Goal: Task Accomplishment & Management: Use online tool/utility

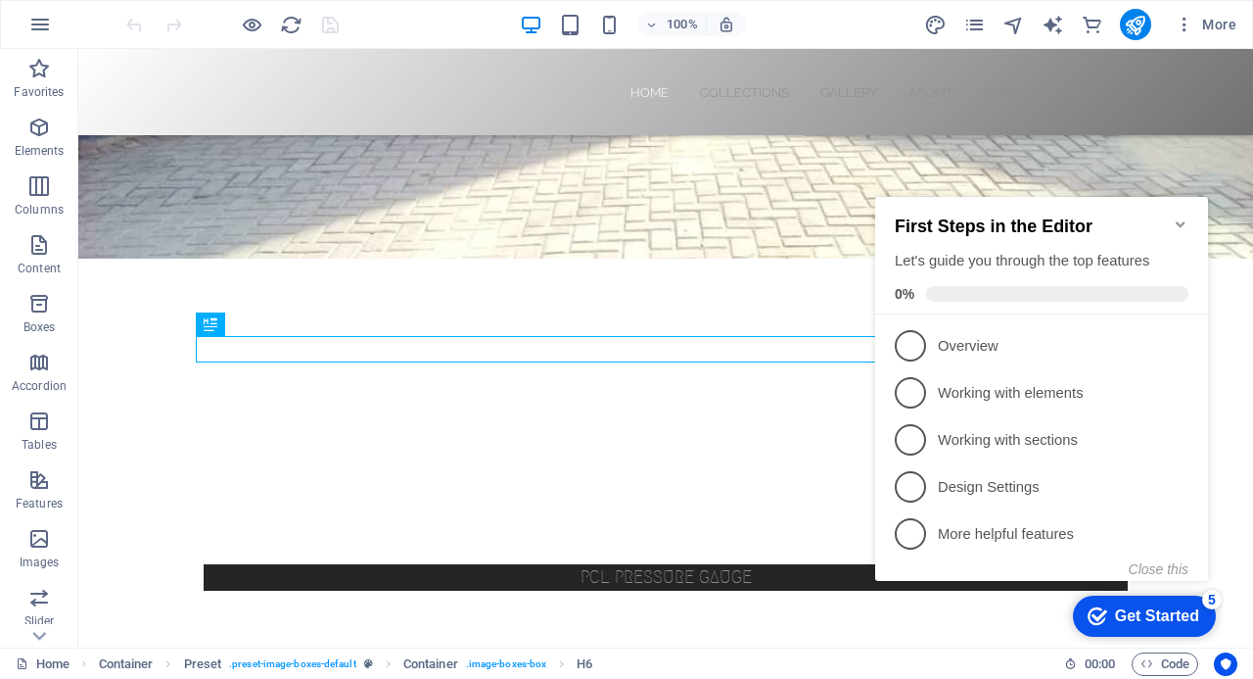
click at [1183, 216] on icon "Minimize checklist" at bounding box center [1181, 224] width 16 height 16
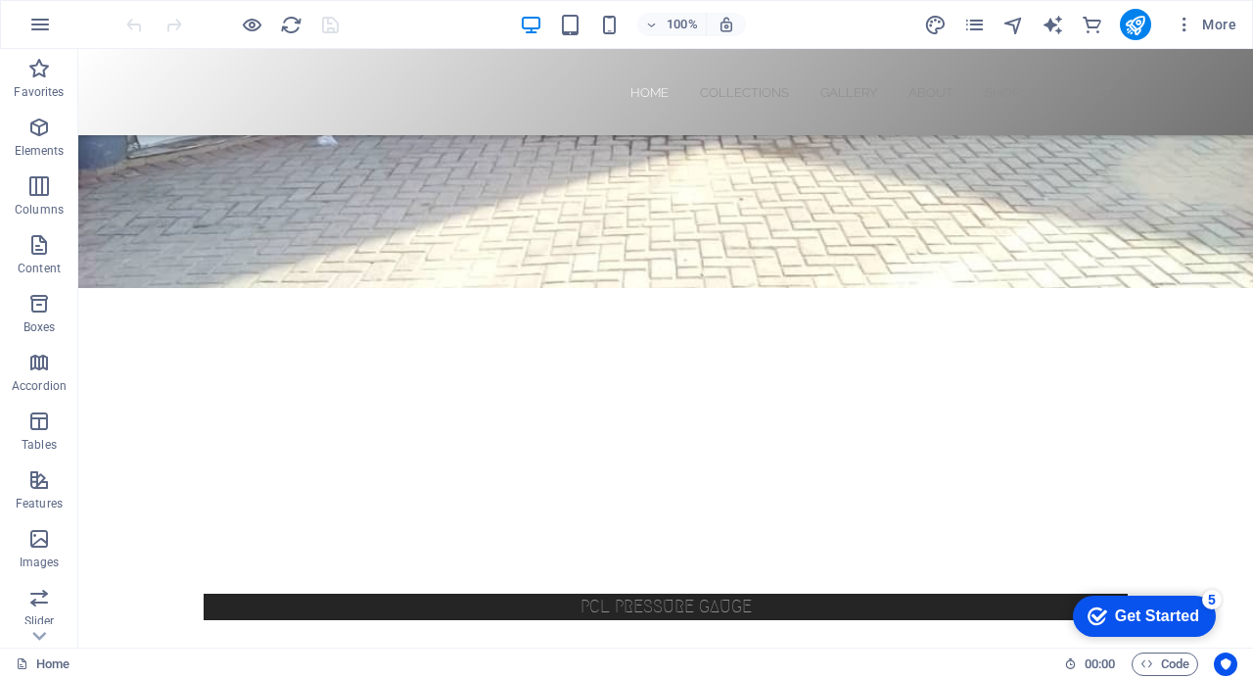
scroll to position [587, 0]
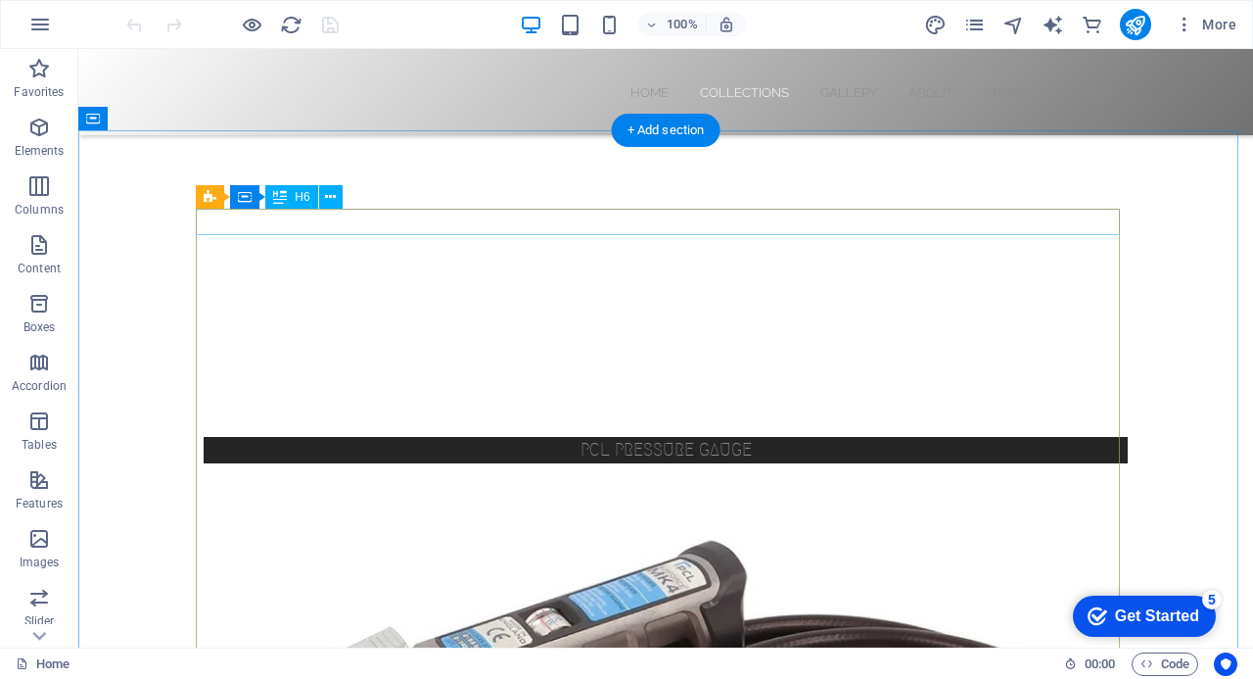
click at [647, 437] on div "PCL PRESSURE GAUGE" at bounding box center [666, 450] width 924 height 26
drag, startPoint x: 647, startPoint y: 219, endPoint x: 345, endPoint y: 250, distance: 304.1
click at [650, 437] on div "PCL PRESSURE GAUGE" at bounding box center [666, 450] width 924 height 26
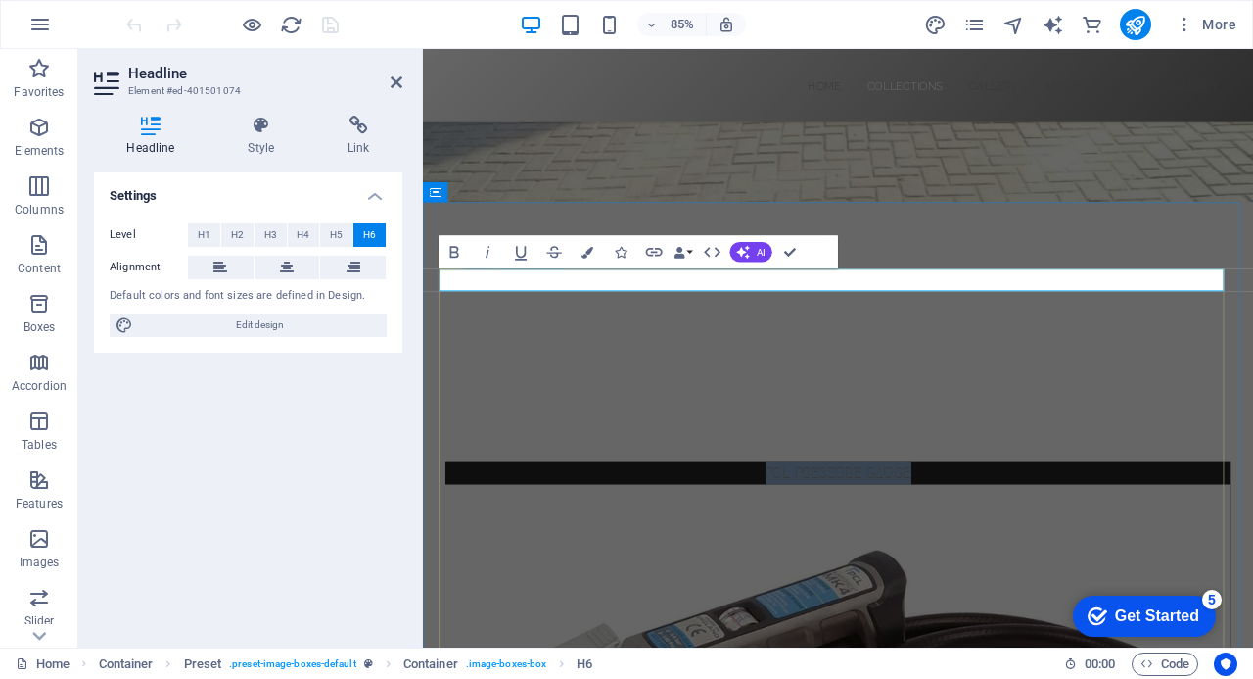
click at [1016, 535] on h6 "PCL PRESSURE GAUGE" at bounding box center [912, 548] width 862 height 26
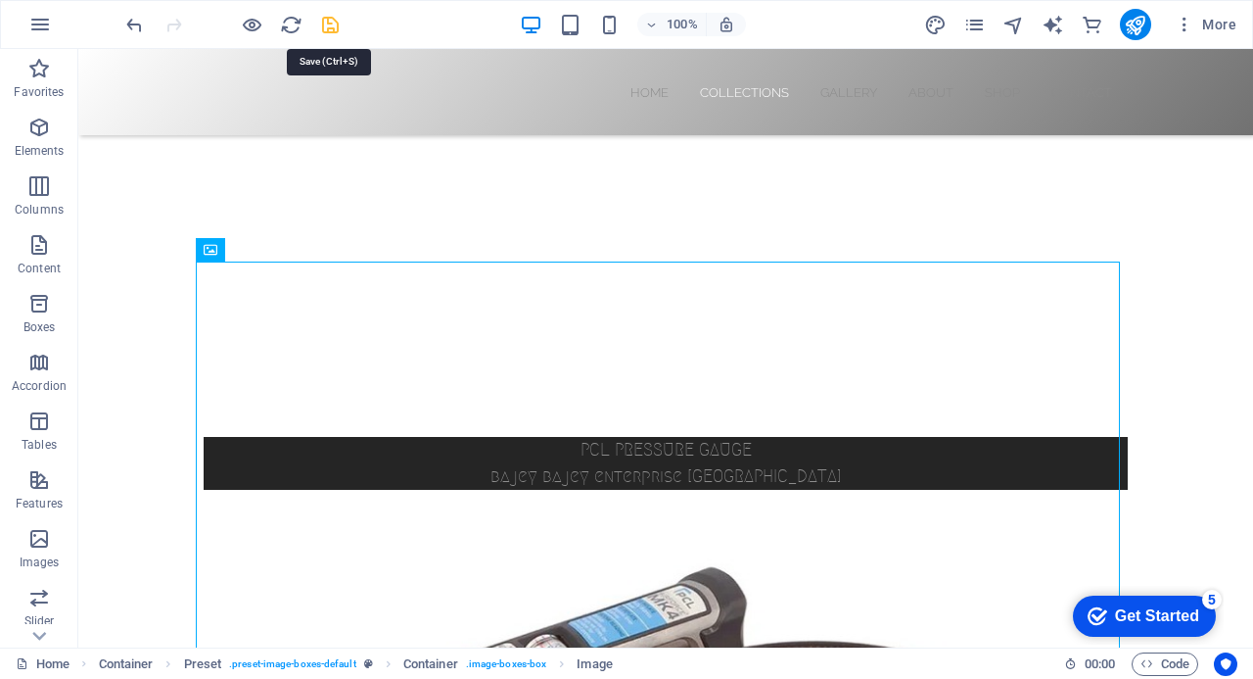
click at [328, 23] on icon "save" at bounding box center [330, 25] width 23 height 23
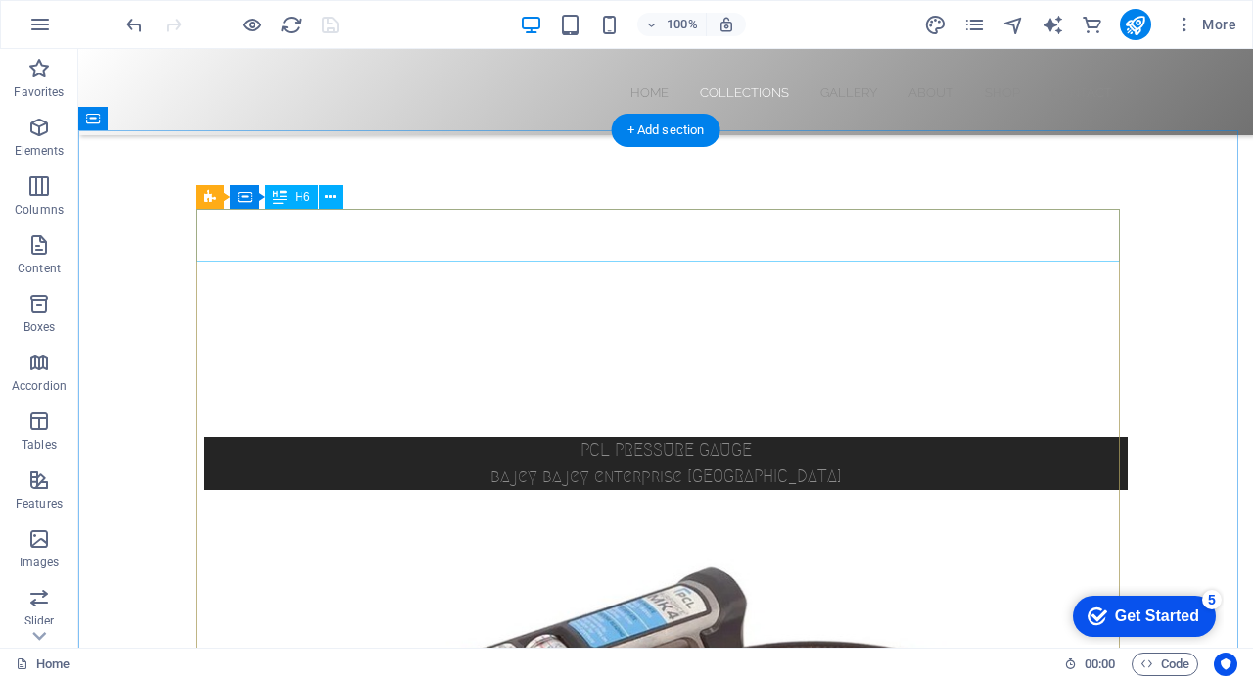
click at [778, 437] on div "PCL PRESSURE GAUGE bajey bajey enterprise GHANA" at bounding box center [666, 463] width 924 height 53
click at [776, 437] on div "PCL PRESSURE GAUGE bajey bajey enterprise GHANA" at bounding box center [666, 463] width 924 height 53
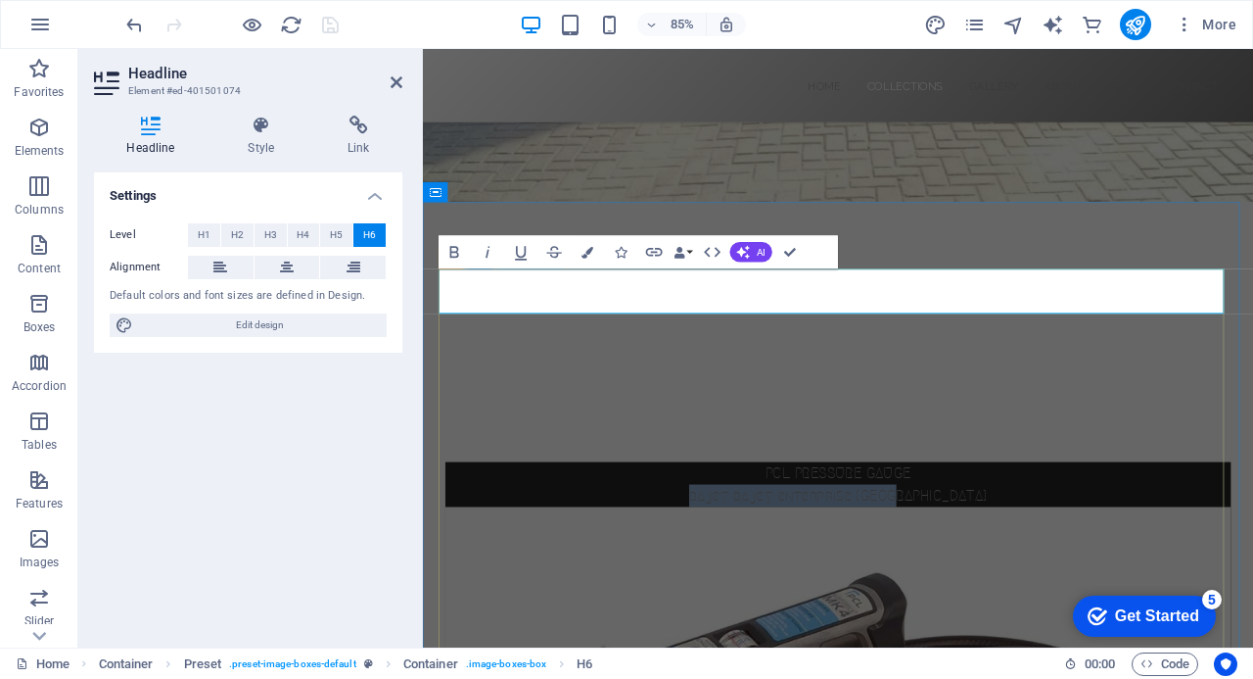
drag, startPoint x: 781, startPoint y: 345, endPoint x: 1027, endPoint y: 351, distance: 245.8
click at [1027, 535] on h6 "PCL PRESSURE GAUGE bajey bajey enterprise GHANA" at bounding box center [912, 561] width 862 height 53
click at [812, 535] on h6 "PCL PRESSURE GAUGE" at bounding box center [912, 561] width 862 height 53
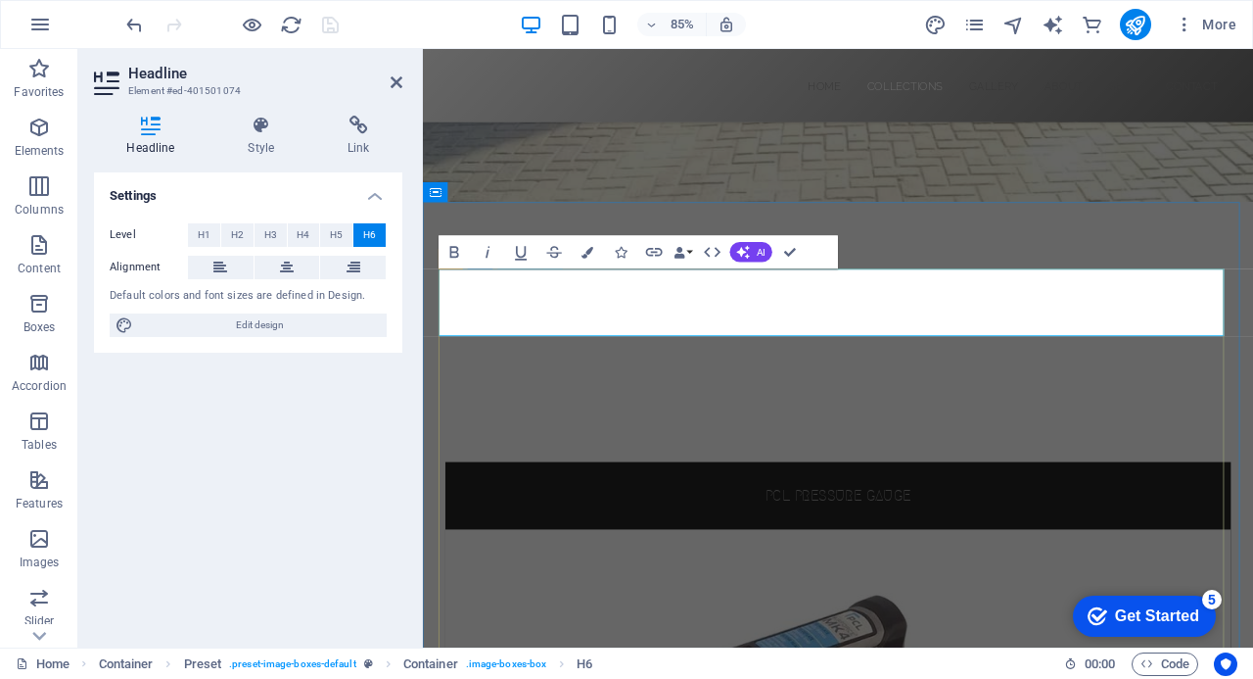
click at [823, 535] on h6 "‌PCL PRESSURE GAUGE" at bounding box center [912, 574] width 862 height 79
click at [884, 535] on h6 "bajey bajey enterprise GHANA ‌PCL PRESSURE GAUGE" at bounding box center [912, 574] width 862 height 79
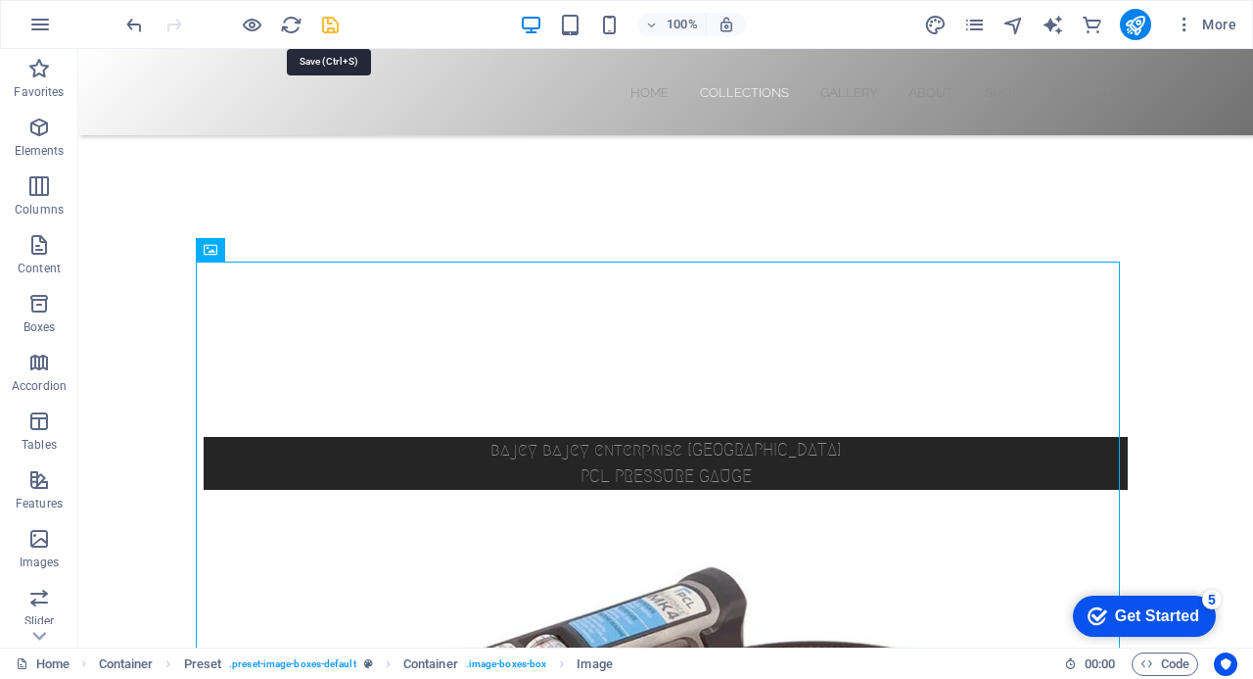
click at [330, 23] on icon "save" at bounding box center [330, 25] width 23 height 23
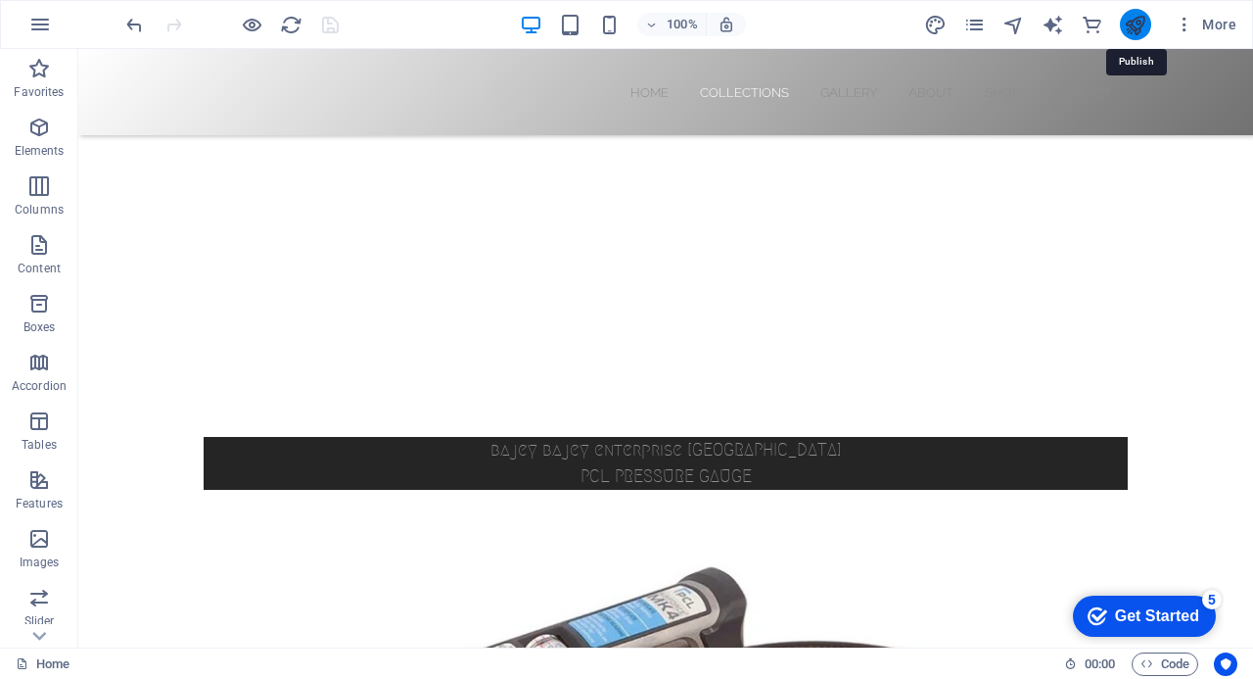
click at [1133, 20] on icon "publish" at bounding box center [1135, 25] width 23 height 23
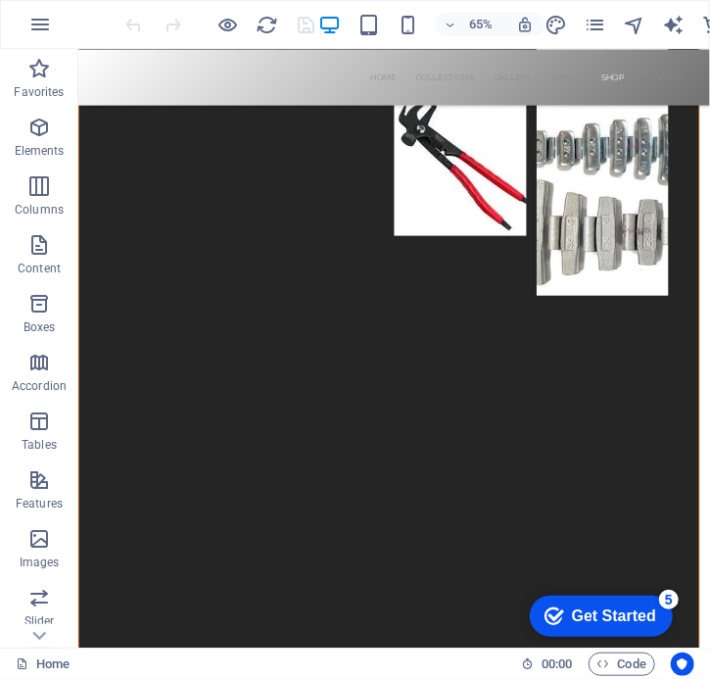
scroll to position [9259, 0]
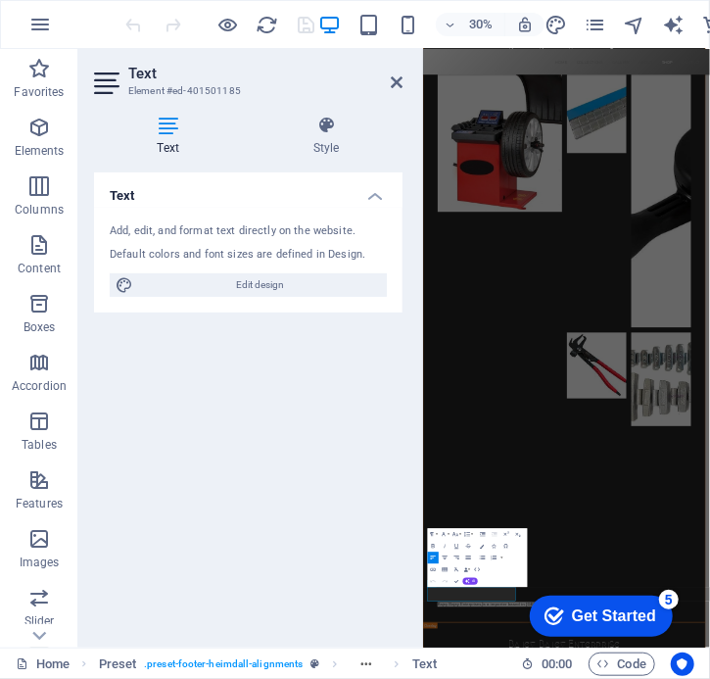
scroll to position [10371, 0]
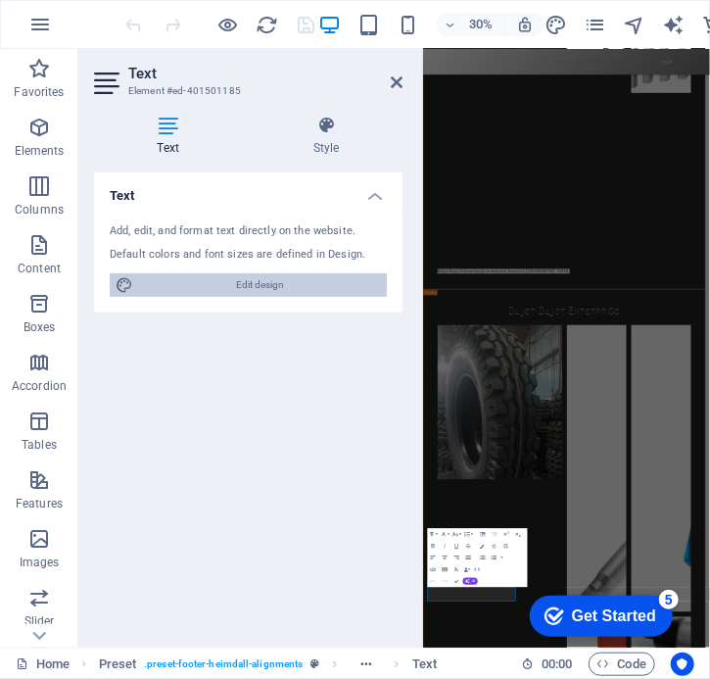
click at [236, 283] on span "Edit design" at bounding box center [260, 284] width 242 height 23
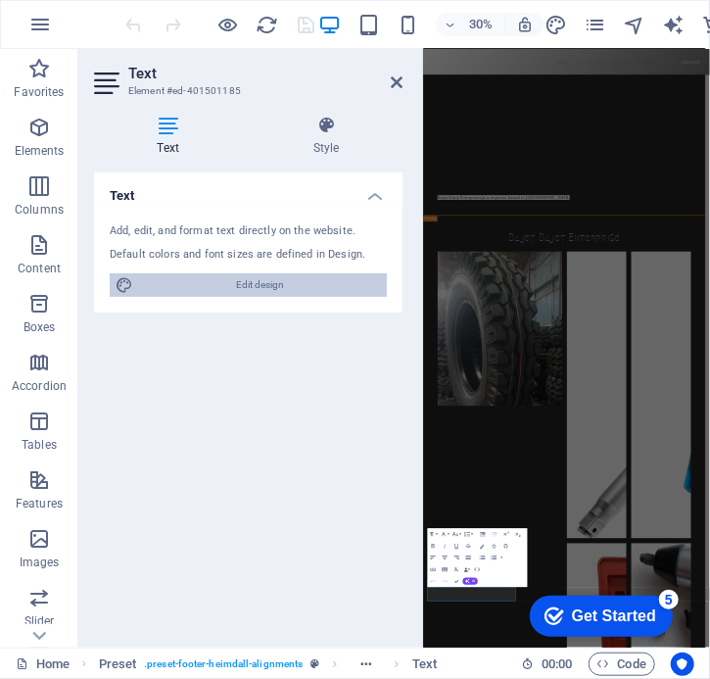
select select "px"
select select "300"
select select "px"
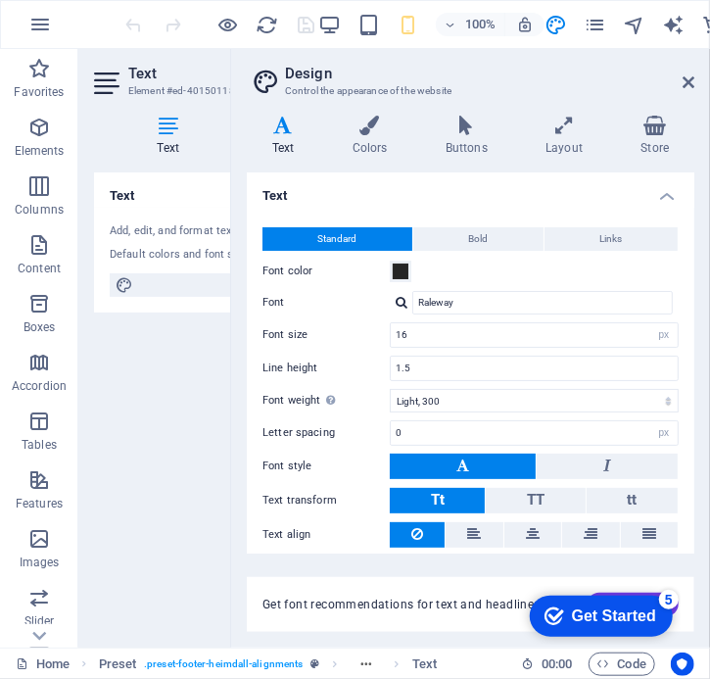
scroll to position [61, 0]
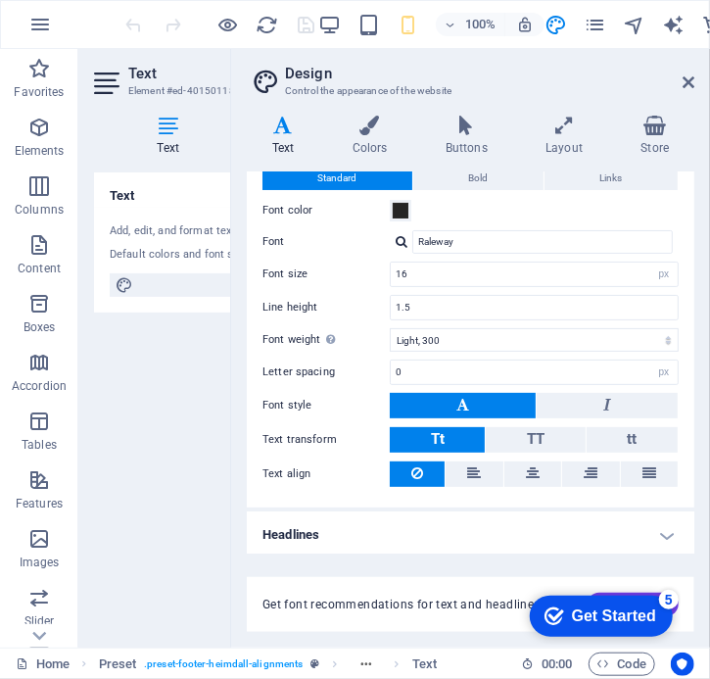
click at [667, 534] on h4 "Headlines" at bounding box center [470, 534] width 447 height 47
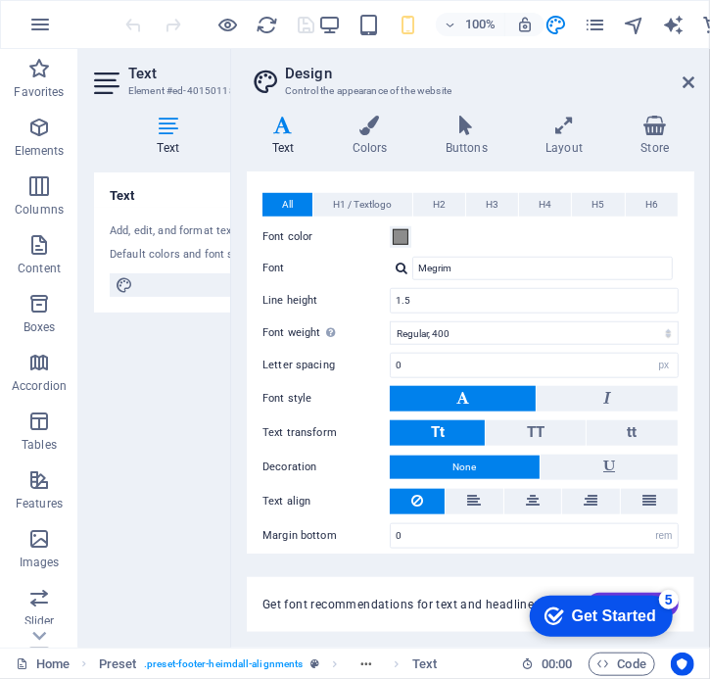
scroll to position [439, 0]
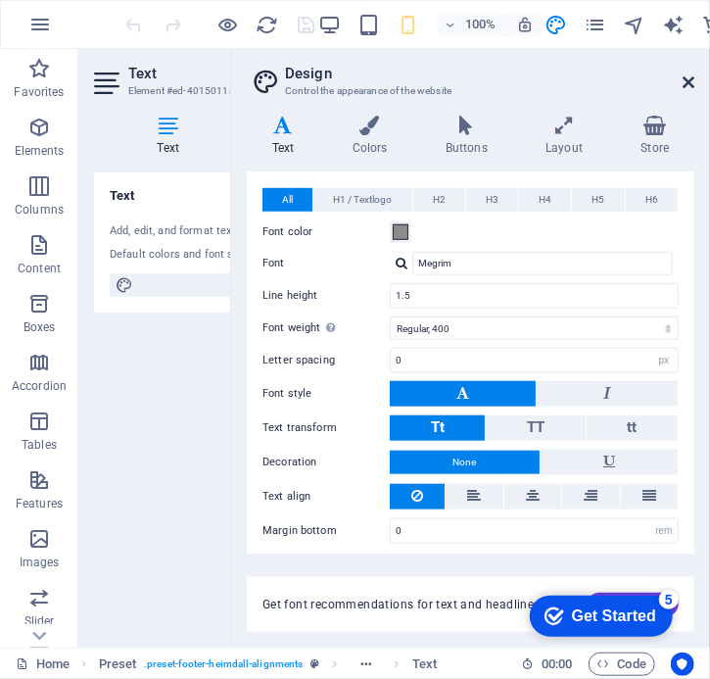
click at [688, 84] on icon at bounding box center [688, 82] width 12 height 16
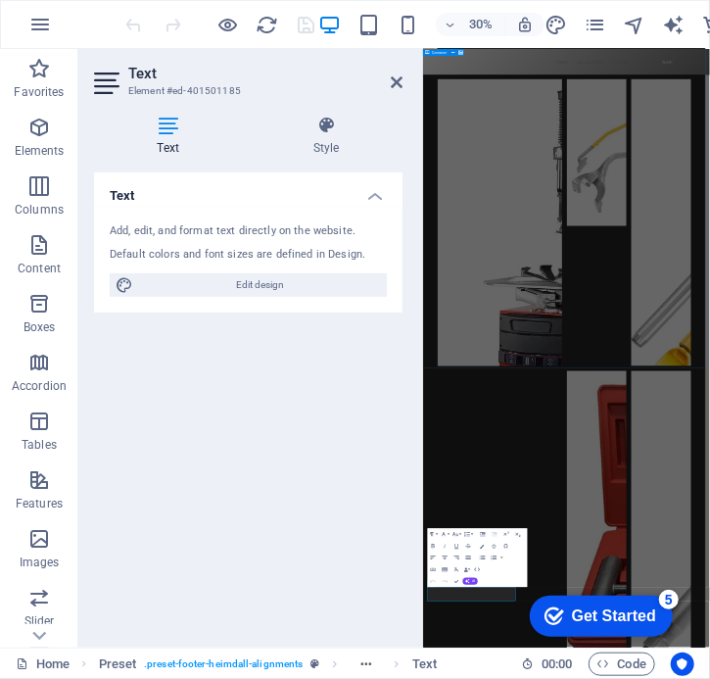
scroll to position [10371, 0]
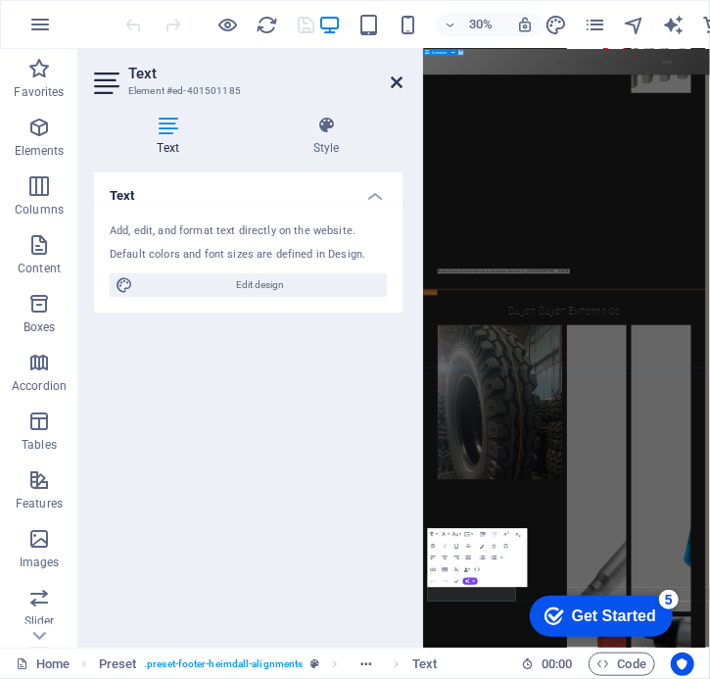
click at [394, 85] on icon at bounding box center [397, 82] width 12 height 16
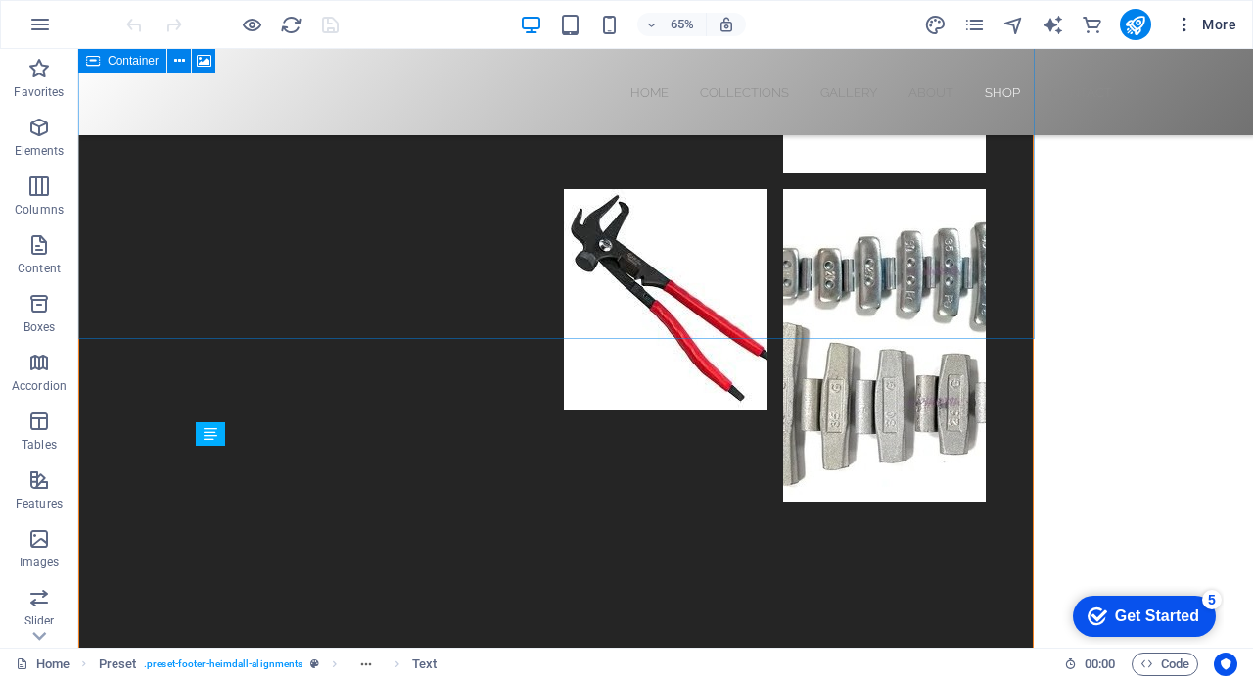
scroll to position [9103, 0]
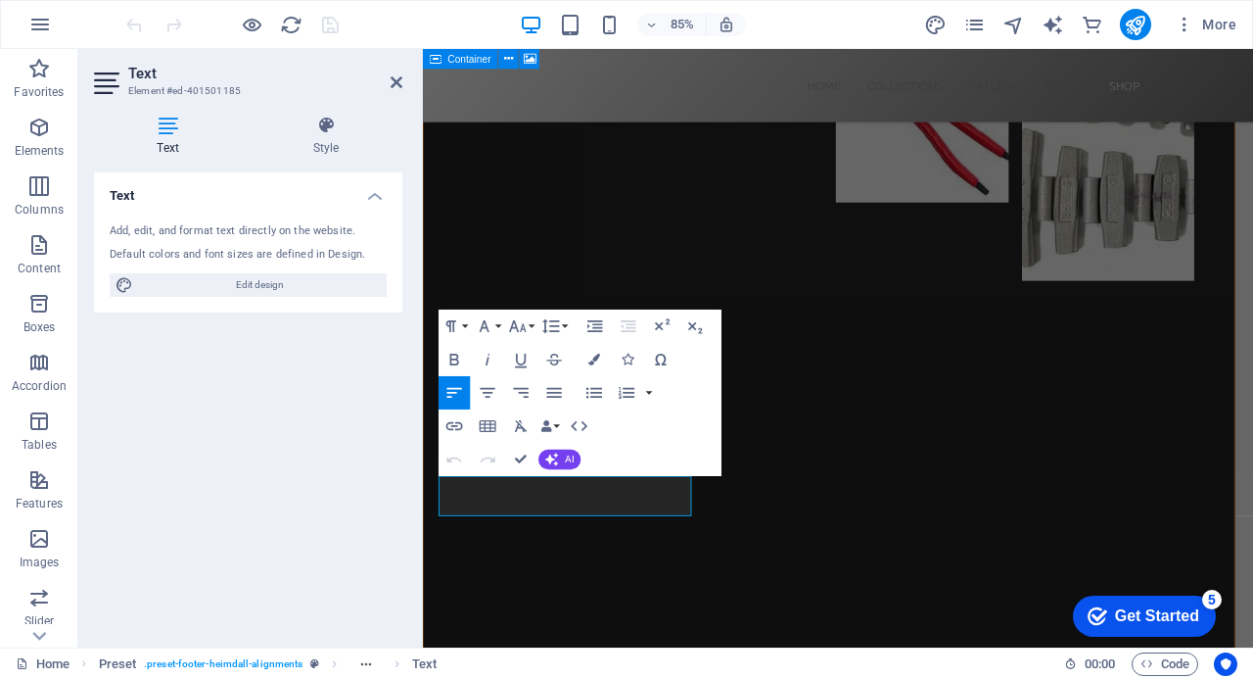
scroll to position [9202, 0]
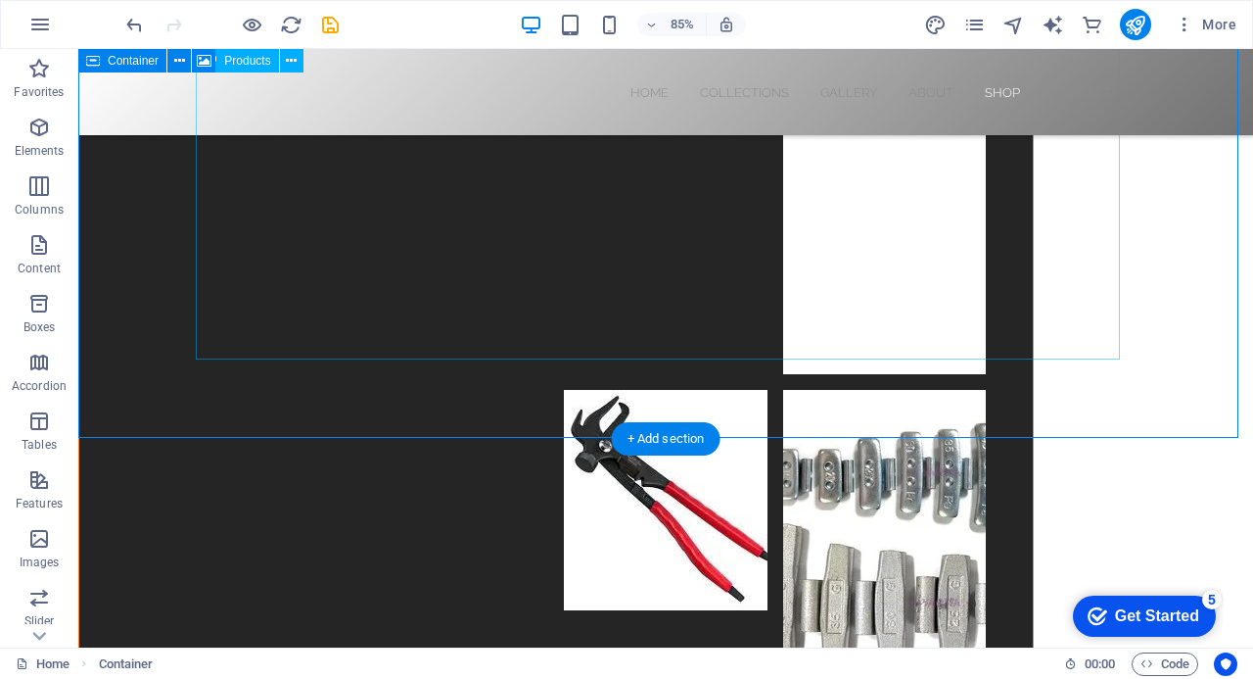
scroll to position [8998, 0]
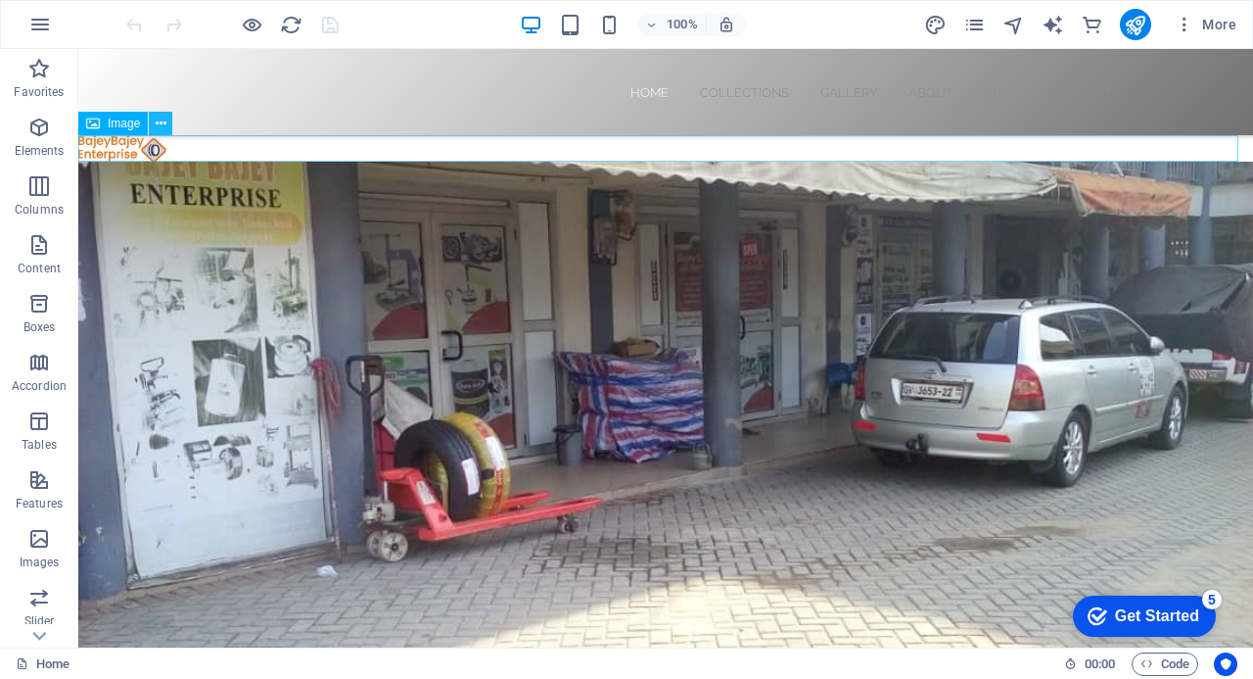
click at [162, 122] on icon at bounding box center [161, 124] width 11 height 21
click at [164, 118] on icon at bounding box center [161, 124] width 11 height 21
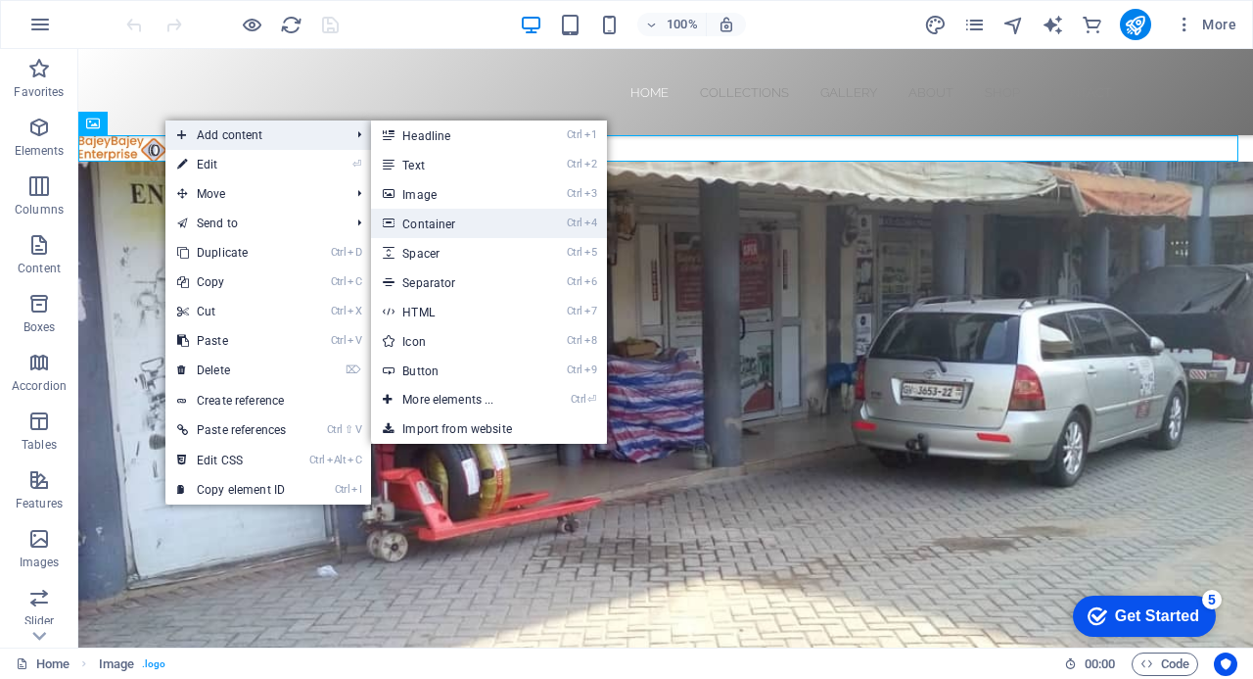
click at [457, 222] on link "Ctrl 4 Container" at bounding box center [452, 223] width 162 height 29
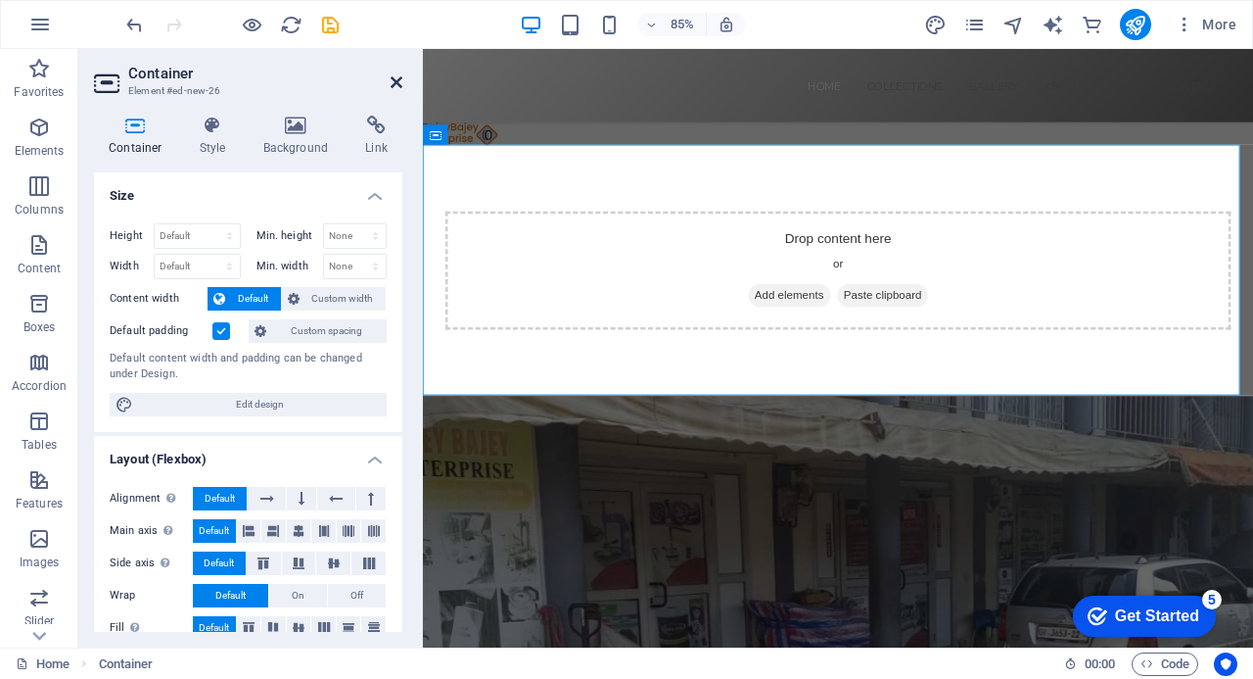
click at [394, 88] on icon at bounding box center [397, 82] width 12 height 16
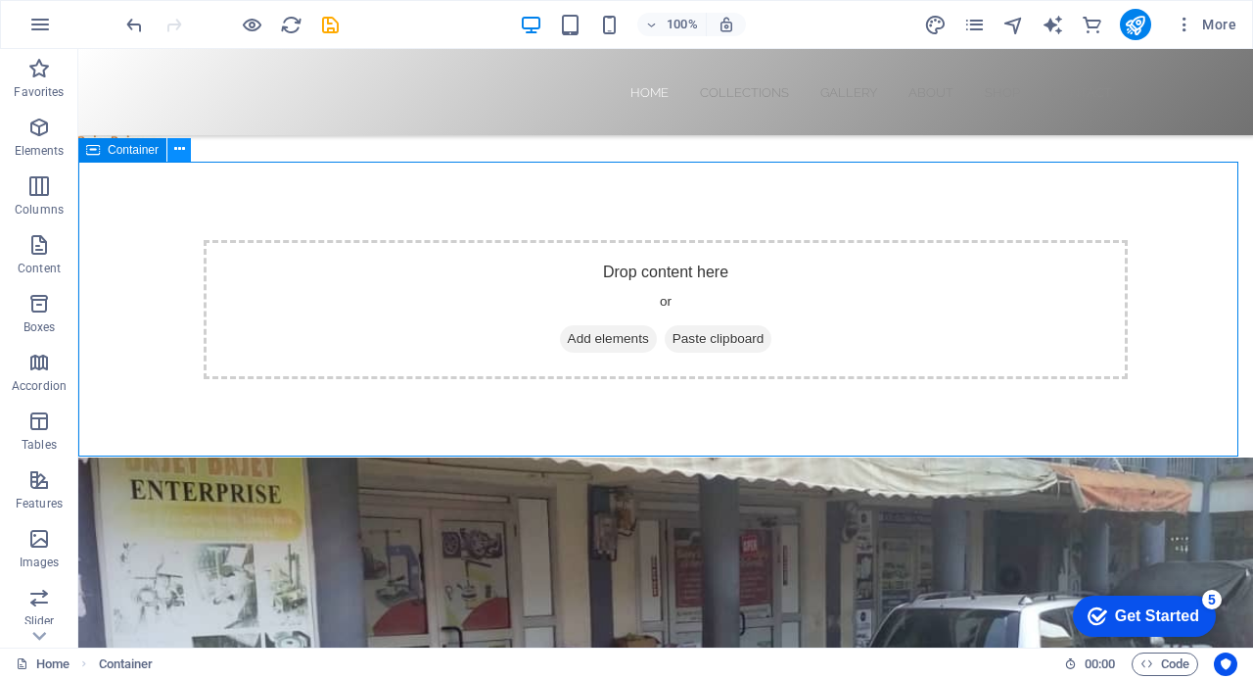
click at [178, 150] on icon at bounding box center [179, 149] width 11 height 21
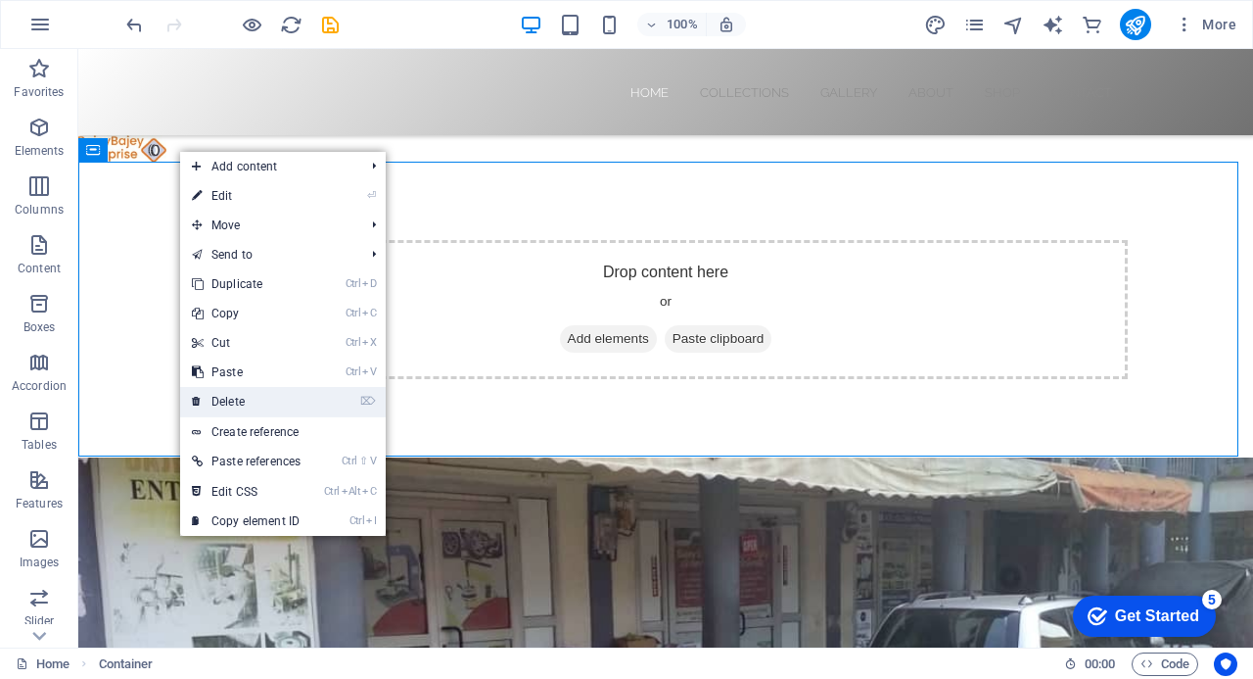
click at [289, 401] on link "⌦ Delete" at bounding box center [246, 401] width 132 height 29
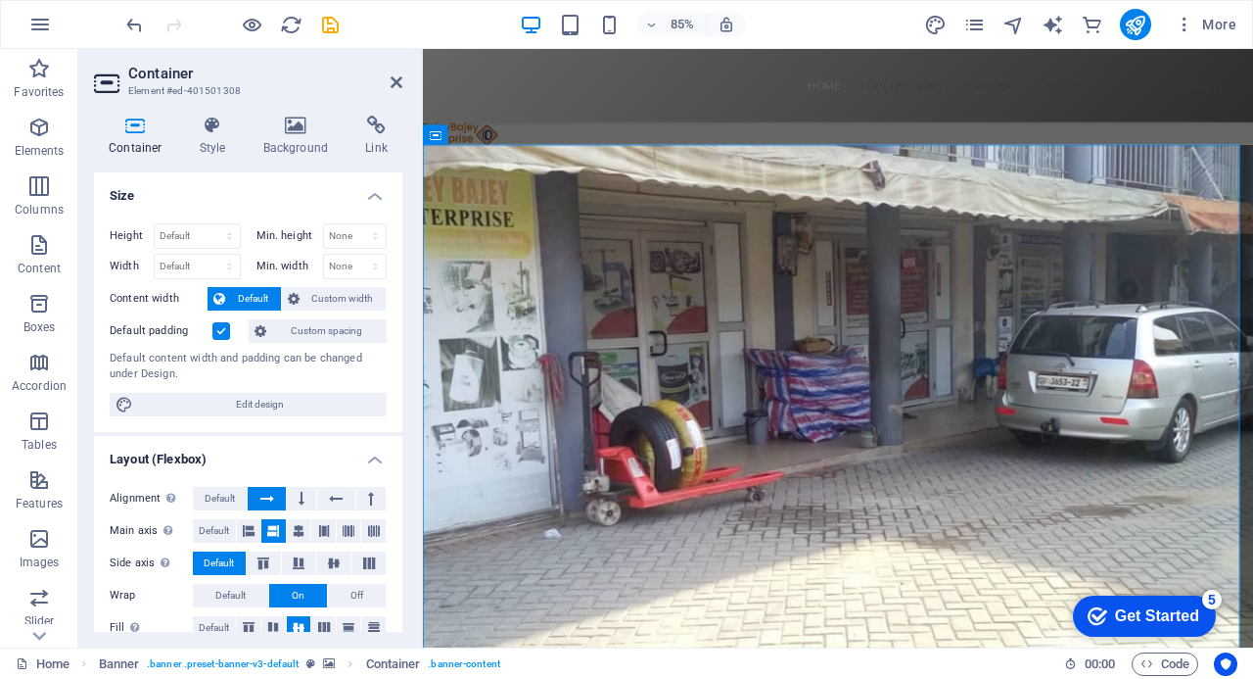
drag, startPoint x: 398, startPoint y: 315, endPoint x: 407, endPoint y: 418, distance: 103.3
click at [407, 418] on div "Container Style Background Link Size Height Default px rem % vh vw Min. height …" at bounding box center [248, 373] width 340 height 547
drag, startPoint x: 398, startPoint y: 397, endPoint x: 380, endPoint y: 463, distance: 68.9
click at [380, 463] on ul "Size Height Default px rem % vh vw Min. height None px rem % vh vw Width Defaul…" at bounding box center [248, 552] width 308 height 760
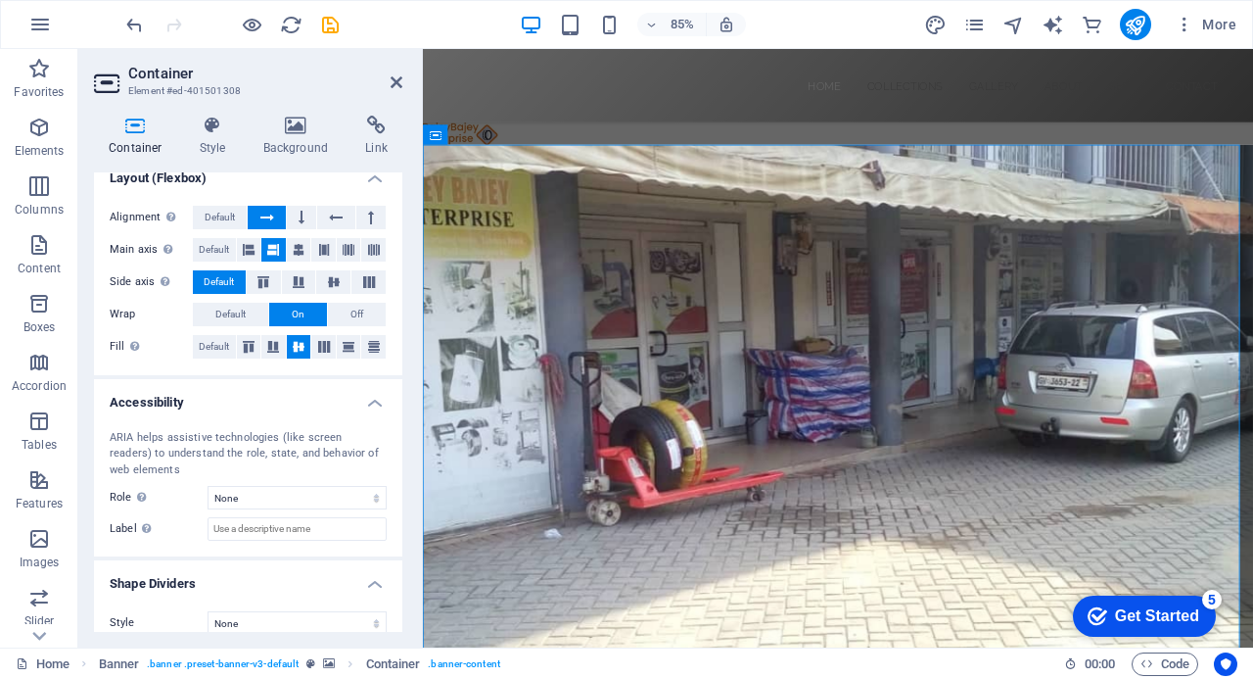
scroll to position [298, 0]
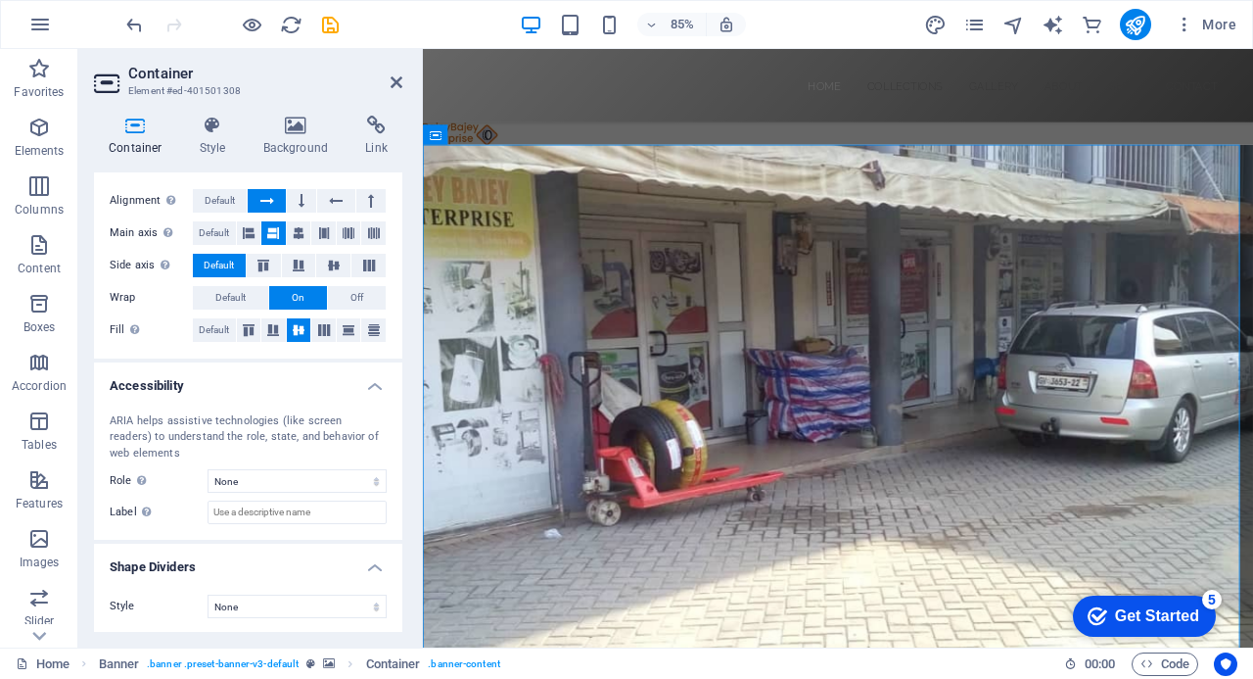
drag, startPoint x: 398, startPoint y: 422, endPoint x: 407, endPoint y: 342, distance: 80.9
click at [407, 342] on div "Container Style Background Link Size Height Default px rem % vh vw Min. height …" at bounding box center [248, 373] width 340 height 547
click at [392, 187] on div "Alignment Determines the flex direction. Default Main axis Determine how elemen…" at bounding box center [248, 265] width 308 height 185
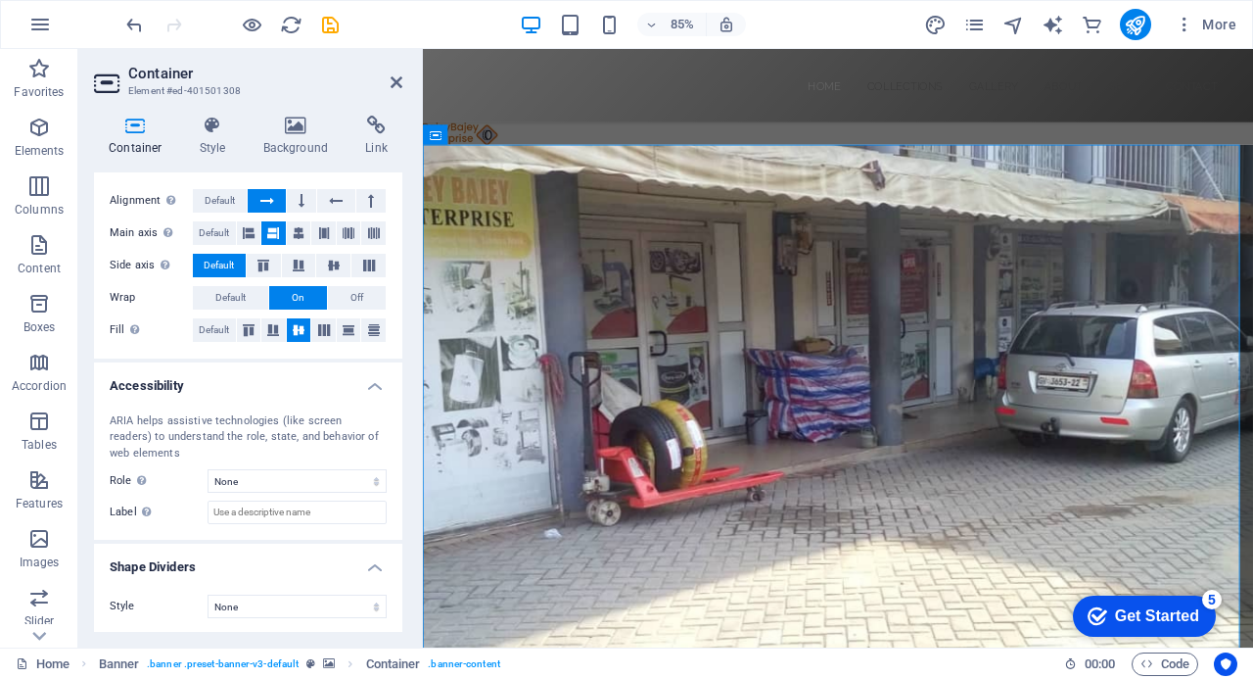
drag, startPoint x: 398, startPoint y: 379, endPoint x: 390, endPoint y: 187, distance: 192.1
click at [392, 188] on ul "Size Height Default px rem % vh vw Min. height None px rem % vh vw Width Defaul…" at bounding box center [248, 255] width 308 height 760
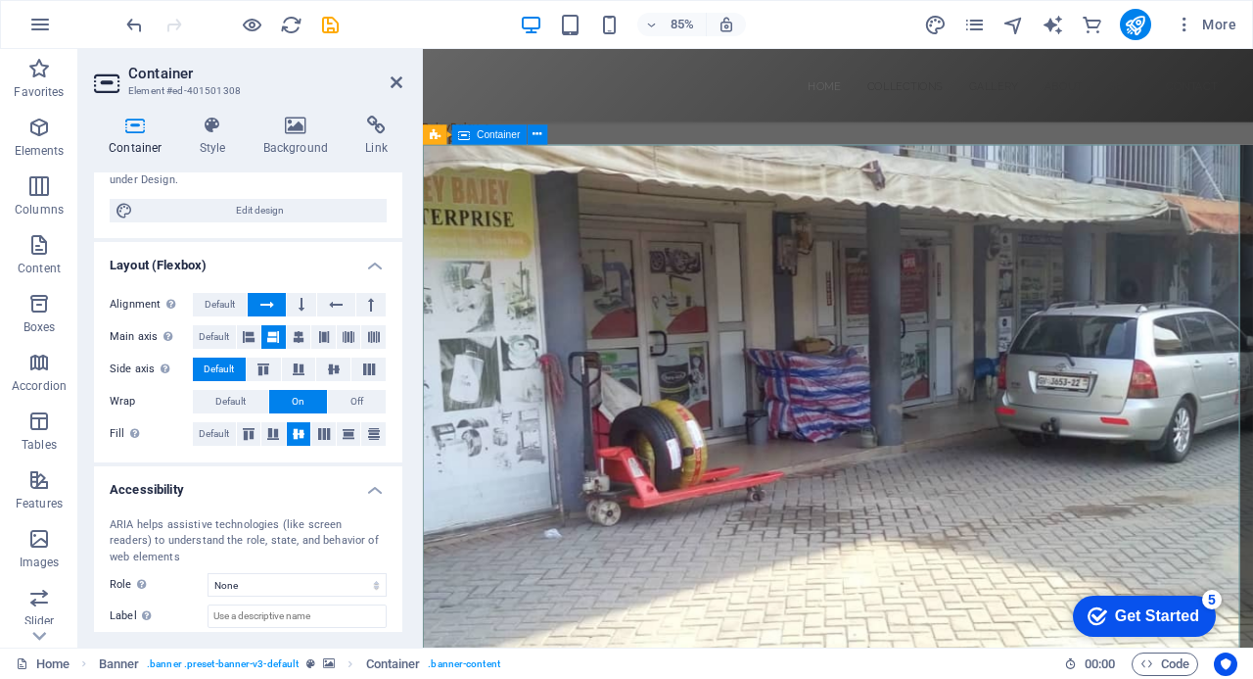
scroll to position [0, 0]
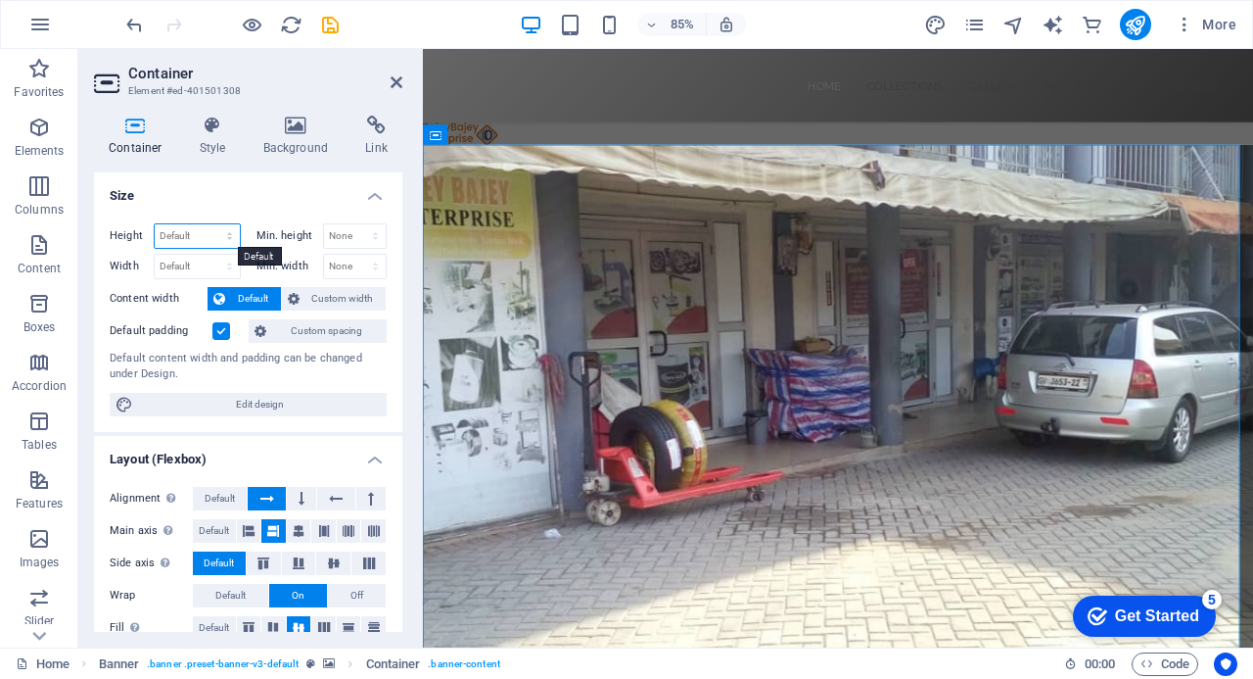
click at [226, 231] on select "Default px rem % vh vw" at bounding box center [197, 235] width 85 height 23
click at [351, 299] on span "Custom width" at bounding box center [342, 298] width 75 height 23
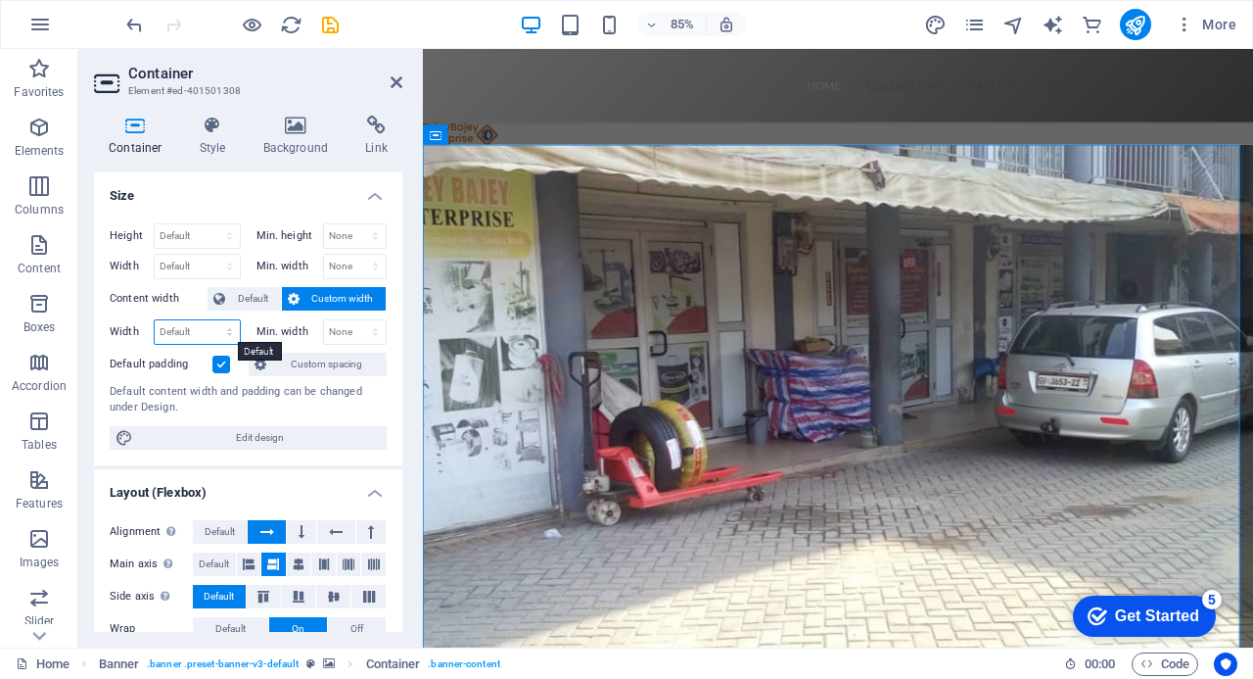
click at [226, 328] on select "Default px rem % em vh vw" at bounding box center [197, 331] width 85 height 23
click at [321, 200] on h4 "Size" at bounding box center [248, 189] width 308 height 35
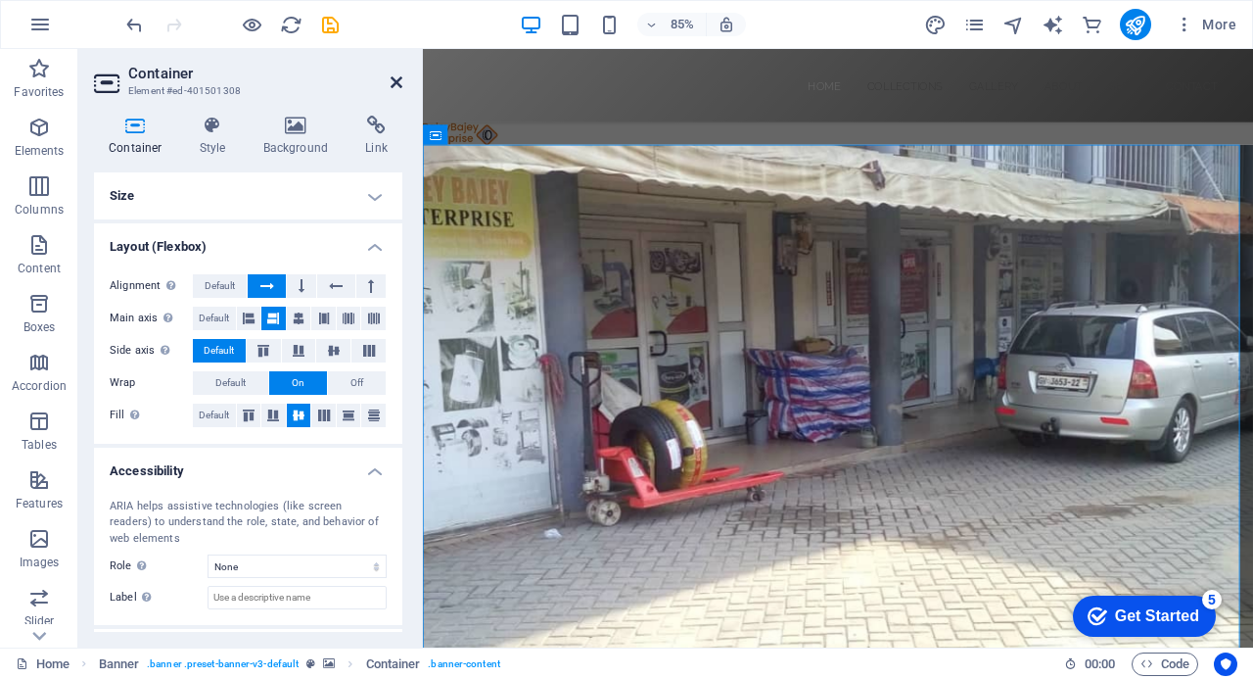
click at [396, 83] on icon at bounding box center [397, 82] width 12 height 16
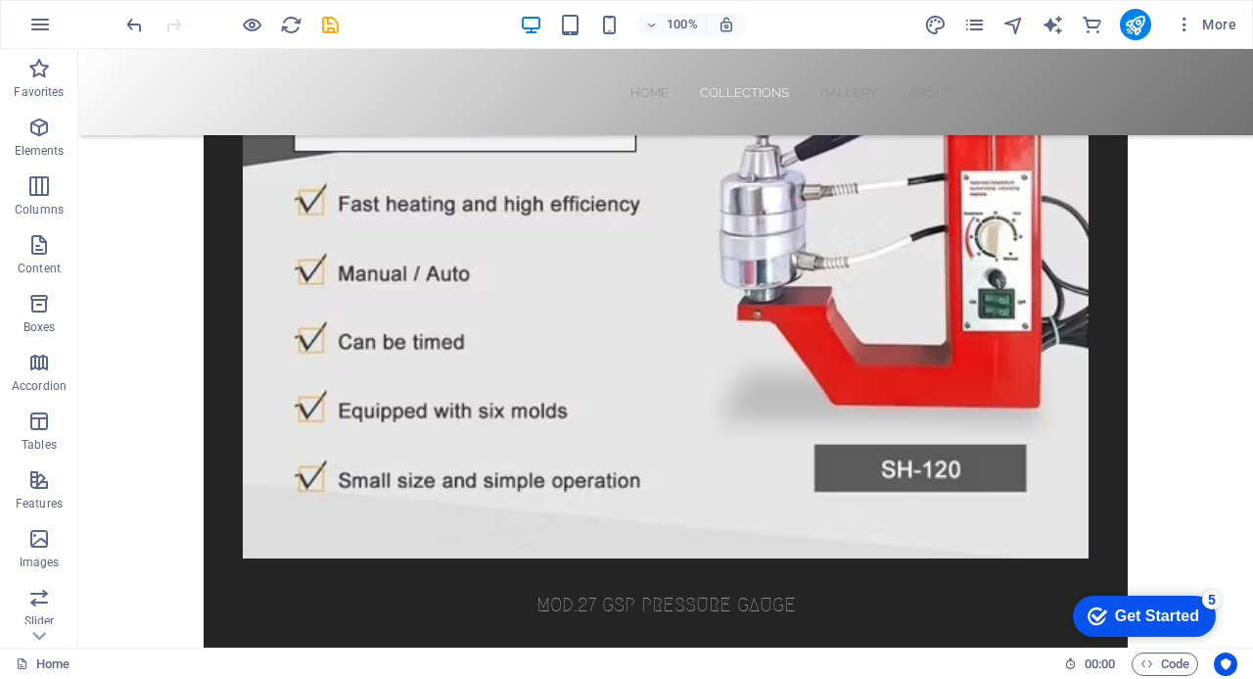
scroll to position [2023, 0]
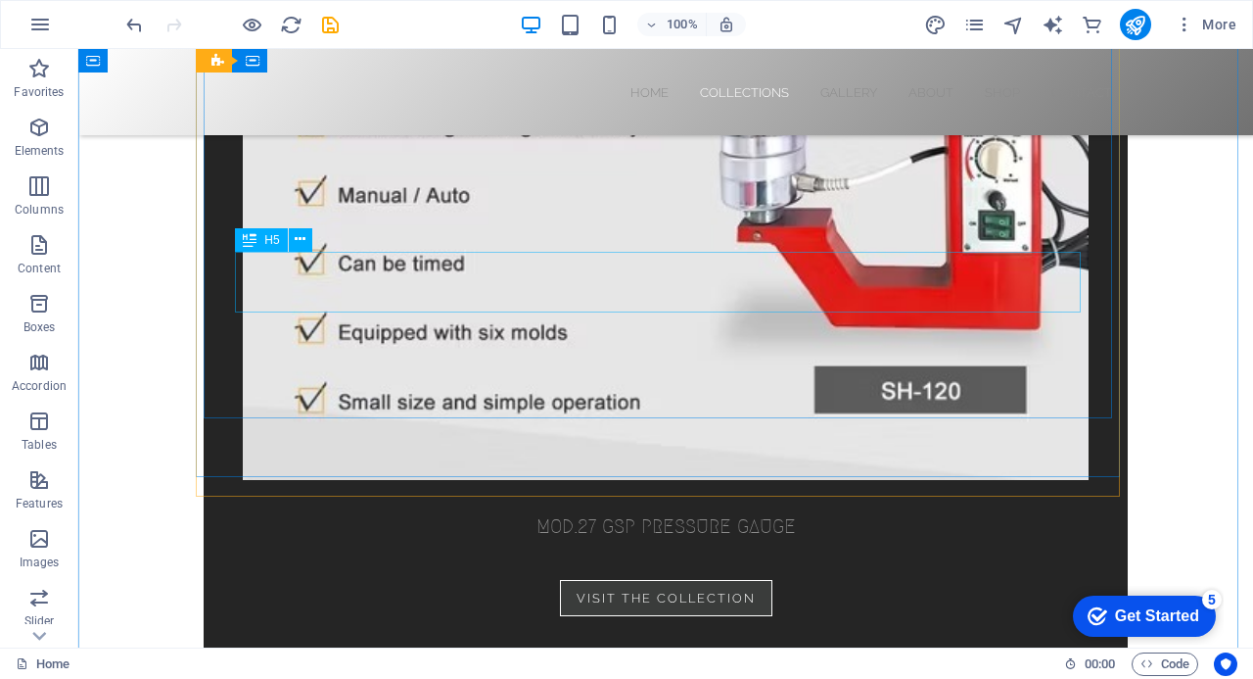
click at [710, 480] on div "MOD.27 GSP PRESSURE GAUGE" at bounding box center [666, 510] width 846 height 61
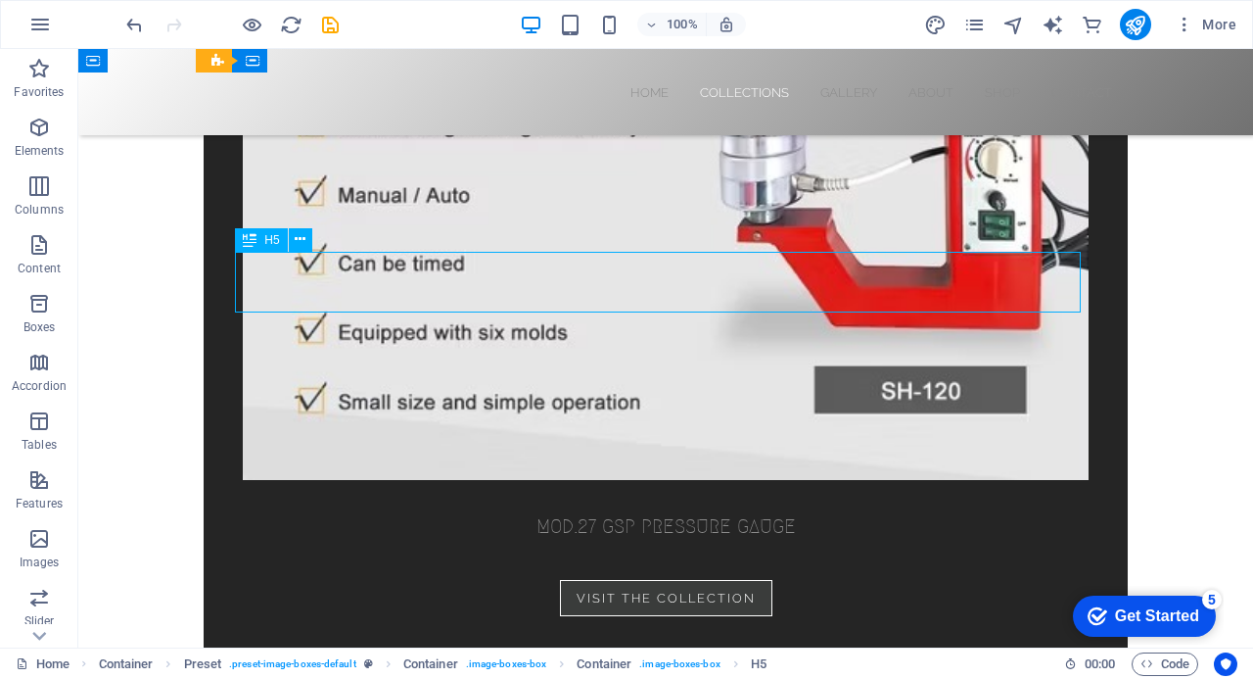
click at [710, 480] on div "MOD.27 GSP PRESSURE GAUGE" at bounding box center [666, 510] width 846 height 61
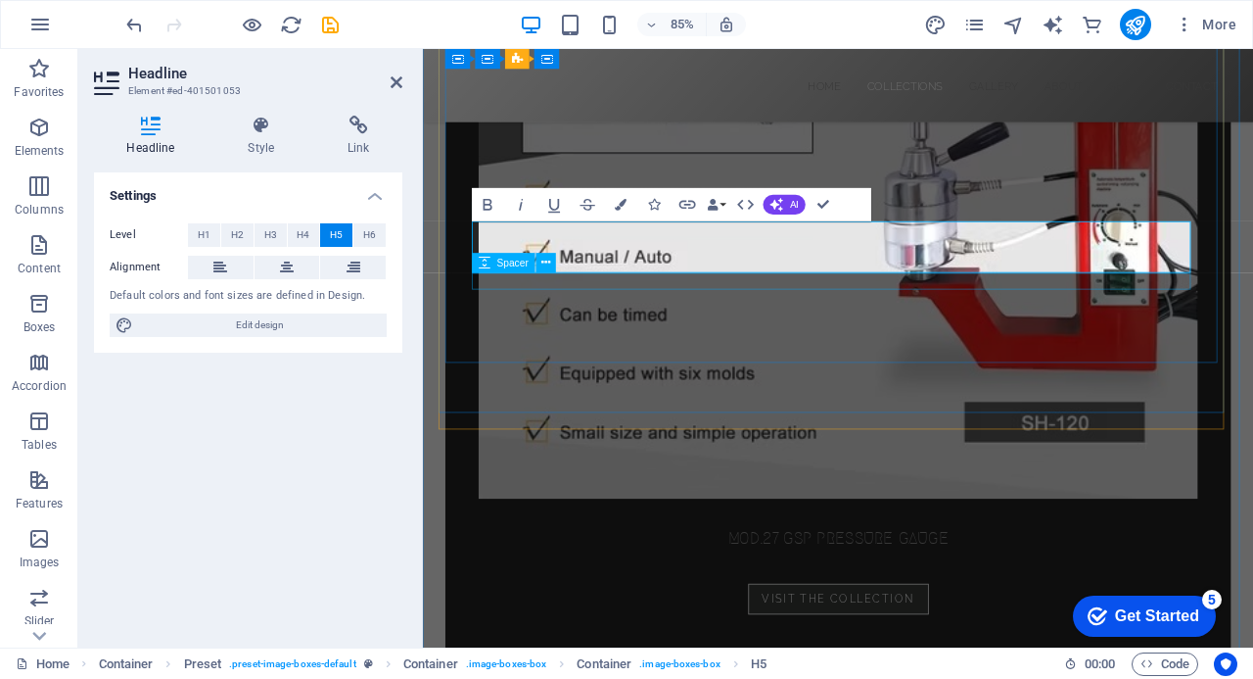
scroll to position [2121, 0]
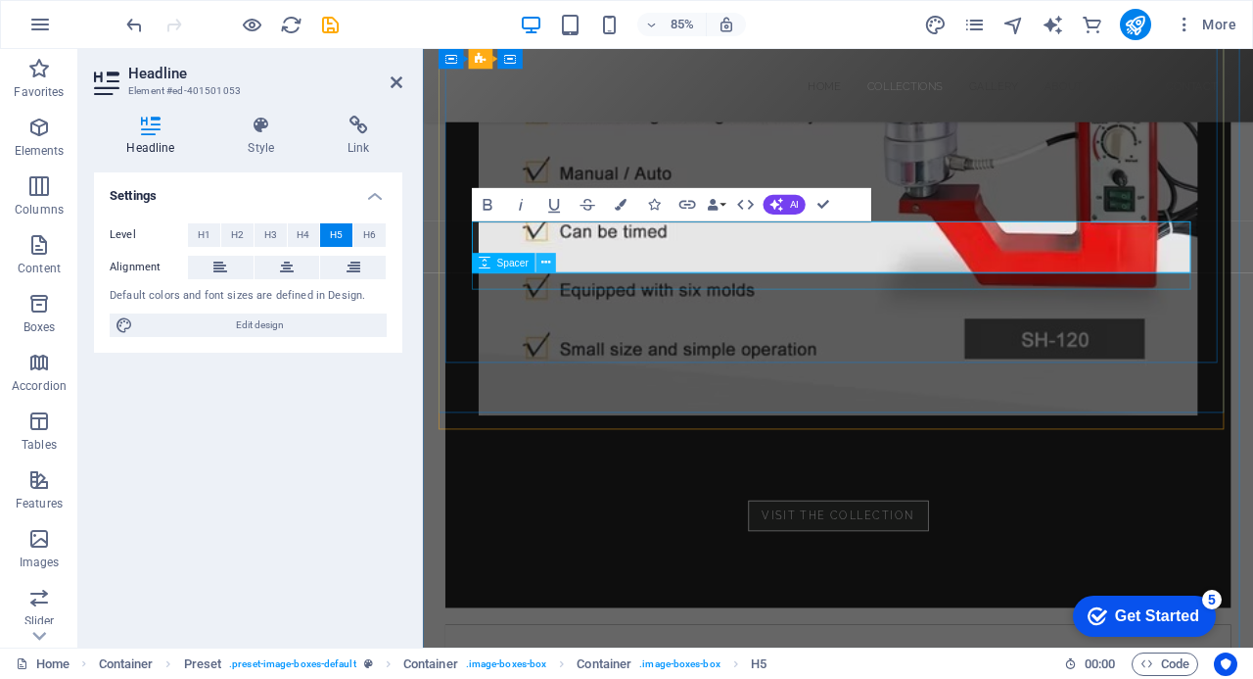
click at [543, 254] on icon at bounding box center [545, 263] width 9 height 18
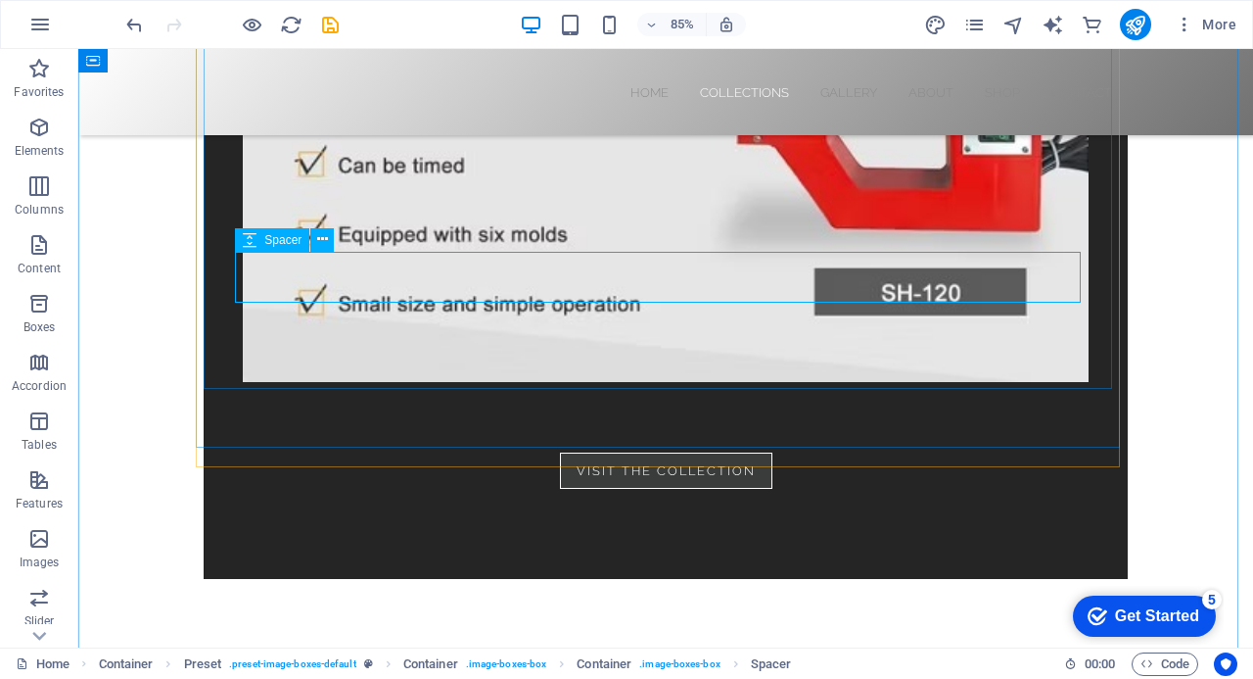
scroll to position [2023, 0]
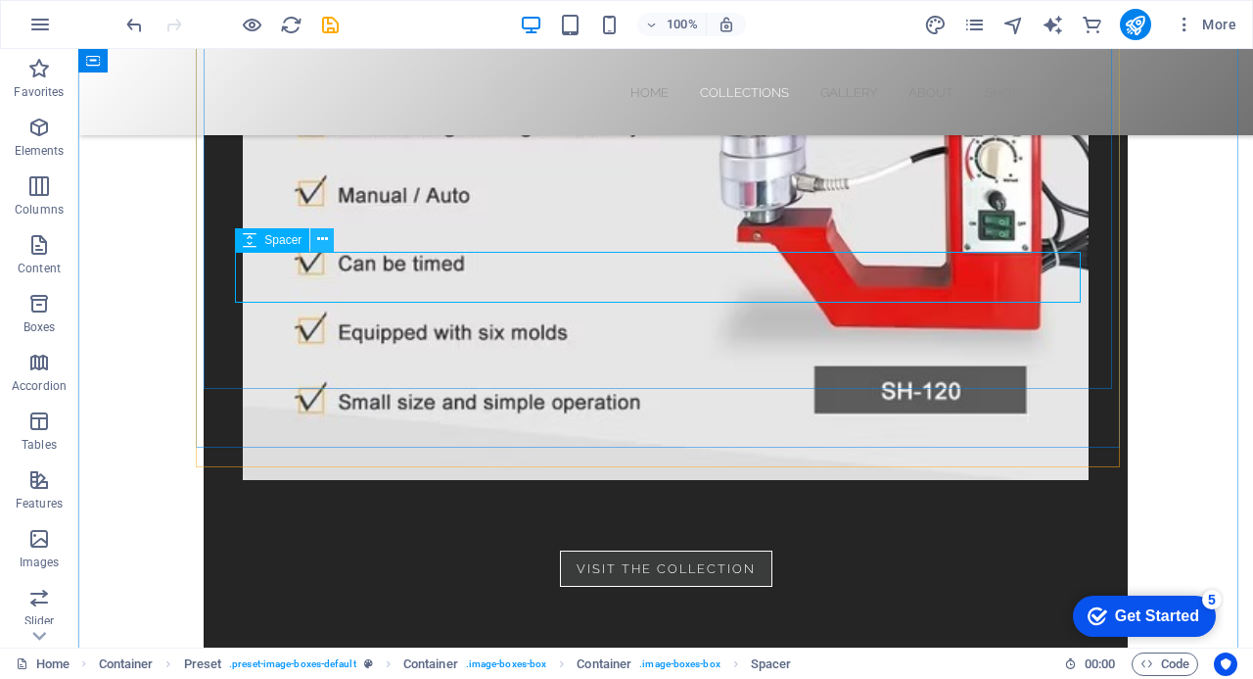
click at [325, 239] on icon at bounding box center [322, 239] width 11 height 21
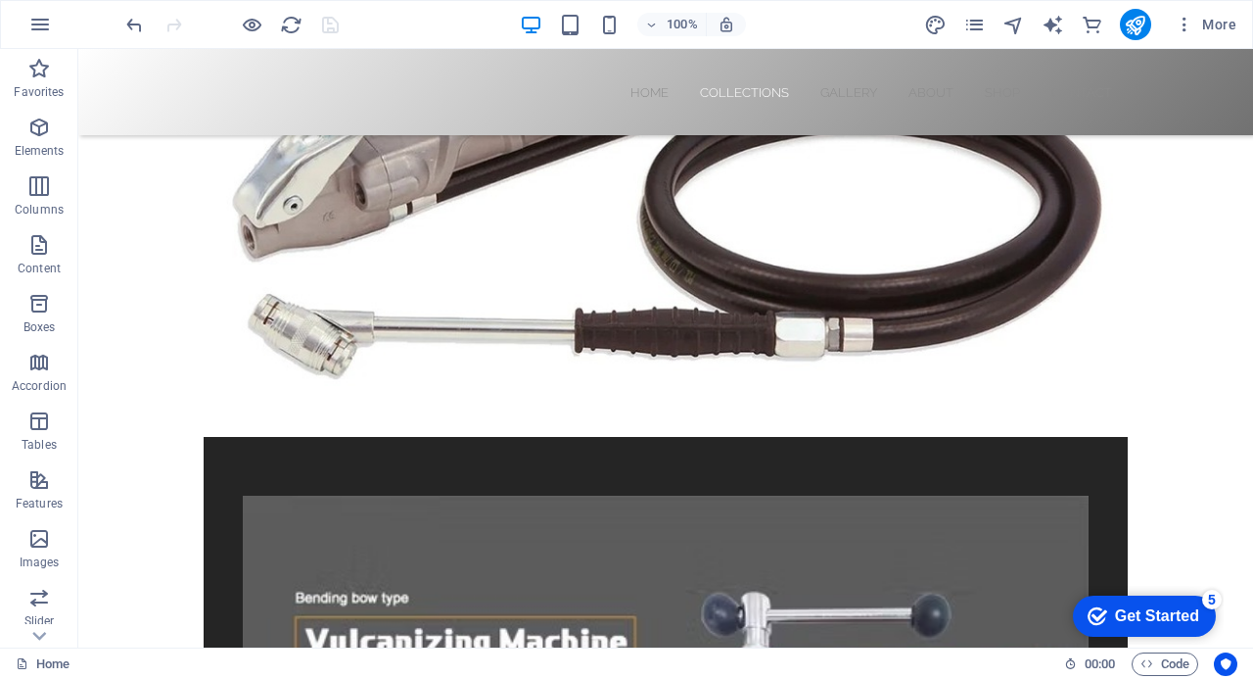
scroll to position [1227, 0]
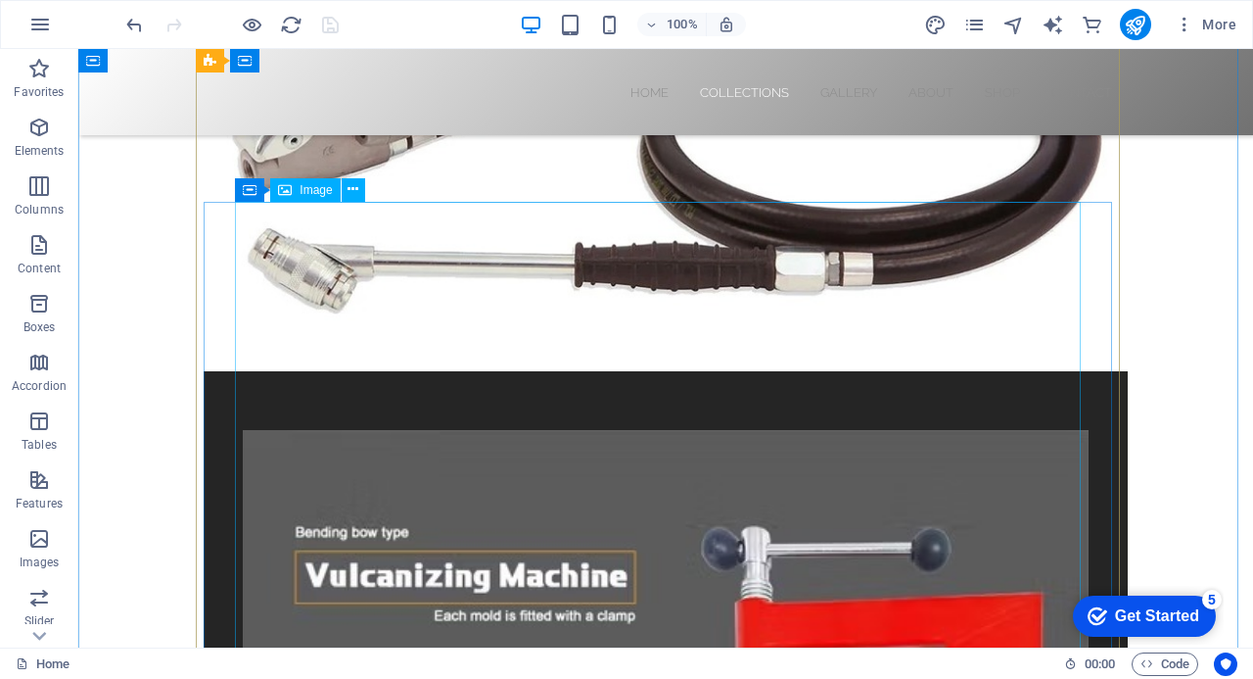
select select "%"
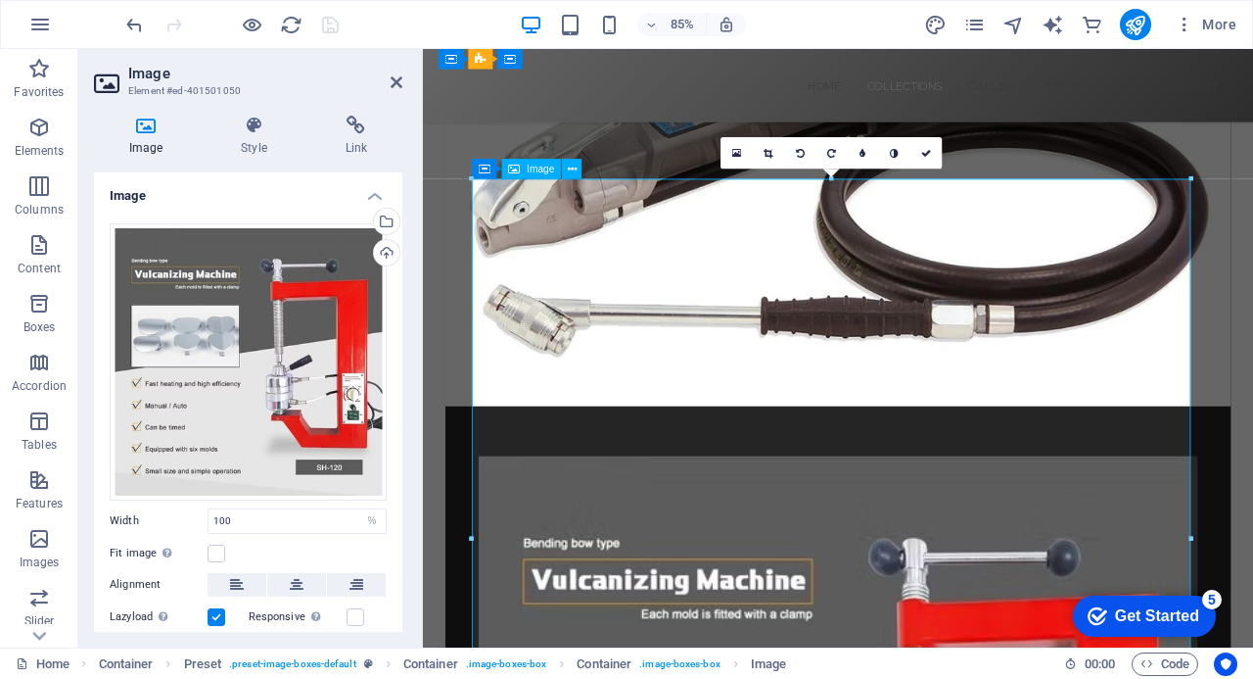
scroll to position [1325, 0]
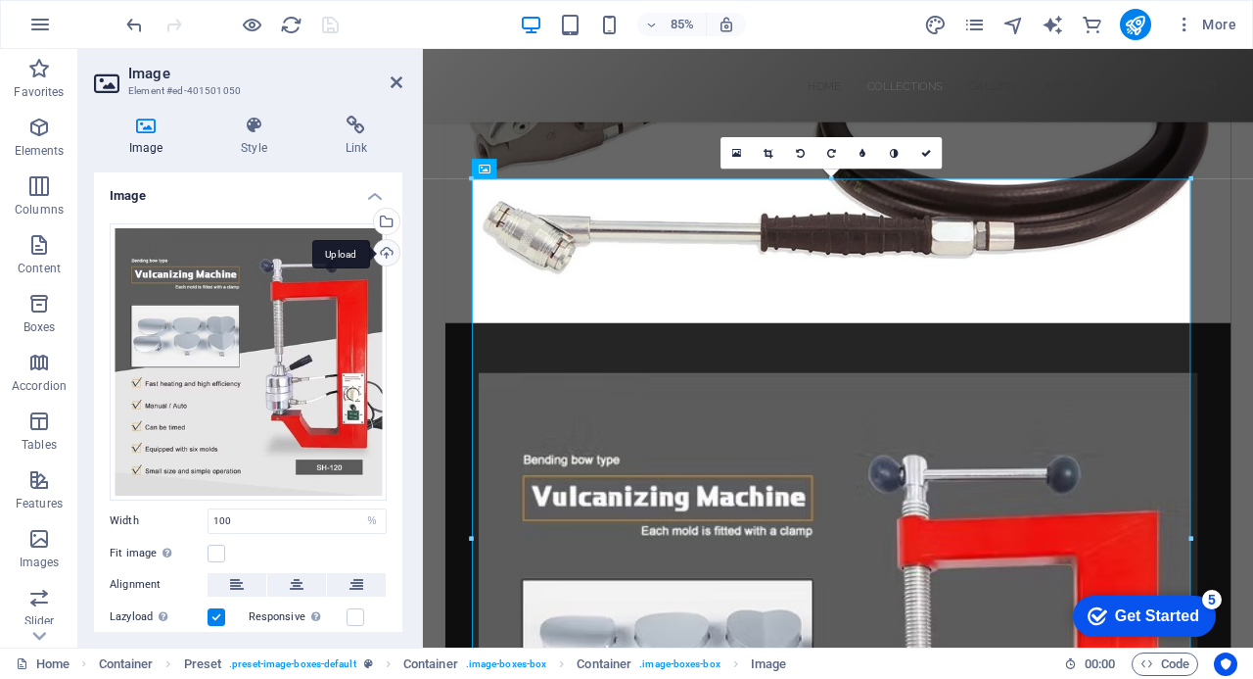
click at [385, 252] on div "Upload" at bounding box center [384, 254] width 29 height 29
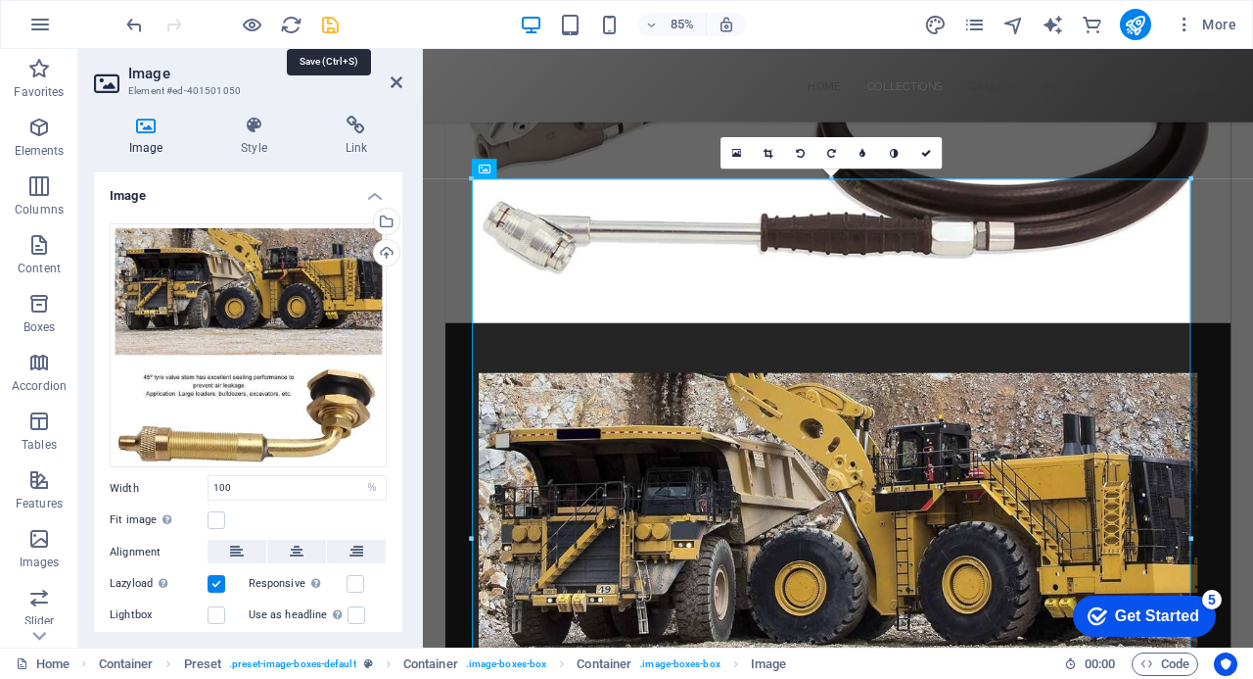
click at [331, 19] on icon "save" at bounding box center [330, 25] width 23 height 23
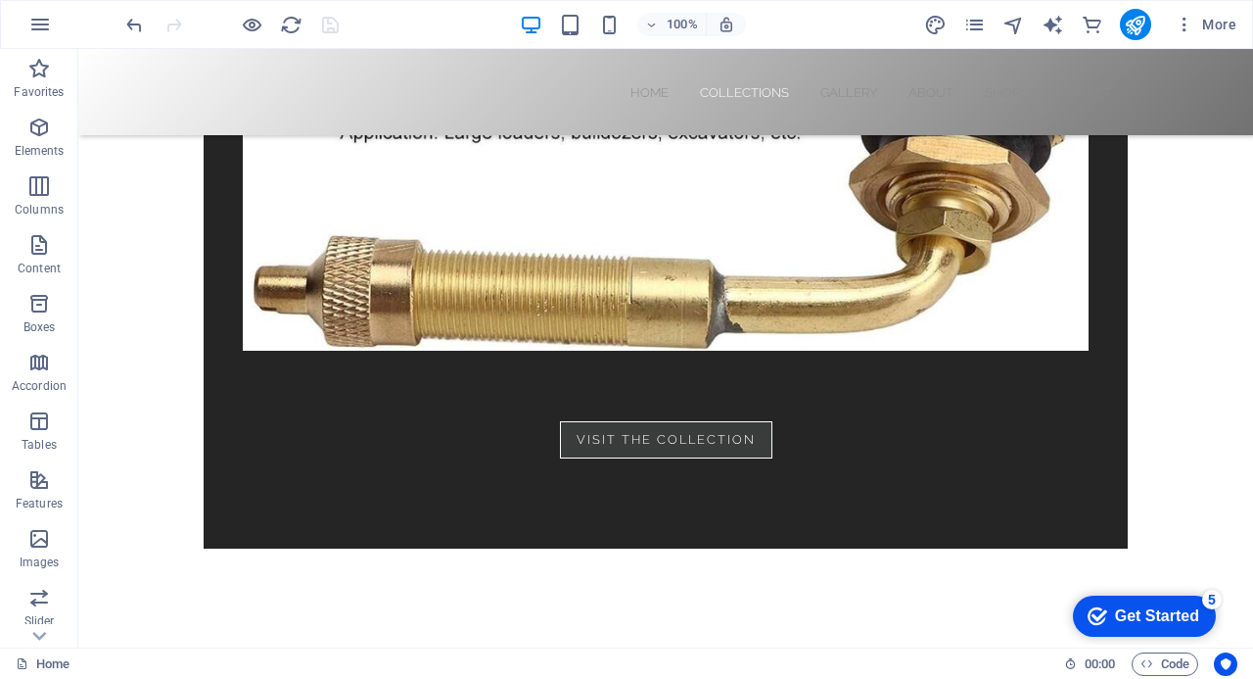
scroll to position [2101, 0]
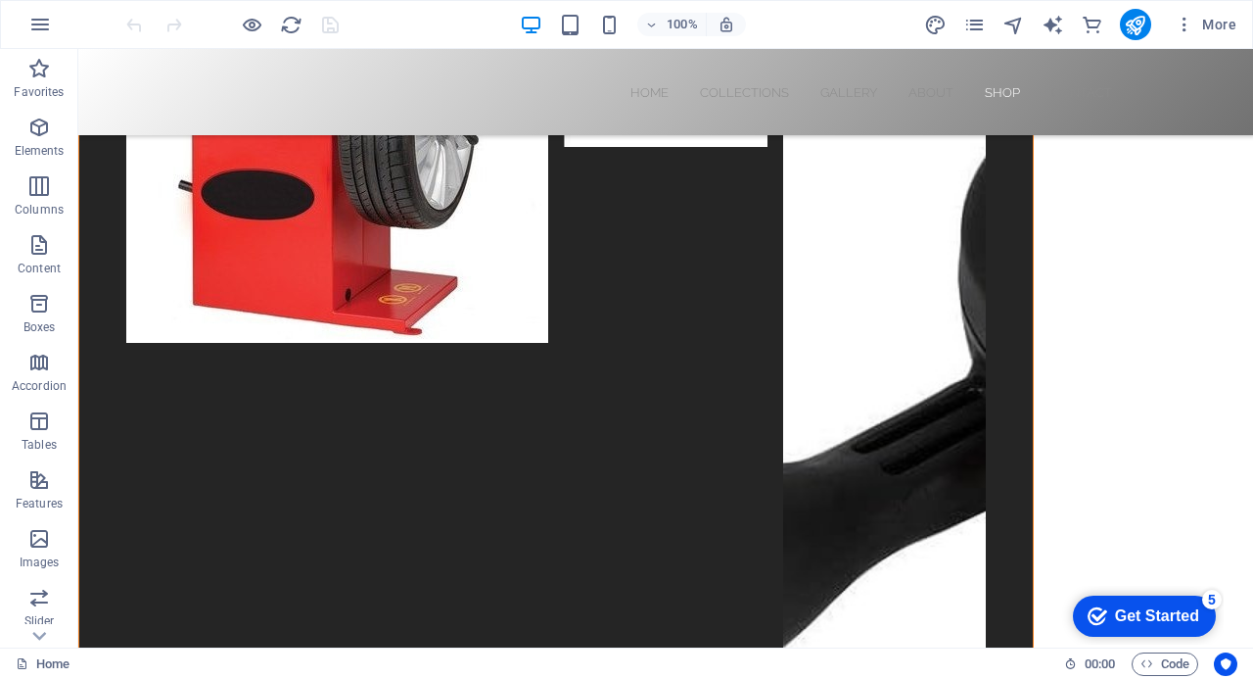
scroll to position [8528, 0]
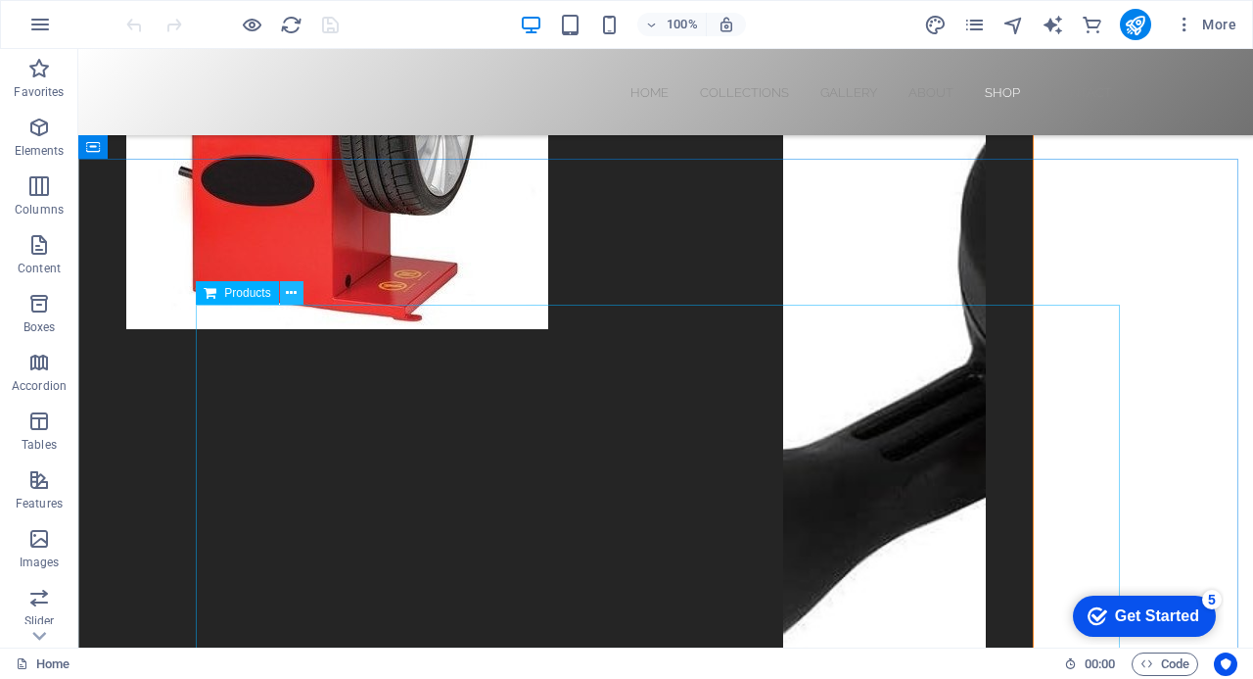
click at [294, 293] on icon at bounding box center [291, 293] width 11 height 21
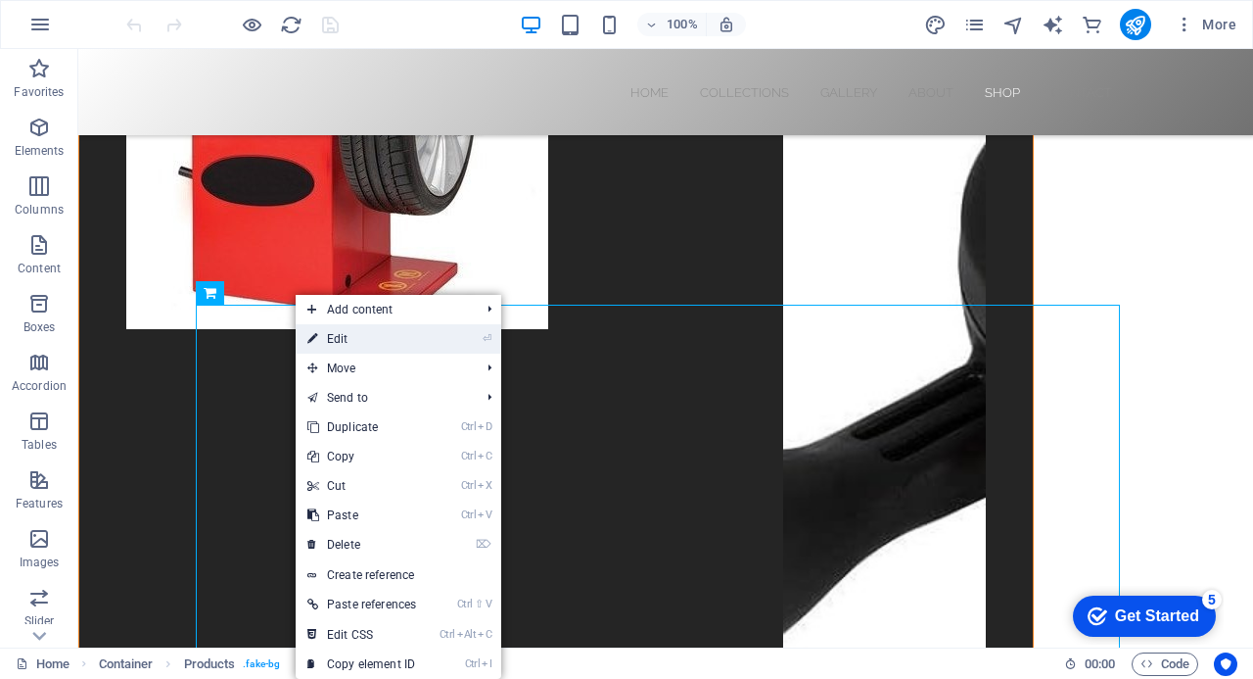
click at [464, 334] on li "⏎ Edit" at bounding box center [399, 338] width 206 height 29
click at [362, 343] on link "⏎ Edit" at bounding box center [362, 338] width 132 height 29
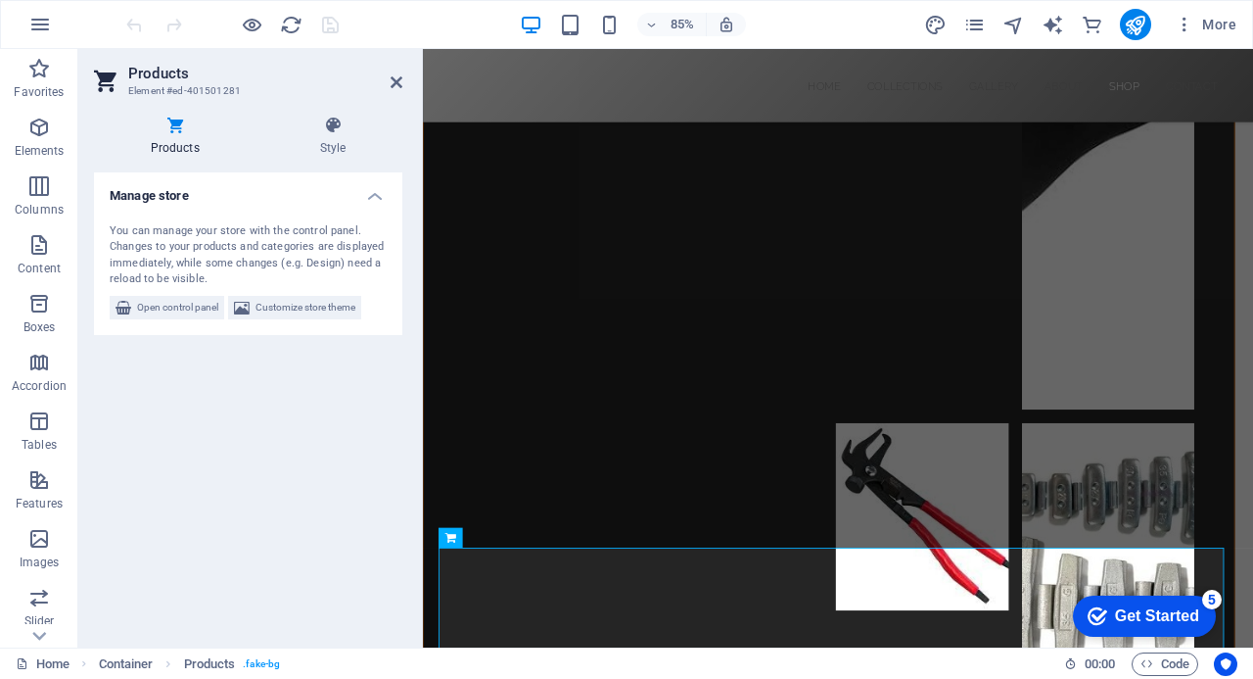
scroll to position [8637, 0]
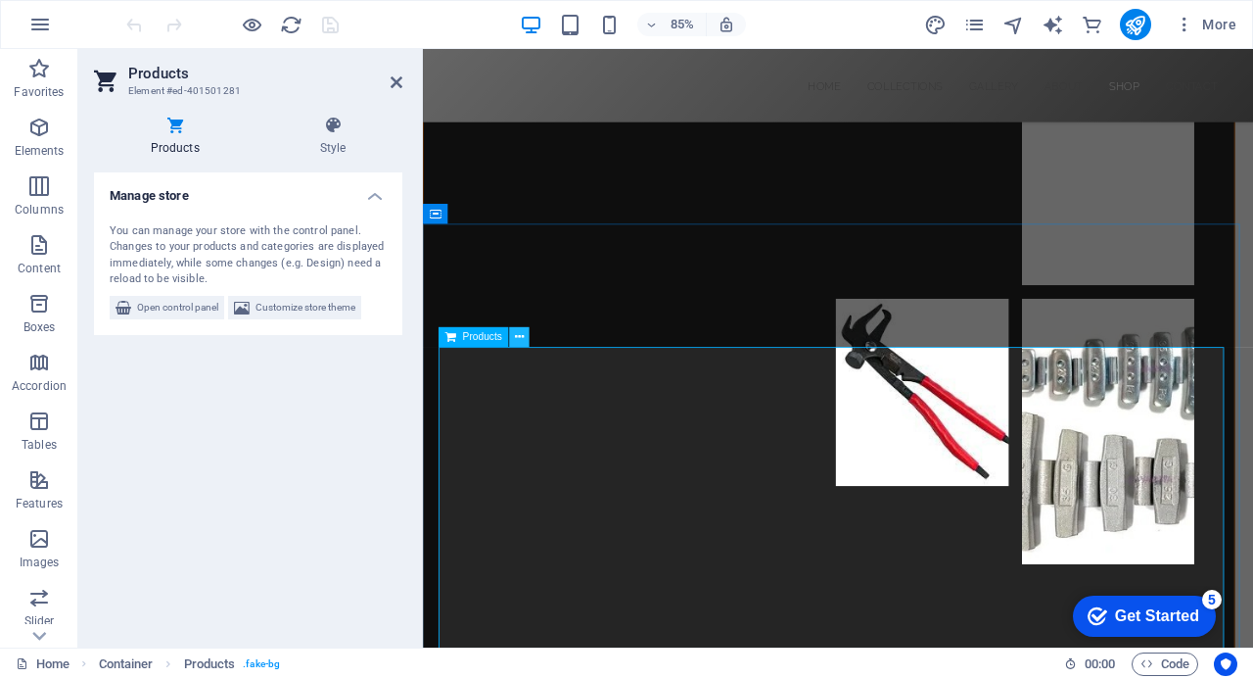
click at [516, 335] on icon at bounding box center [519, 337] width 9 height 18
click at [523, 338] on icon at bounding box center [519, 337] width 9 height 18
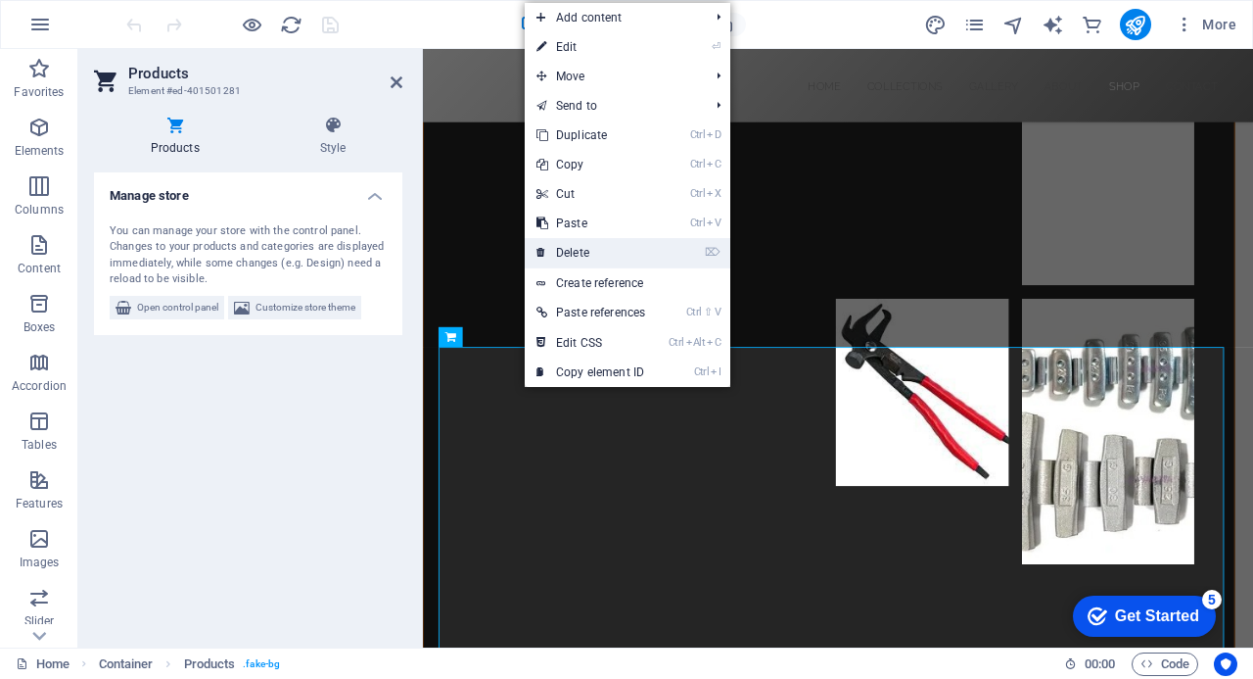
click at [586, 251] on link "⌦ Delete" at bounding box center [591, 252] width 132 height 29
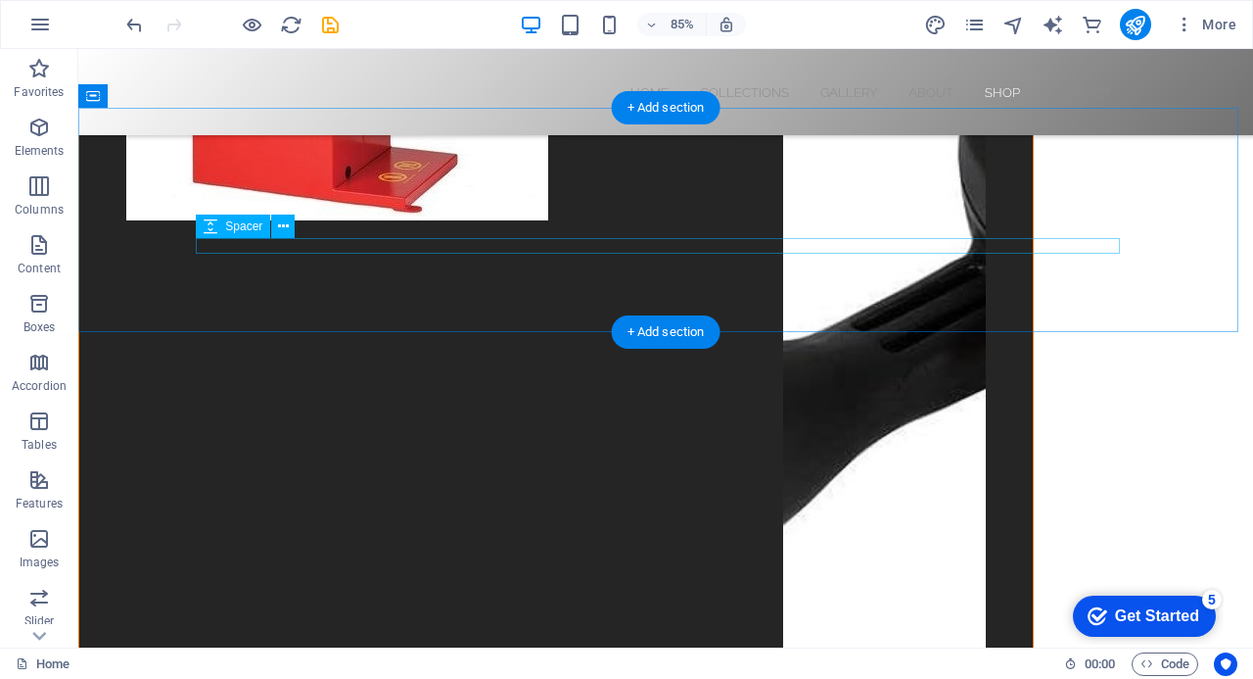
scroll to position [8579, 0]
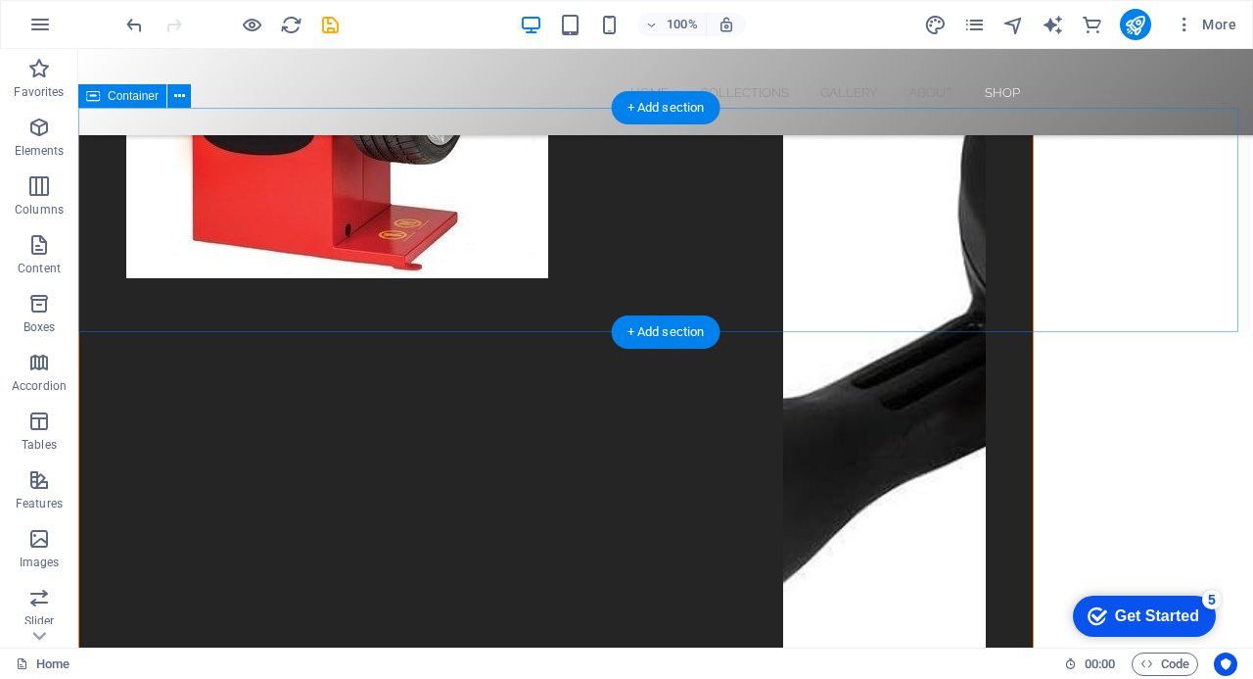
click at [636, 324] on div "+ Add section" at bounding box center [666, 331] width 109 height 33
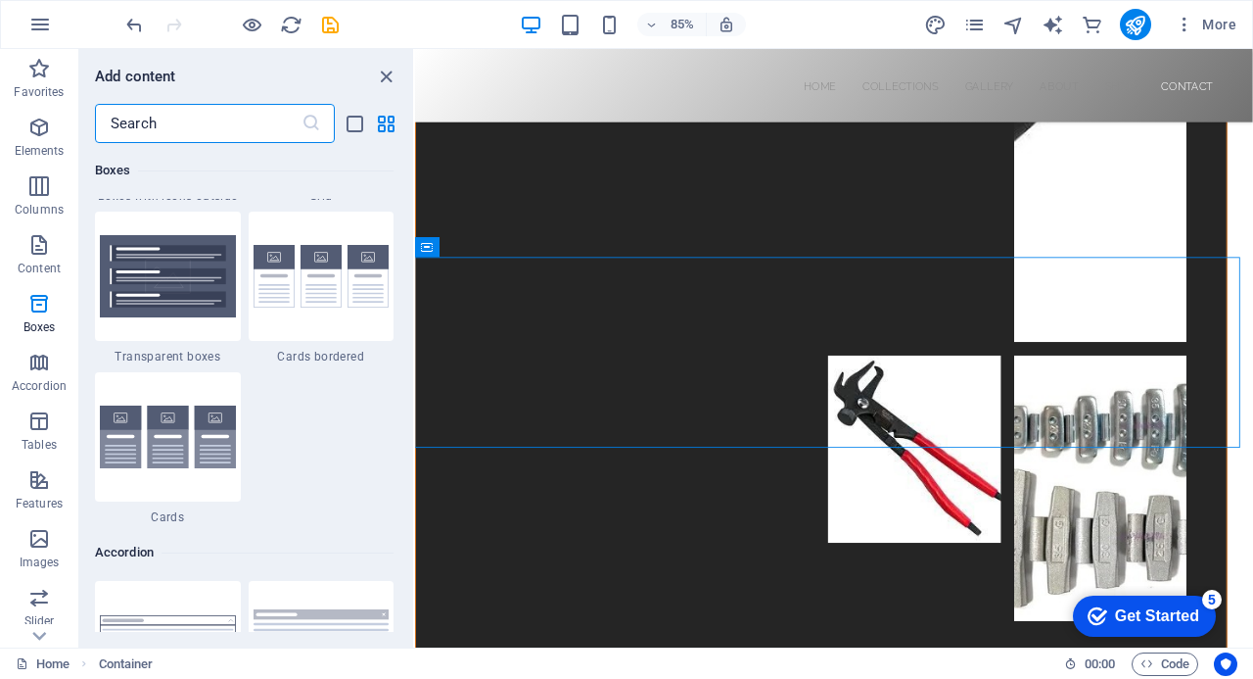
scroll to position [5877, 0]
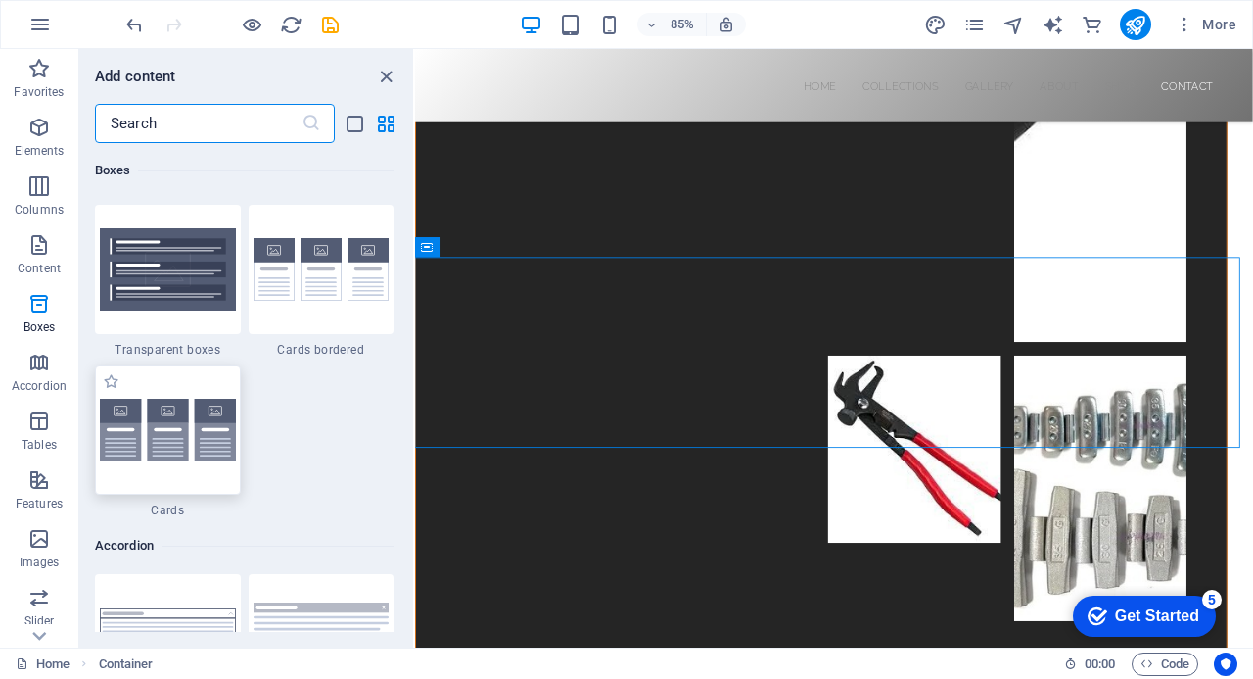
click at [167, 427] on img at bounding box center [168, 431] width 136 height 64
click at [415, 427] on div "Preset Container H6 Container Preset Container Banner Container Banner Image Co…" at bounding box center [834, 348] width 838 height 598
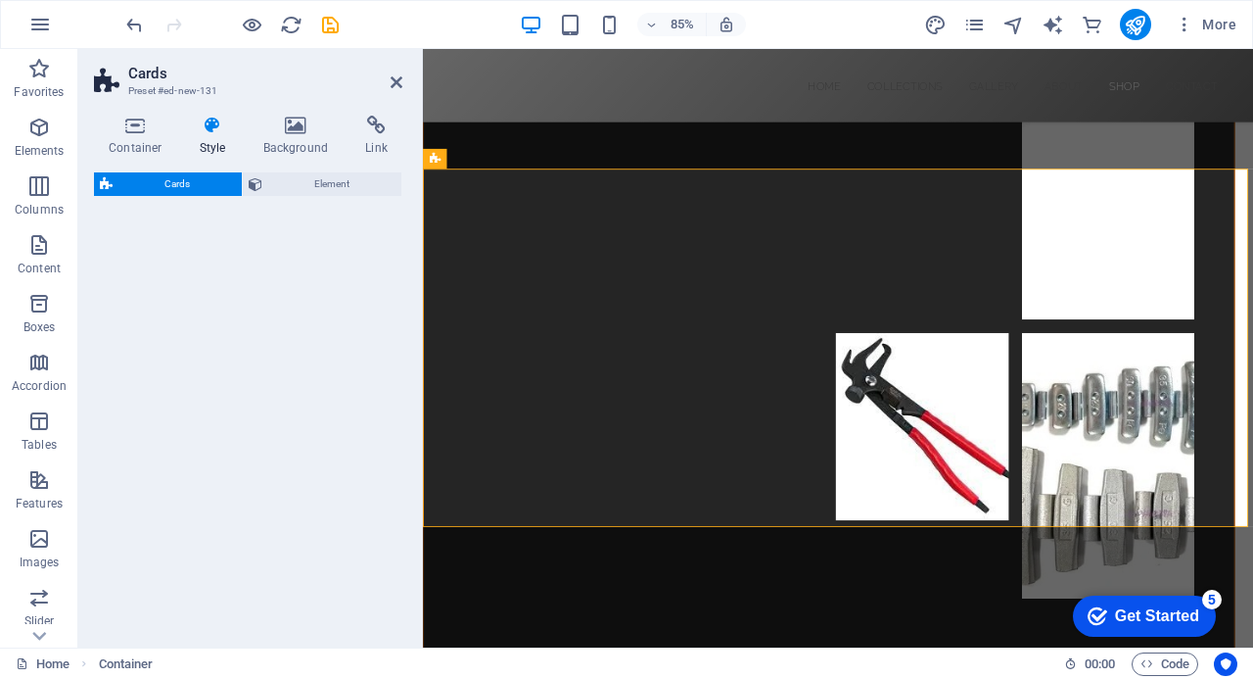
scroll to position [8925, 0]
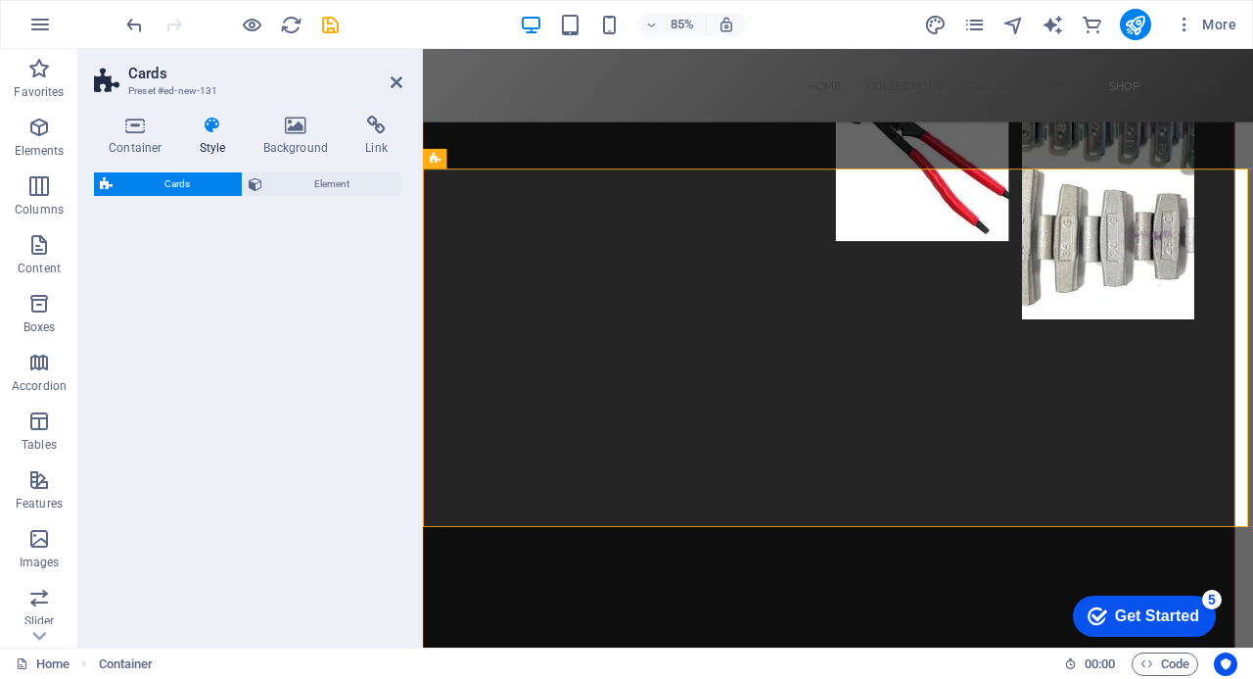
select select "rem"
select select "preset-image-boxes-v3-default"
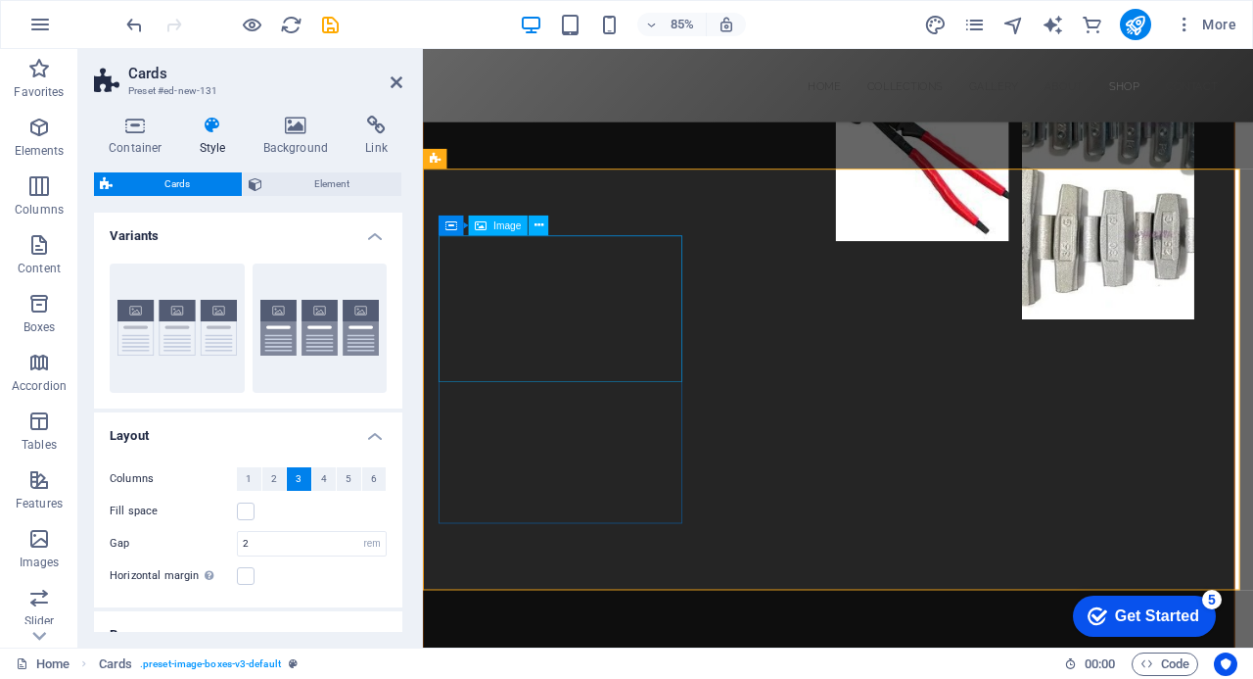
click at [321, 481] on span "4" at bounding box center [324, 478] width 6 height 23
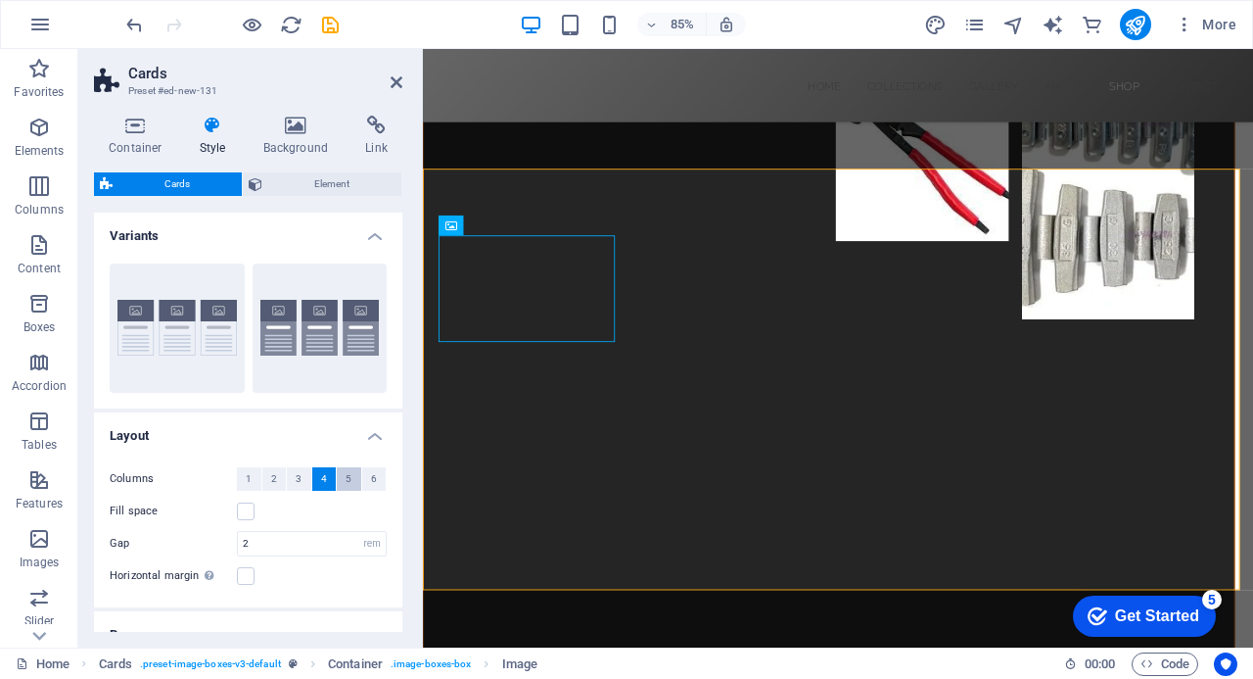
click at [351, 480] on button "5" at bounding box center [349, 478] width 24 height 23
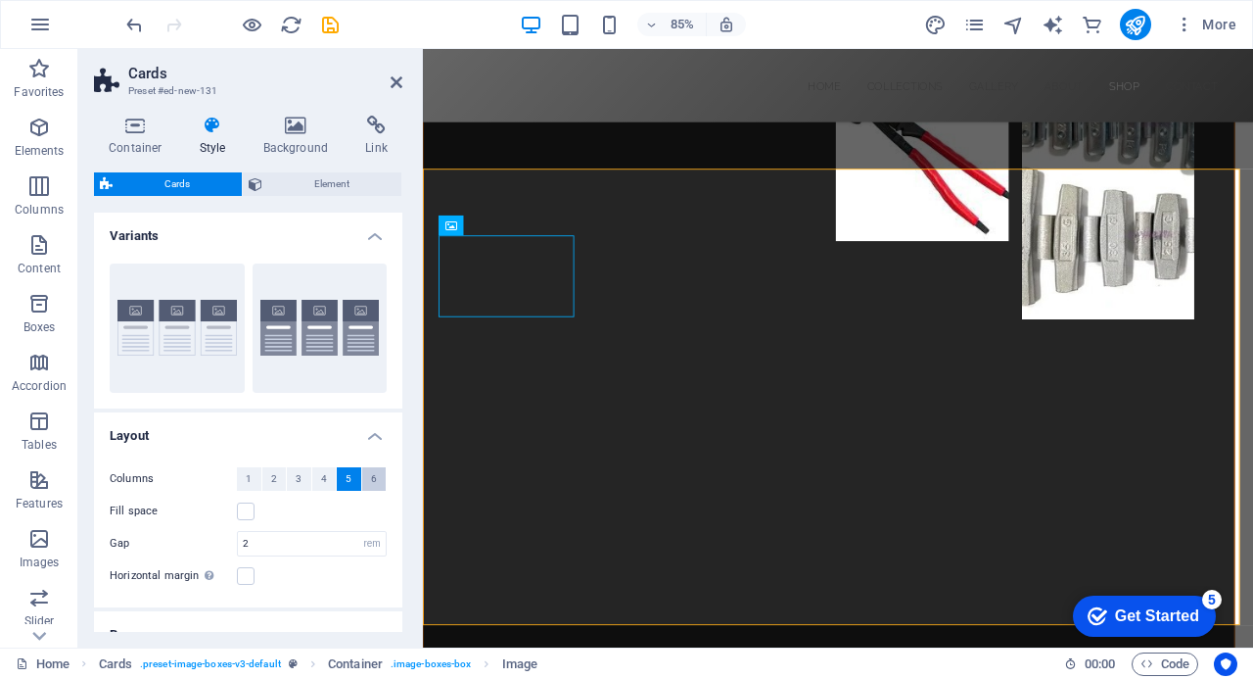
click at [374, 479] on button "6" at bounding box center [374, 478] width 24 height 23
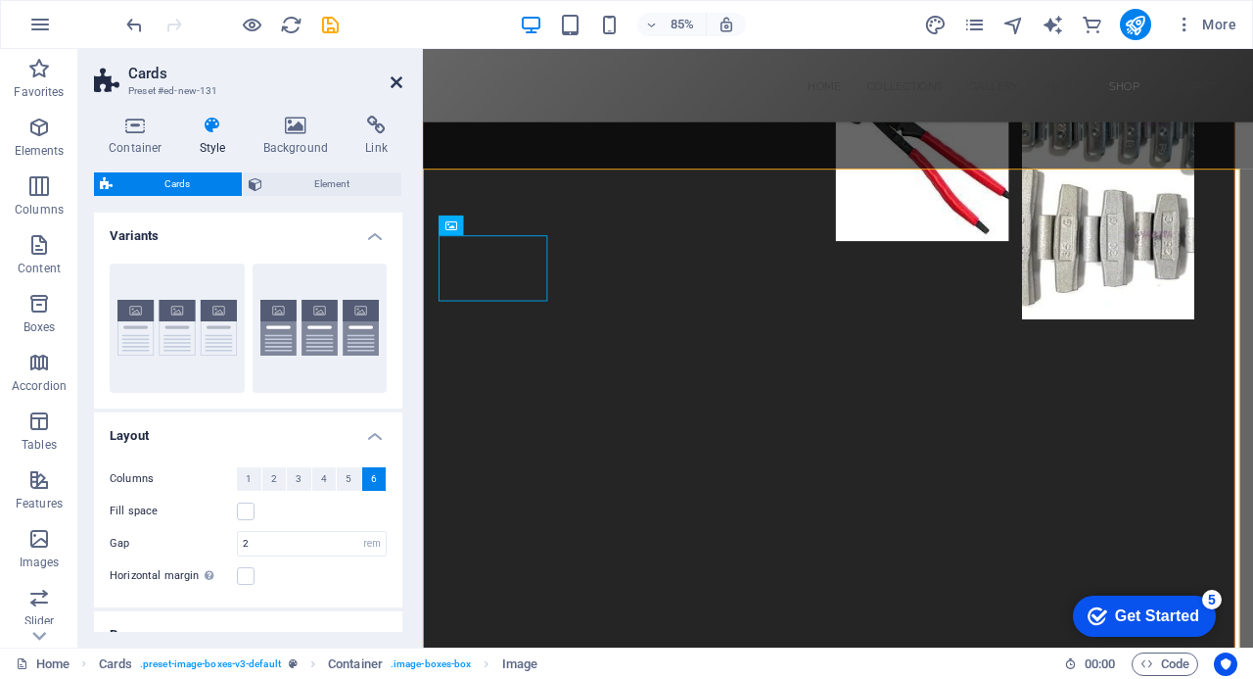
click at [396, 84] on icon at bounding box center [397, 82] width 12 height 16
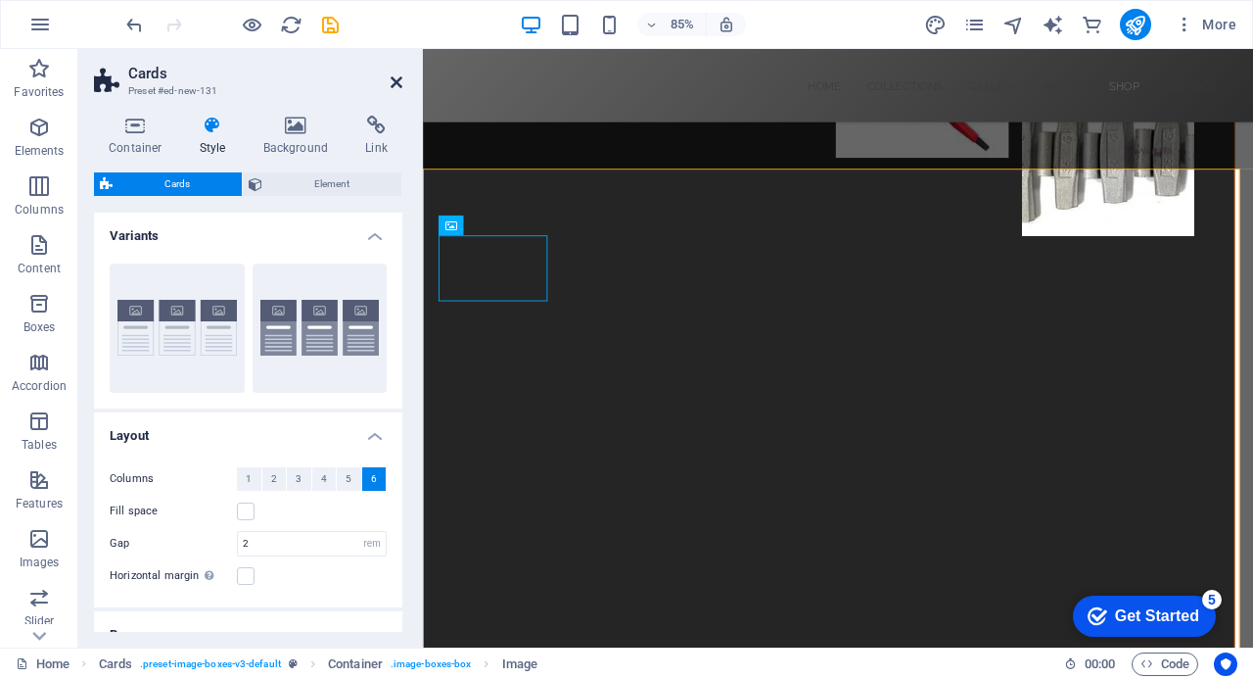
scroll to position [8721, 0]
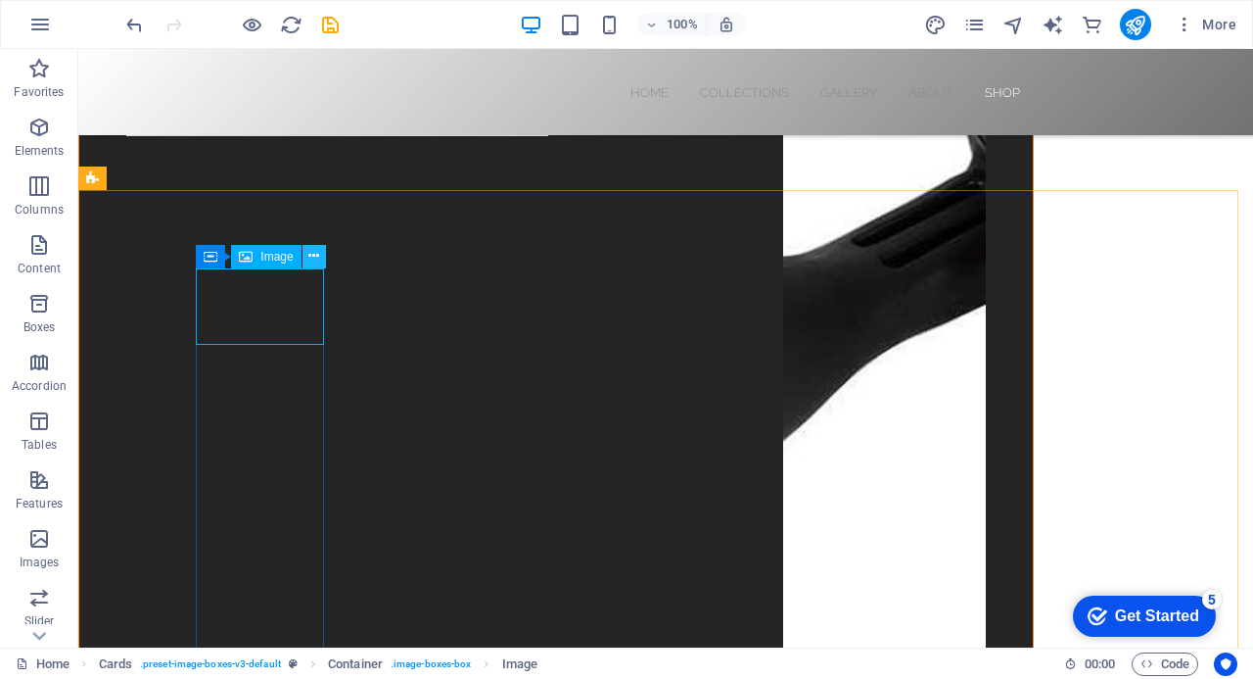
click at [314, 258] on icon at bounding box center [313, 256] width 11 height 21
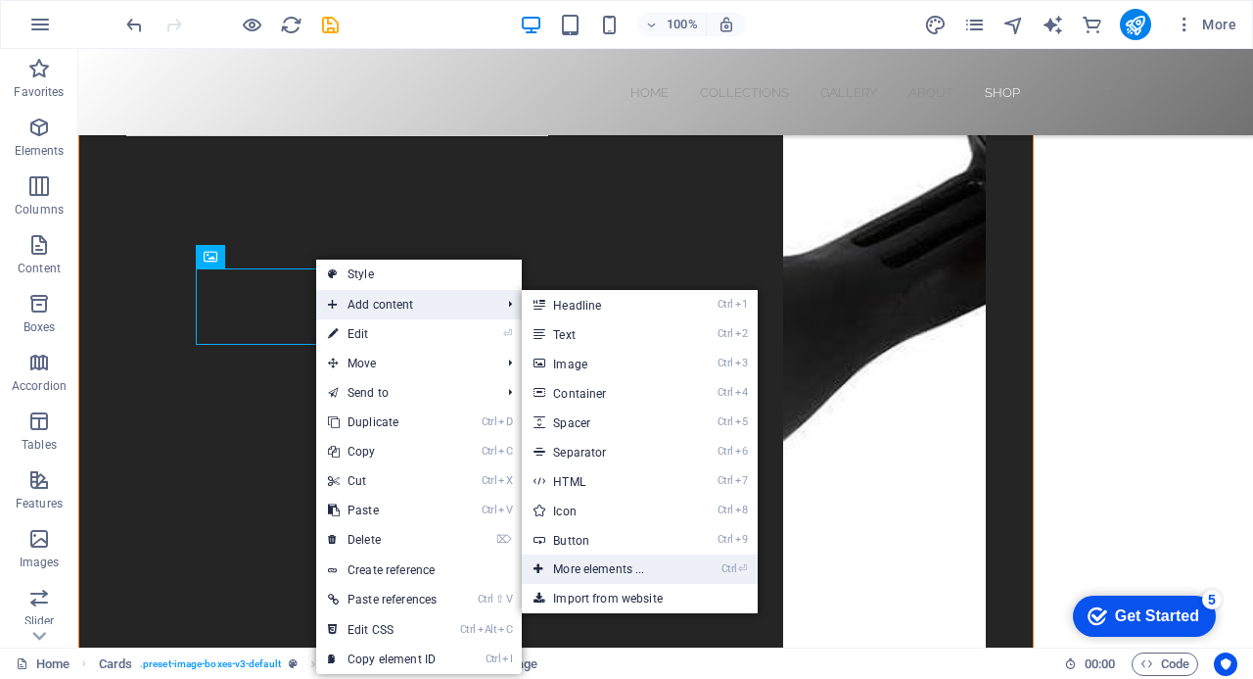
click at [654, 561] on link "Ctrl ⏎ More elements ..." at bounding box center [603, 568] width 162 height 29
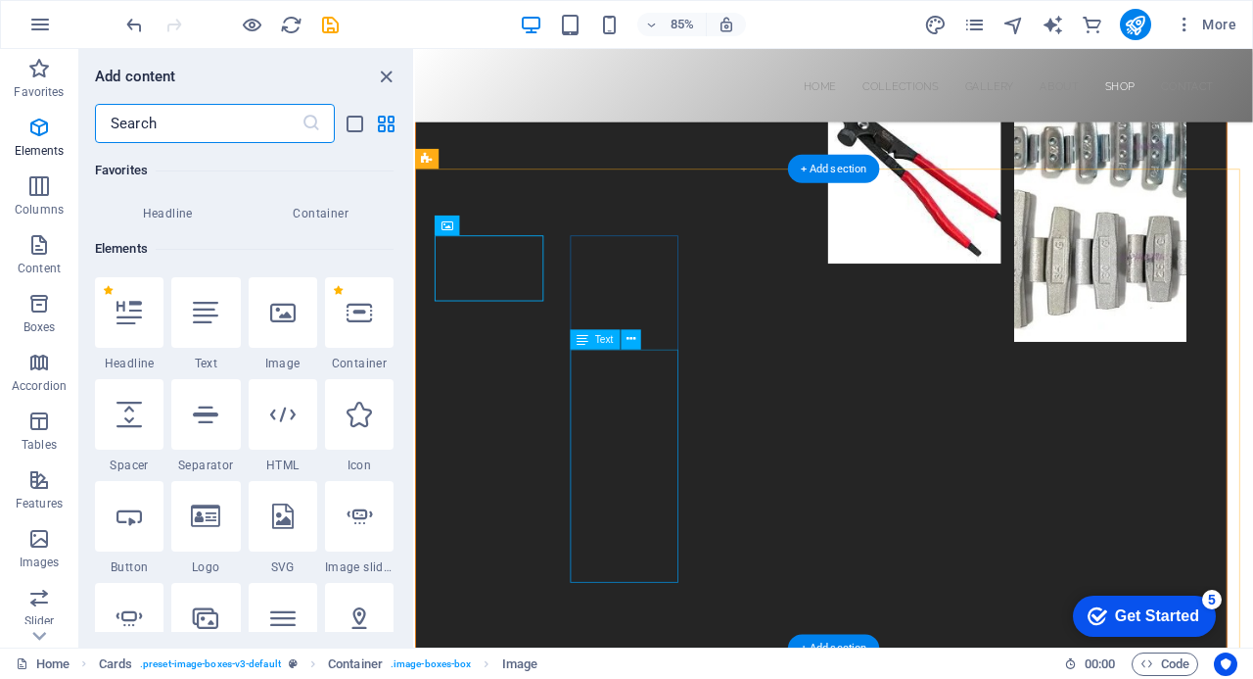
scroll to position [209, 0]
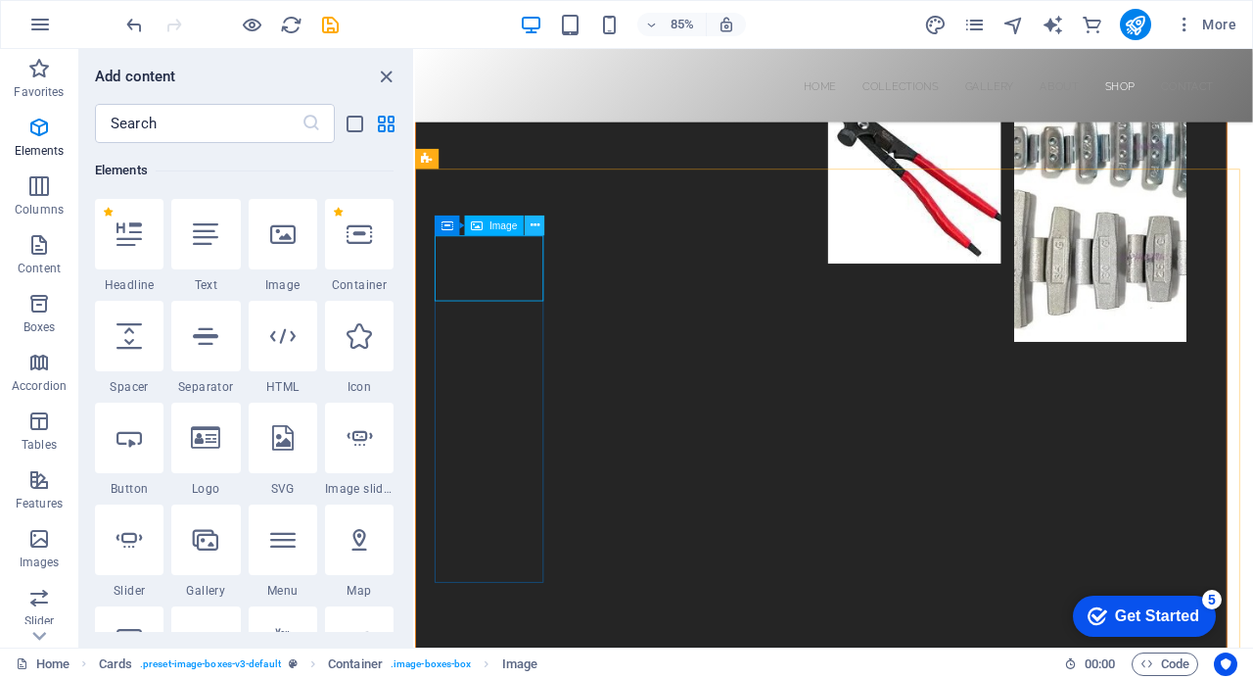
click at [543, 228] on button at bounding box center [536, 225] width 20 height 20
click at [358, 117] on icon "list-view" at bounding box center [355, 124] width 23 height 23
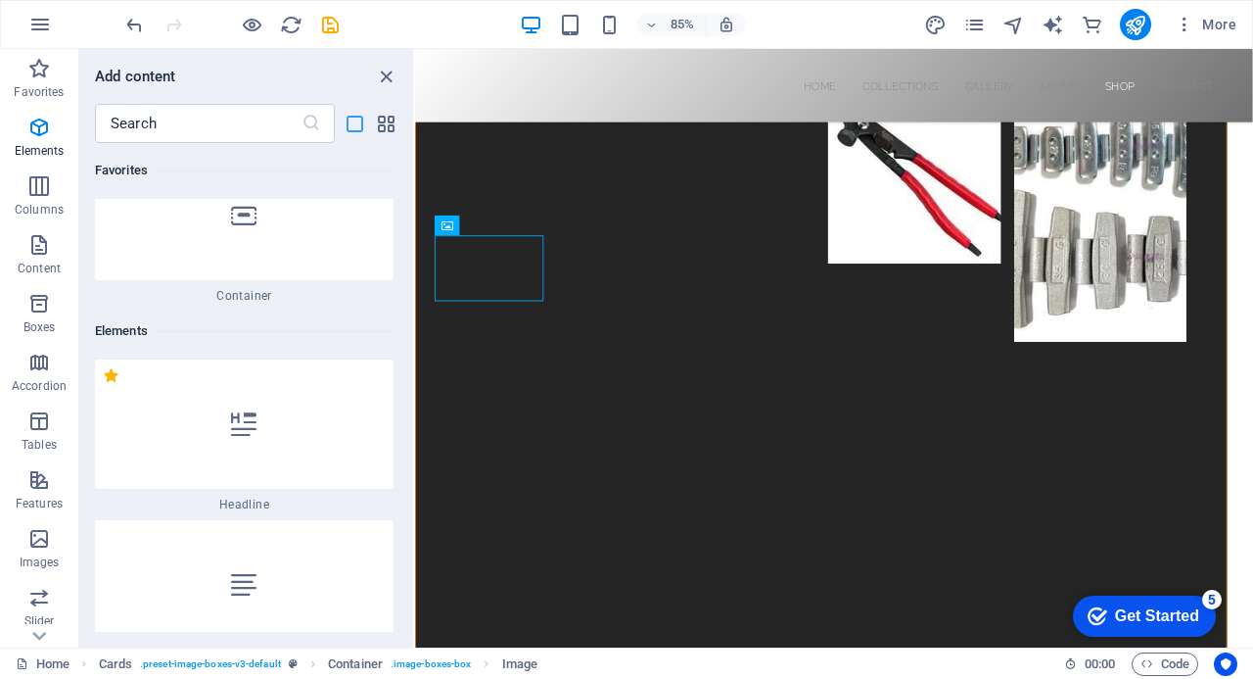
scroll to position [369, 0]
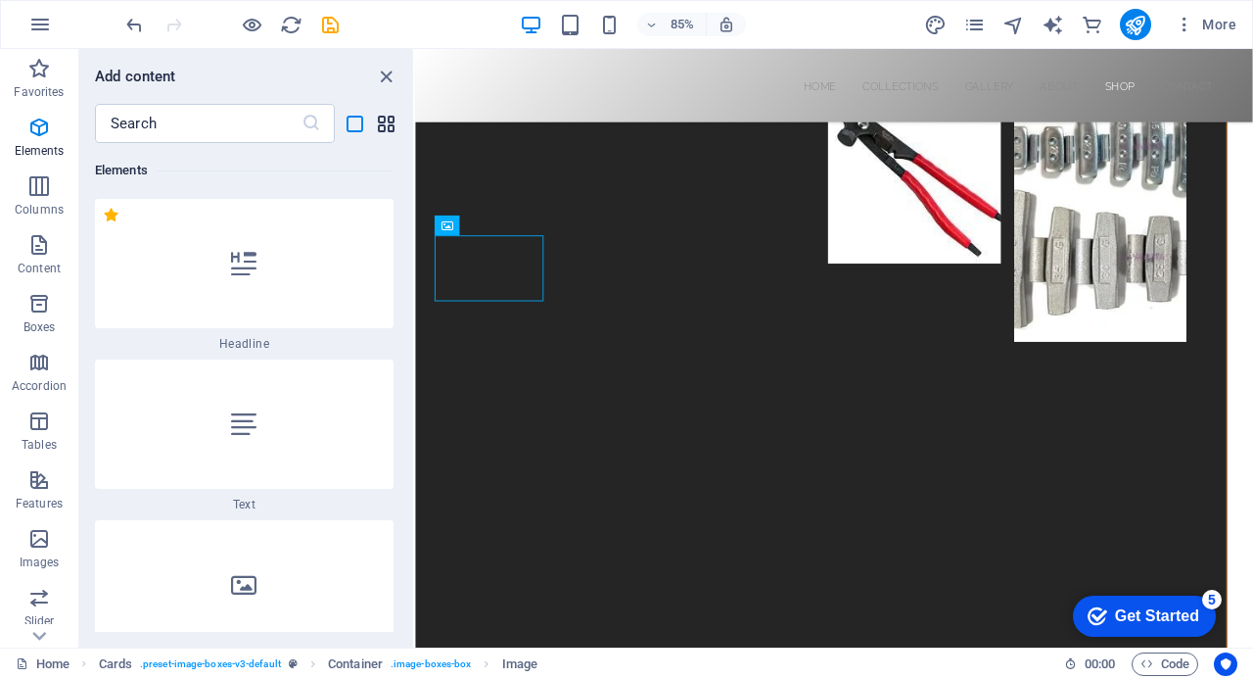
click at [394, 120] on icon "grid-view" at bounding box center [386, 124] width 23 height 23
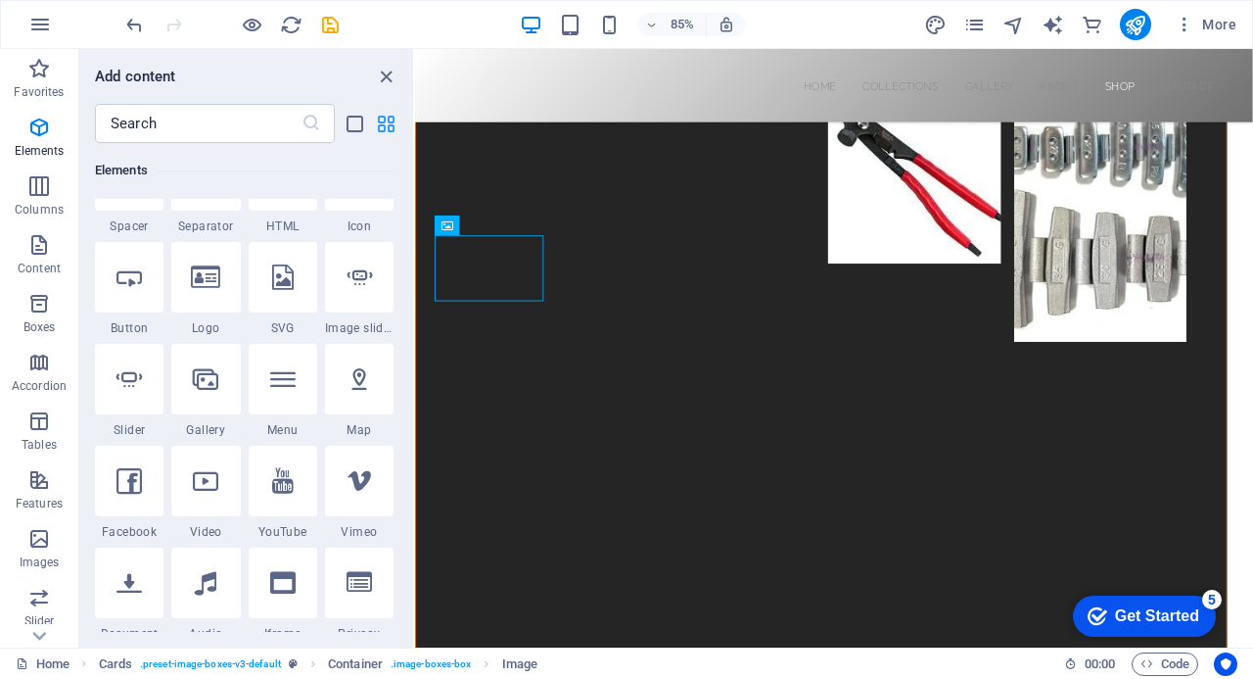
scroll to position [209, 0]
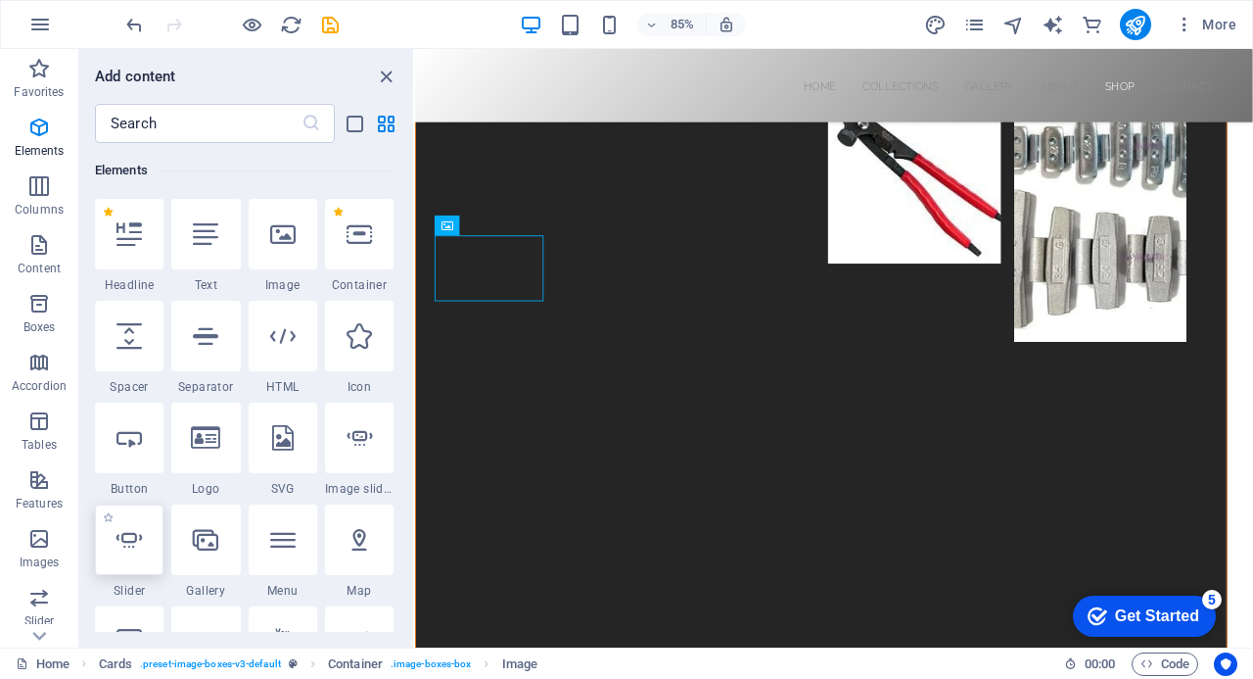
click at [125, 540] on icon at bounding box center [129, 539] width 25 height 25
click at [415, 540] on div "Drag here to replace the existing content. Press “Ctrl” if you want to create a…" at bounding box center [834, 348] width 838 height 598
select select "ms"
select select "s"
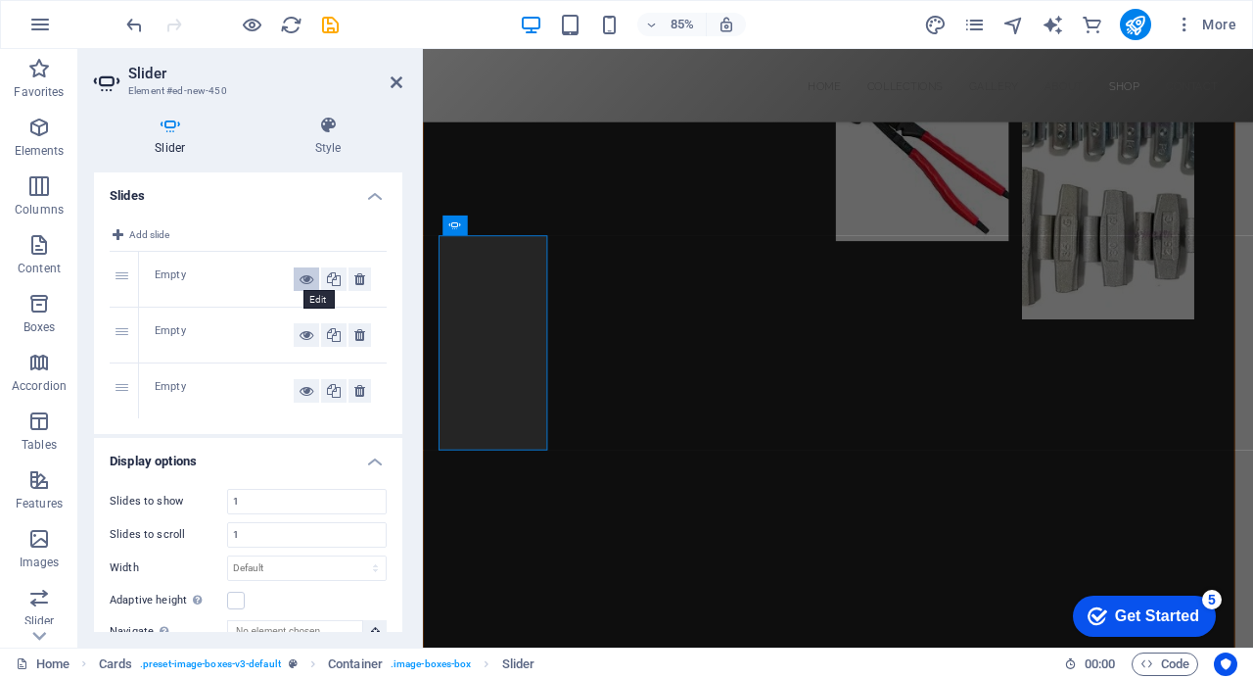
click at [302, 281] on icon at bounding box center [307, 278] width 14 height 23
click at [114, 227] on icon at bounding box center [118, 234] width 11 height 23
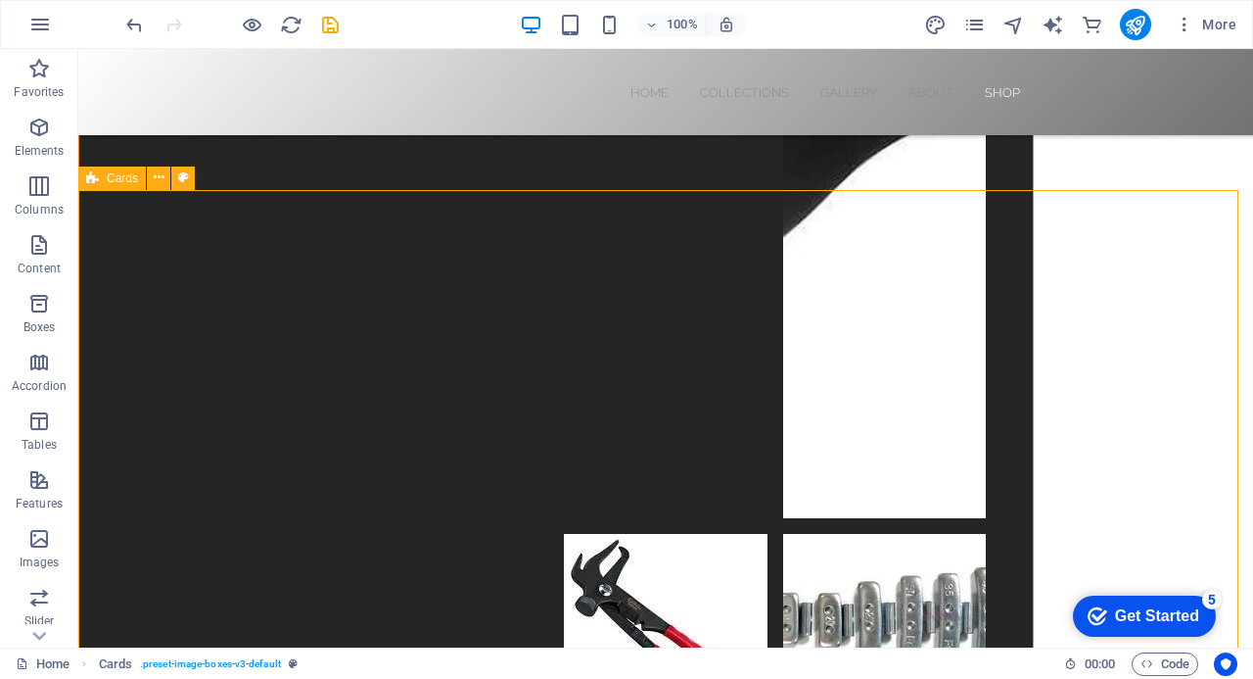
scroll to position [8721, 0]
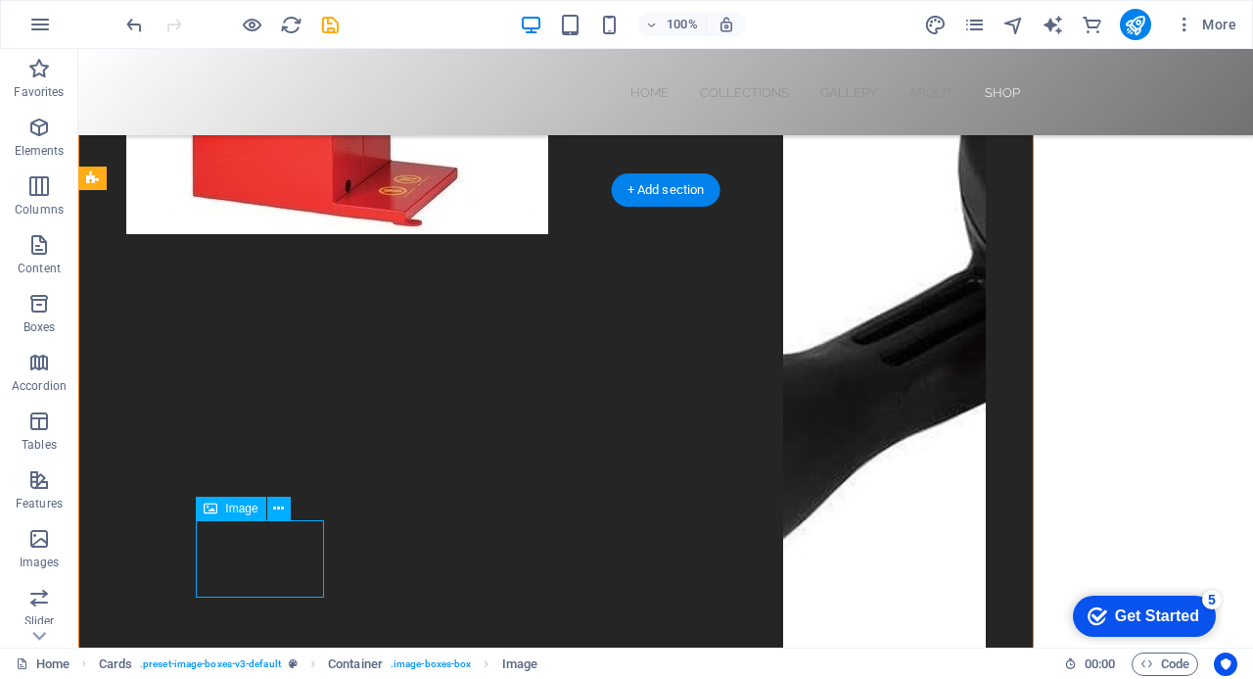
select select "%"
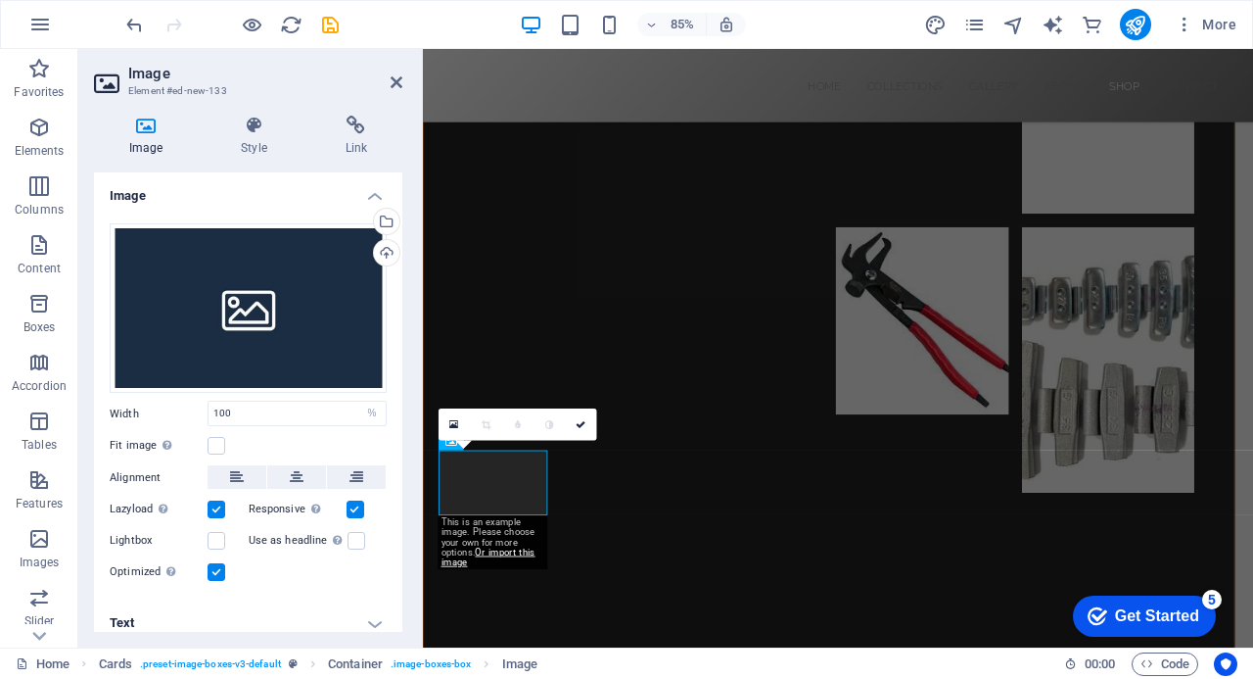
scroll to position [8925, 0]
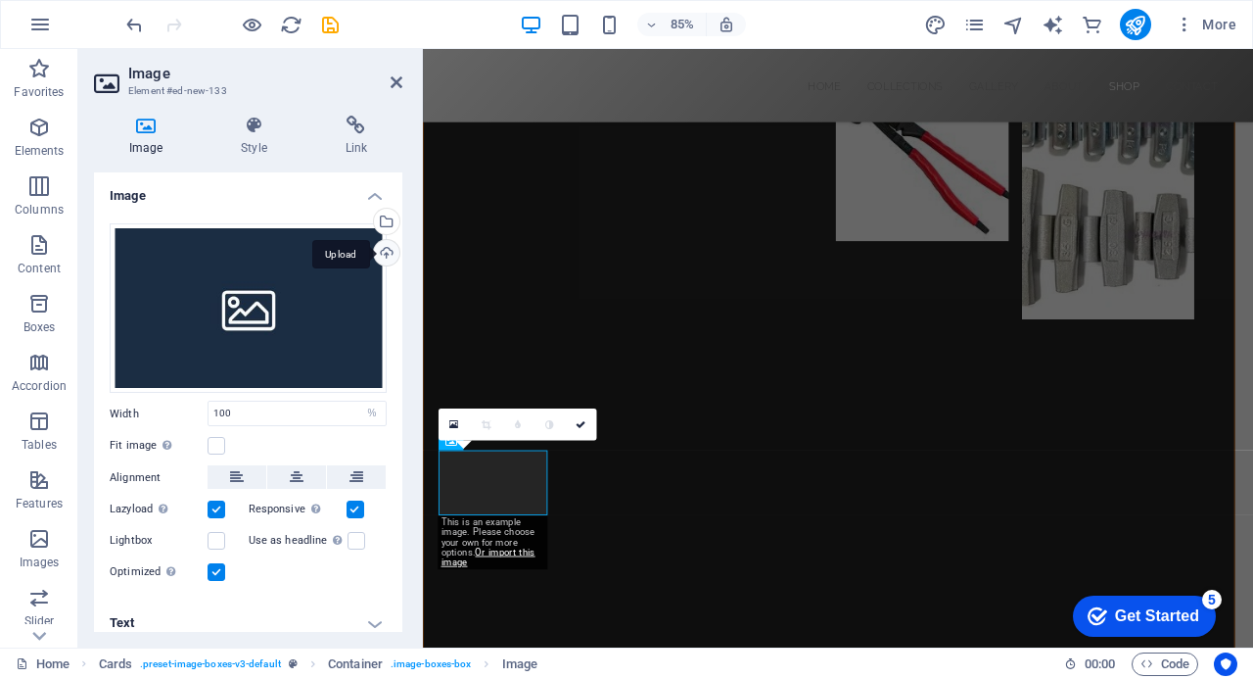
click at [385, 252] on div "Upload" at bounding box center [384, 254] width 29 height 29
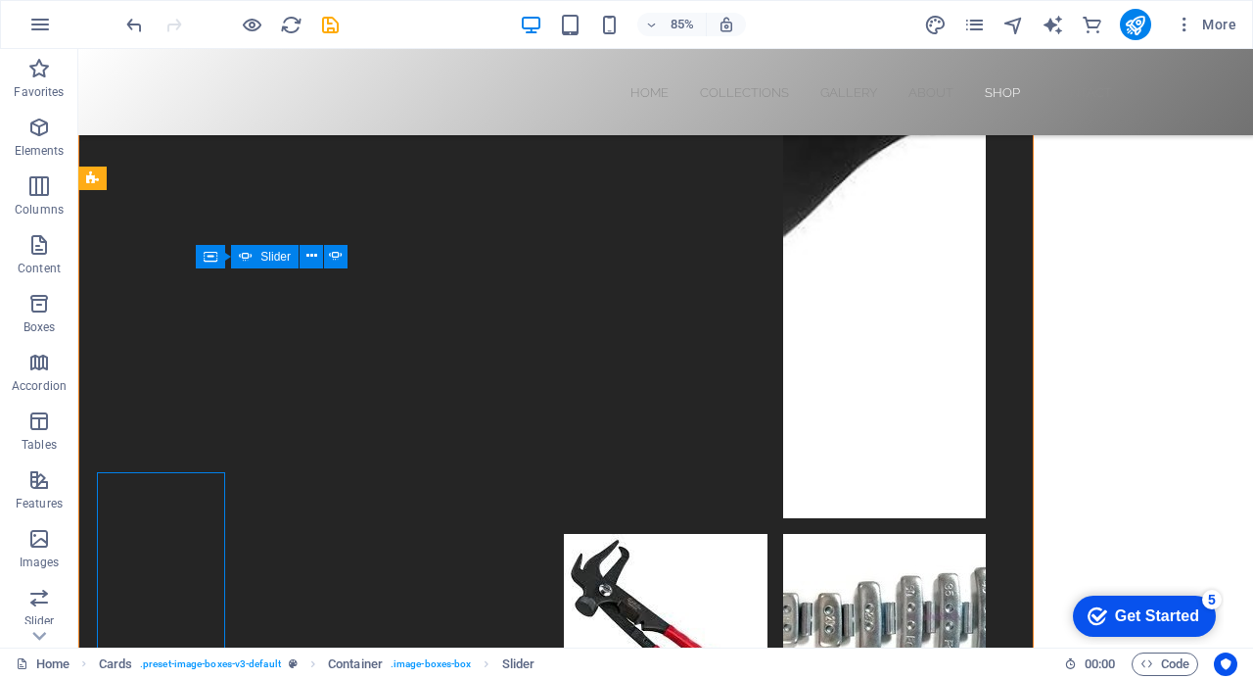
scroll to position [8721, 0]
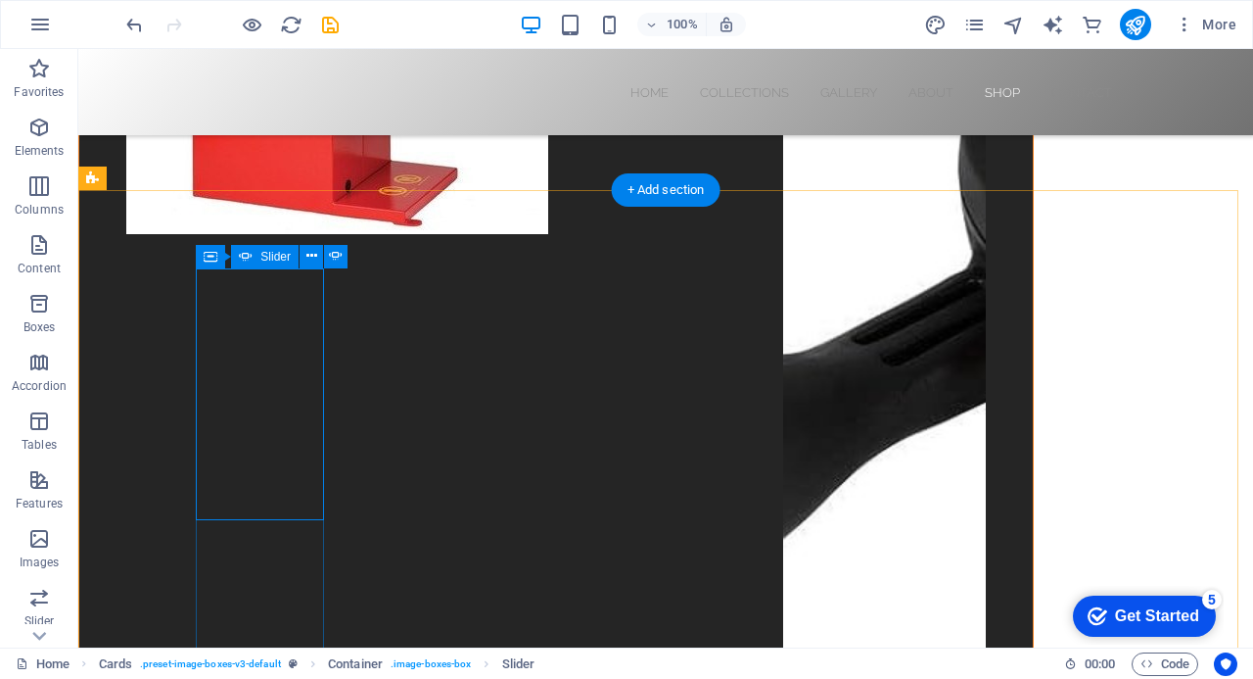
scroll to position [8925, 0]
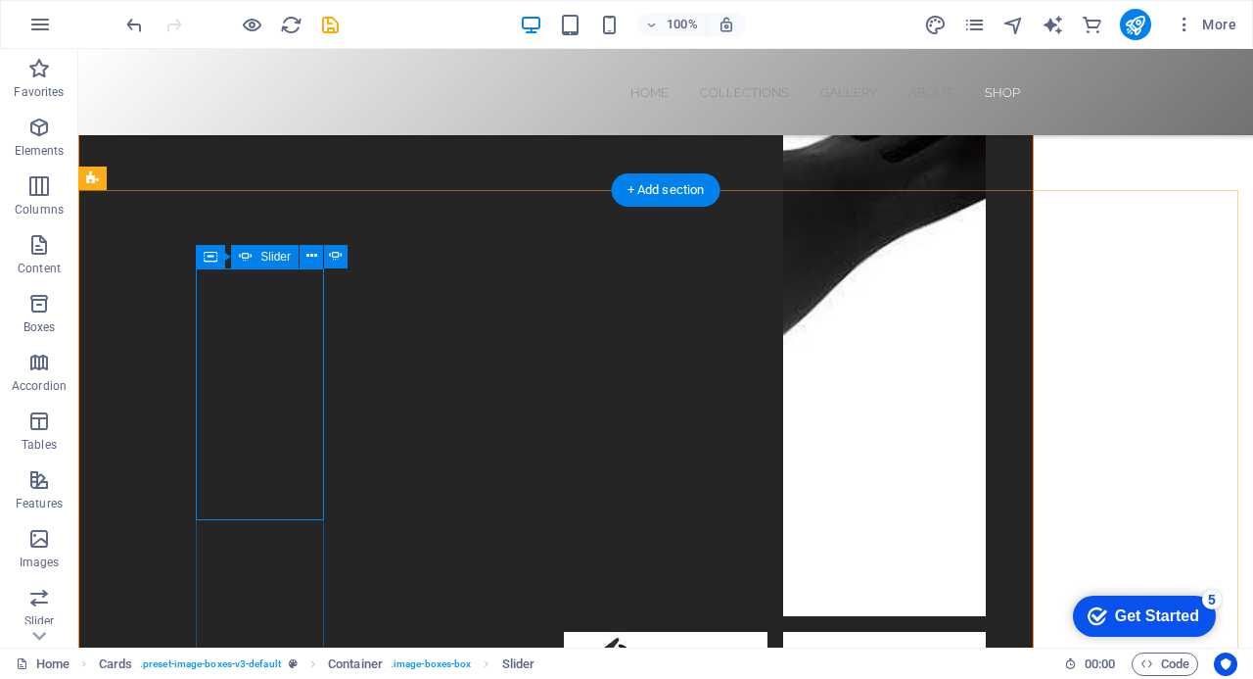
select select "ms"
select select "s"
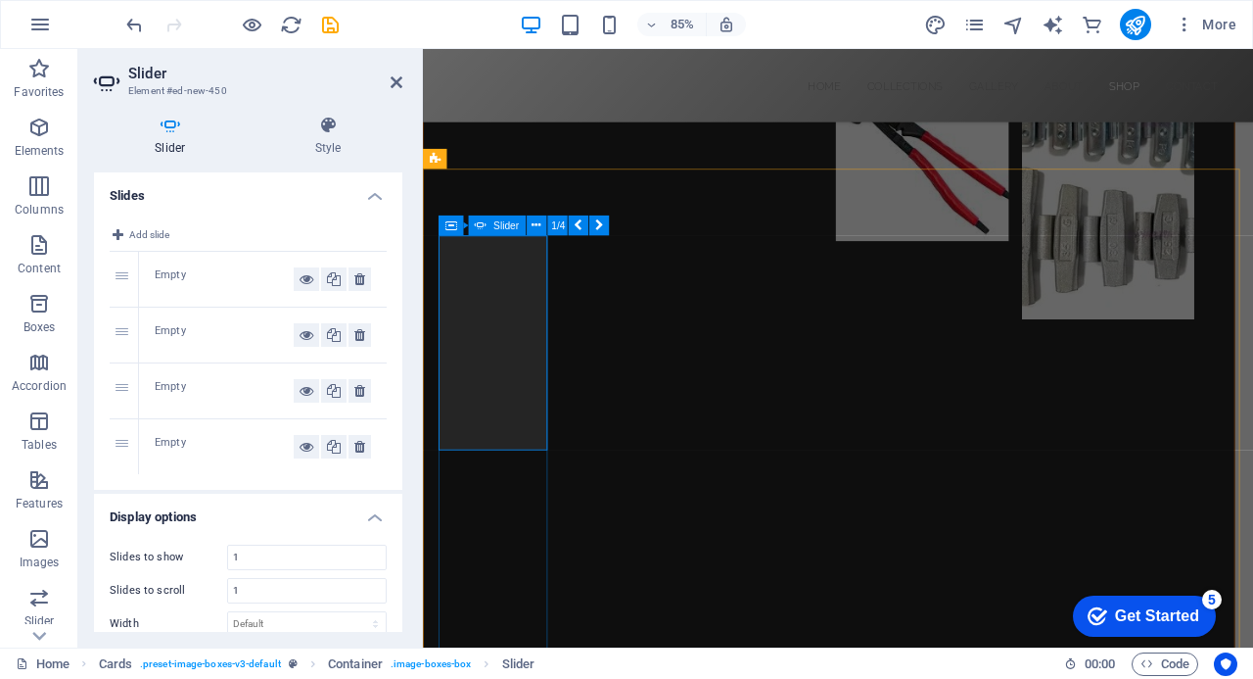
click at [360, 441] on icon at bounding box center [359, 446] width 11 height 23
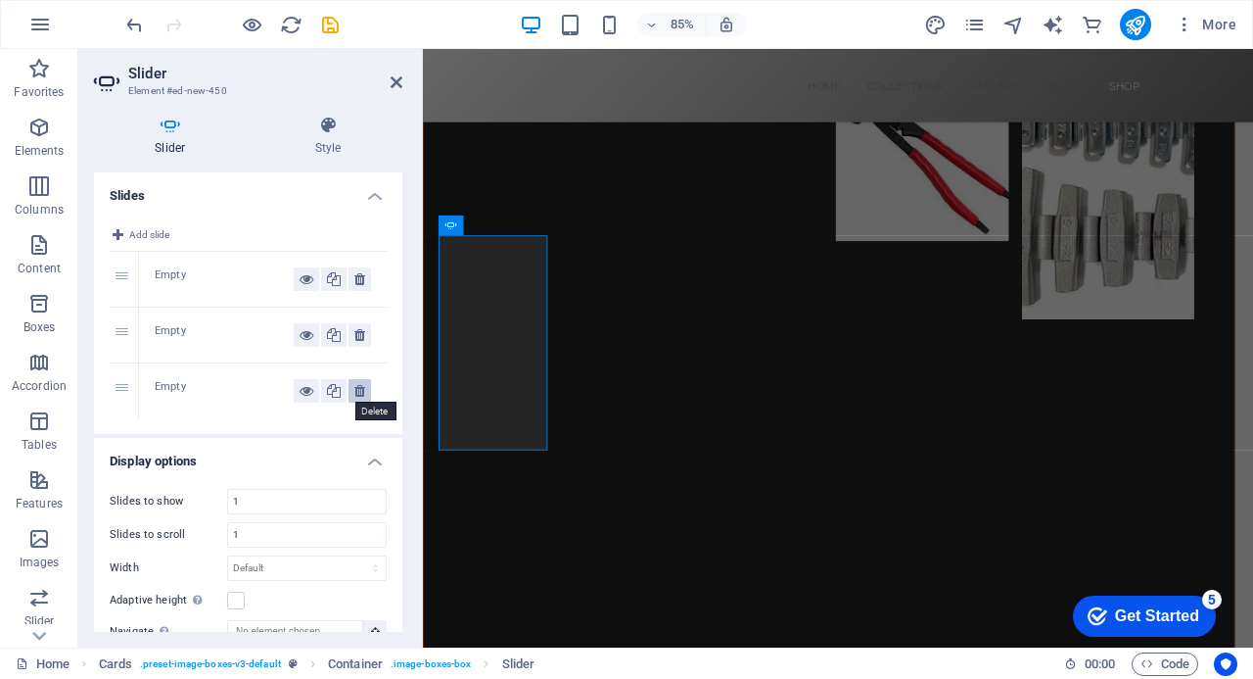
click at [355, 387] on icon at bounding box center [359, 390] width 11 height 23
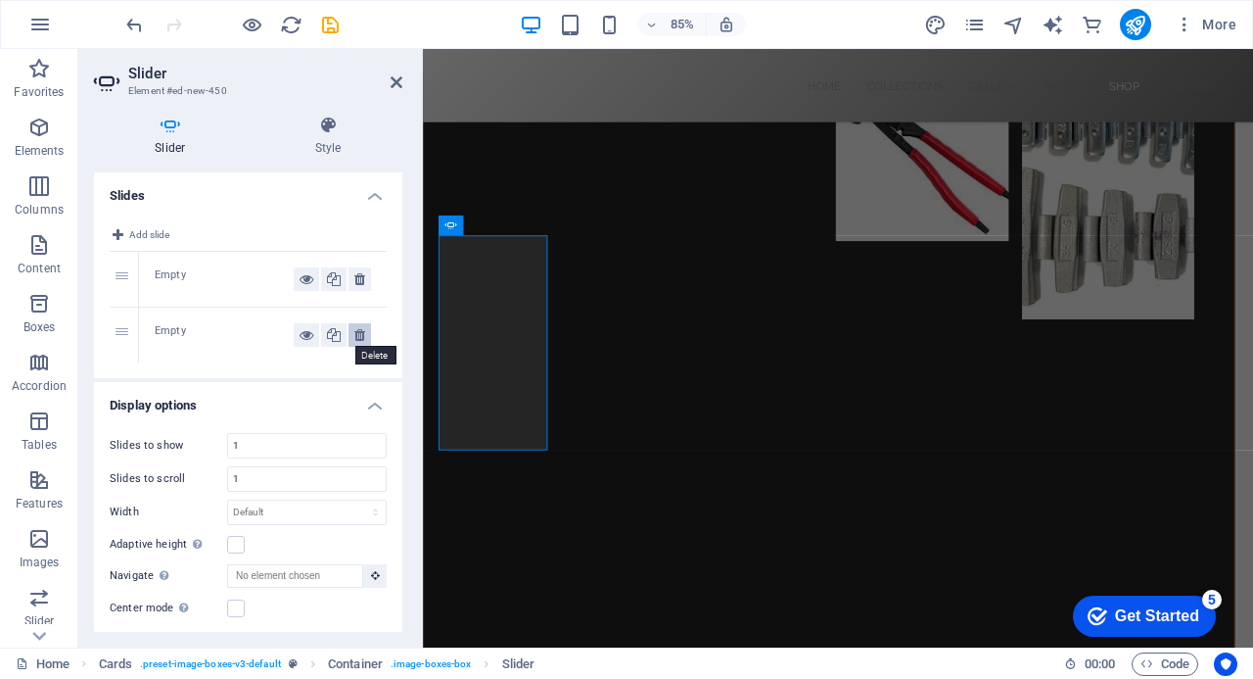
click at [356, 333] on icon at bounding box center [359, 334] width 11 height 23
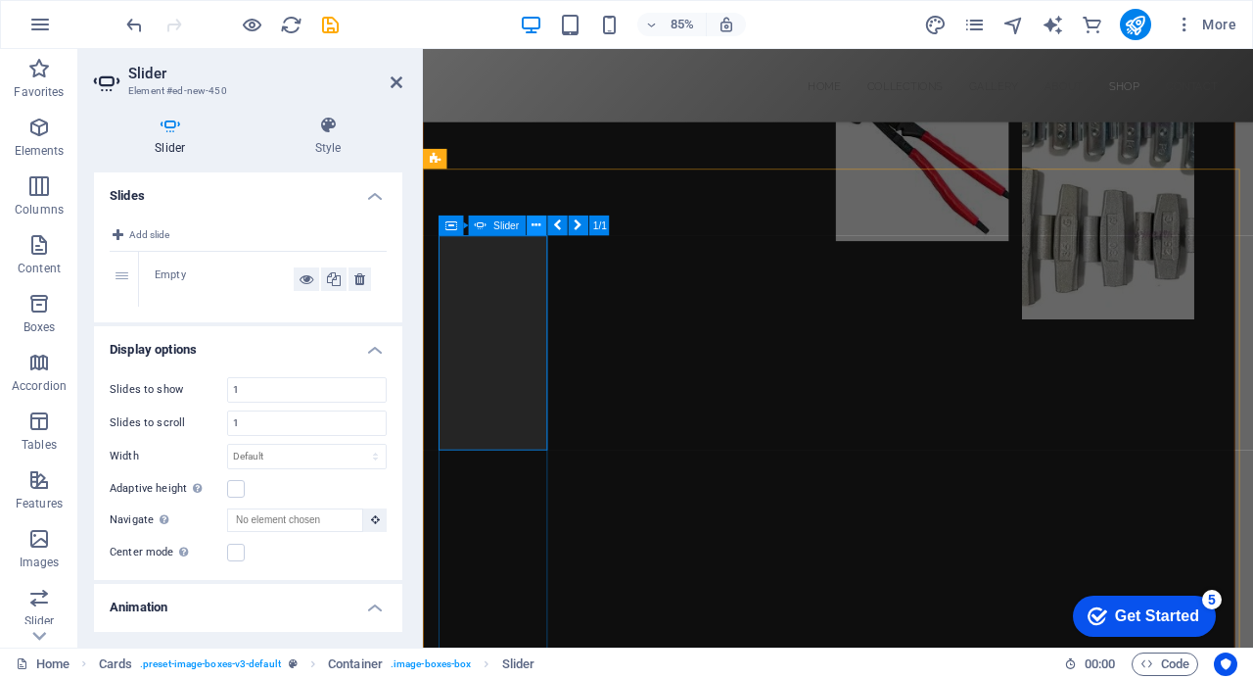
click at [533, 225] on icon at bounding box center [537, 226] width 9 height 18
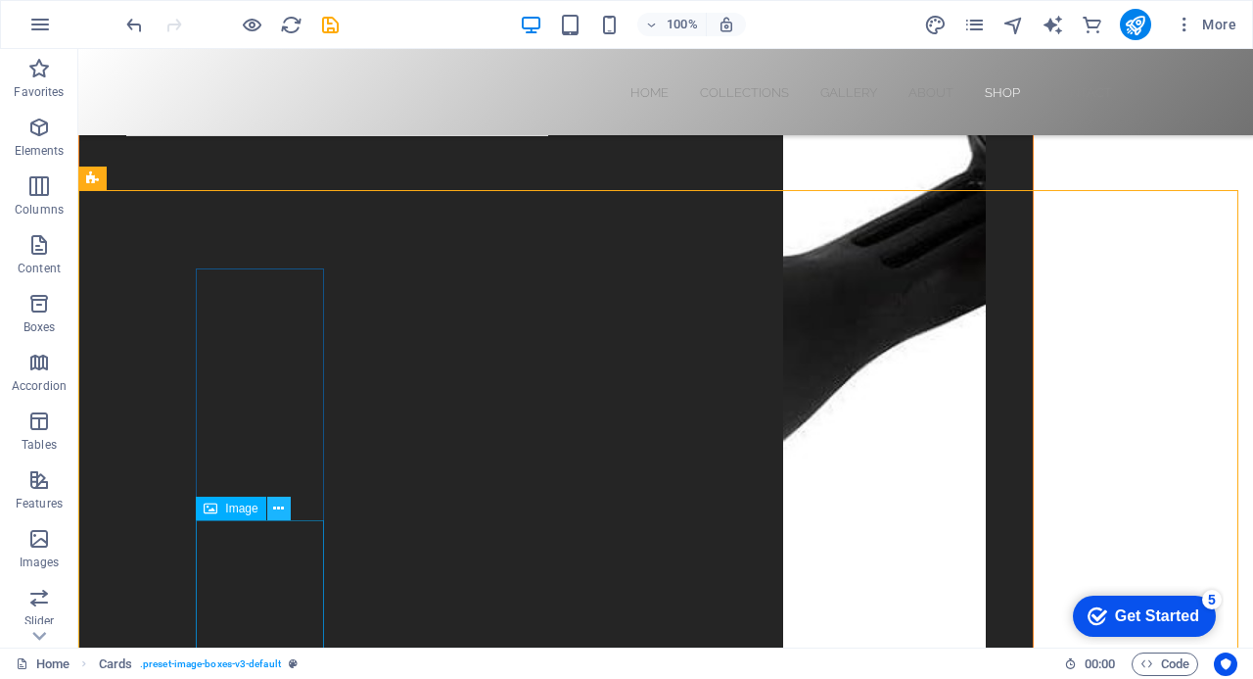
click at [281, 504] on icon at bounding box center [278, 508] width 11 height 21
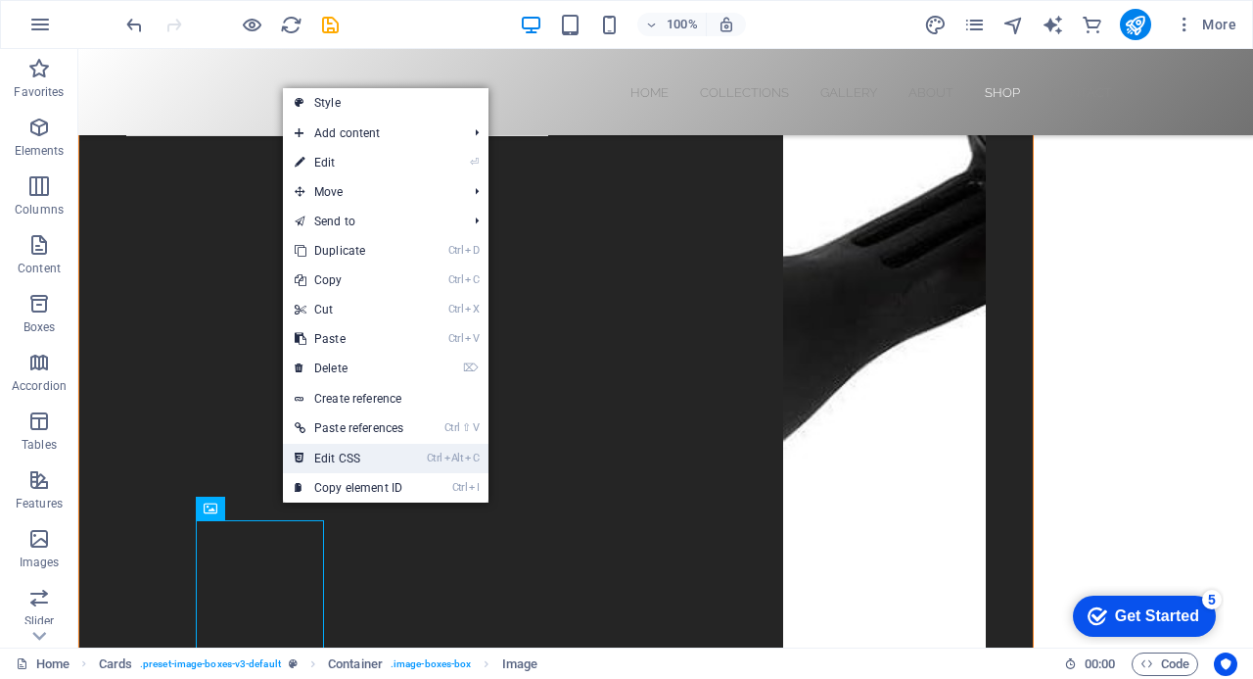
click at [352, 453] on link "Ctrl Alt C Edit CSS" at bounding box center [349, 458] width 132 height 29
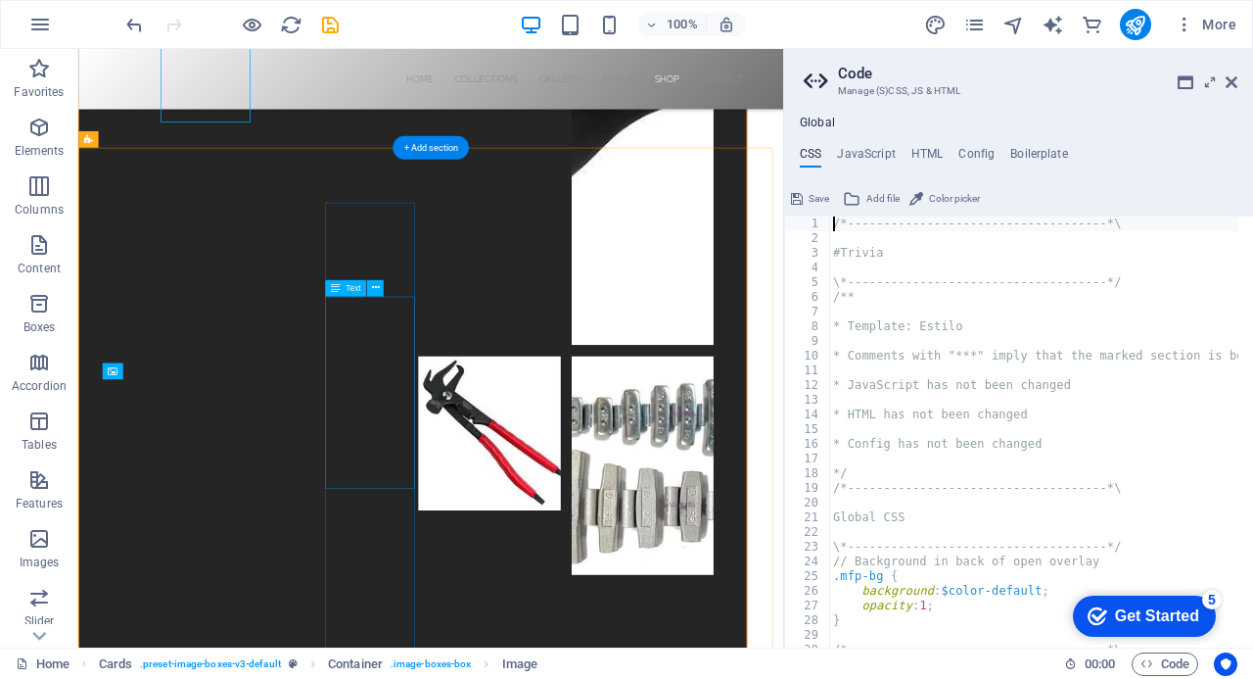
scroll to position [9216, 0]
